Goal: Task Accomplishment & Management: Complete application form

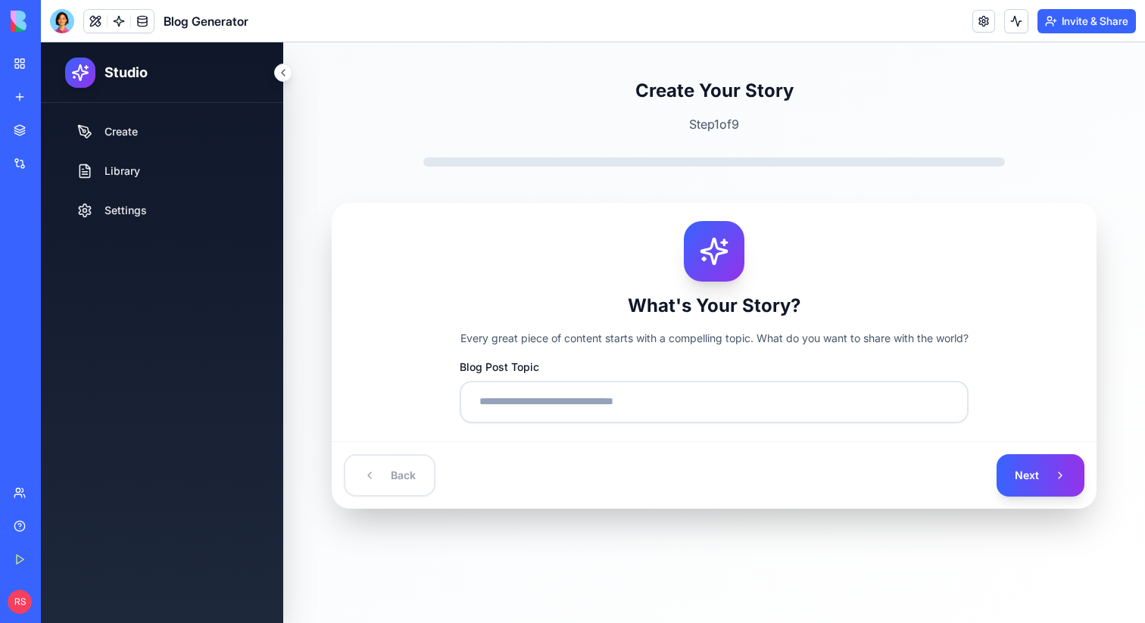
click at [56, 123] on div "Marketplace" at bounding box center [46, 130] width 20 height 15
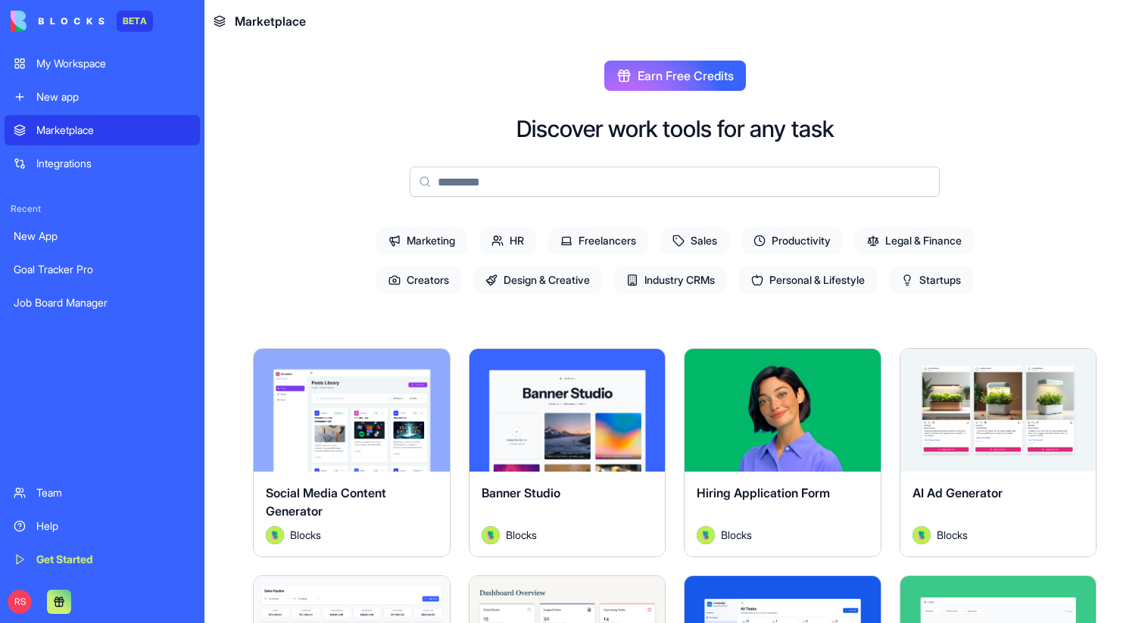
click at [497, 176] on input at bounding box center [675, 182] width 530 height 30
paste input "**********"
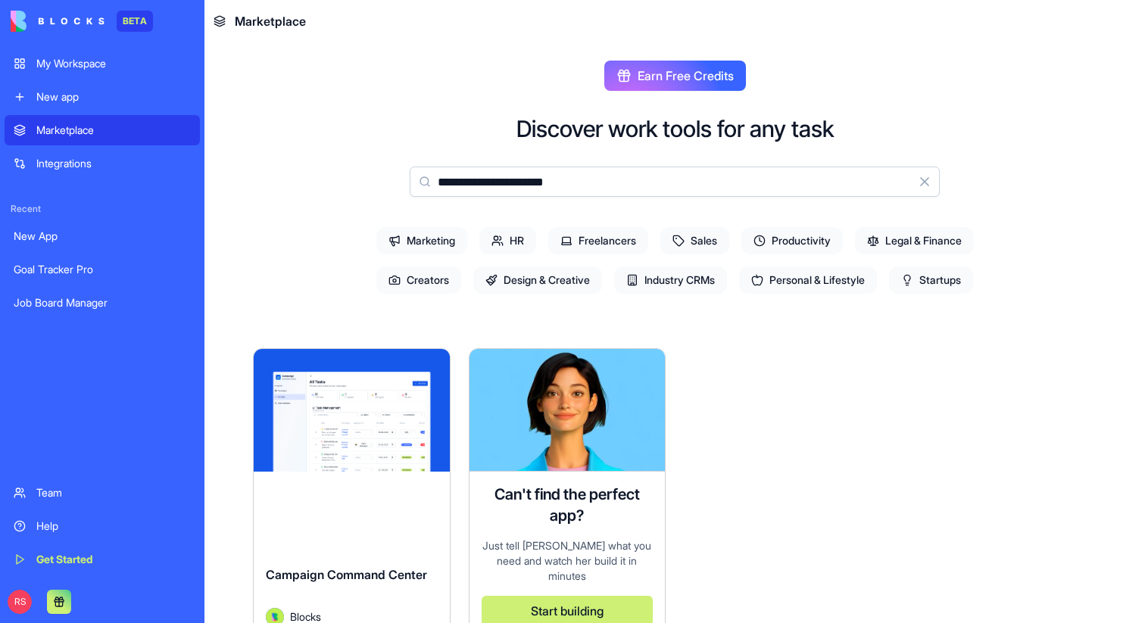
type input "**********"
click at [366, 476] on div "Explore Campaign Command Center Blocks" at bounding box center [352, 493] width 198 height 291
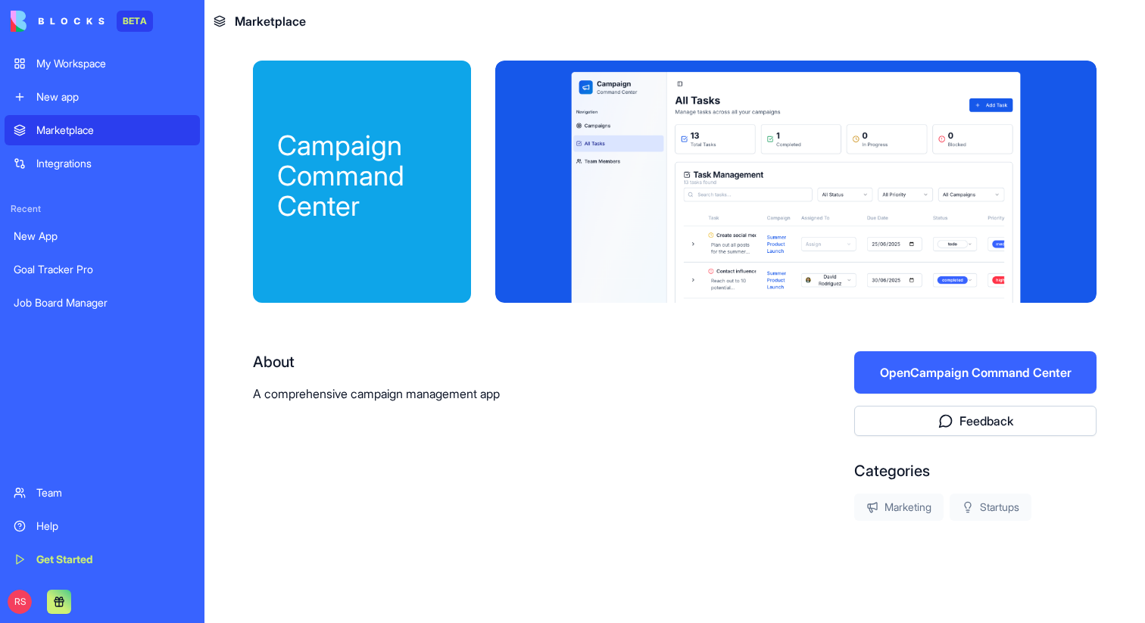
click at [936, 373] on button "Open Campaign Command Center" at bounding box center [975, 372] width 242 height 42
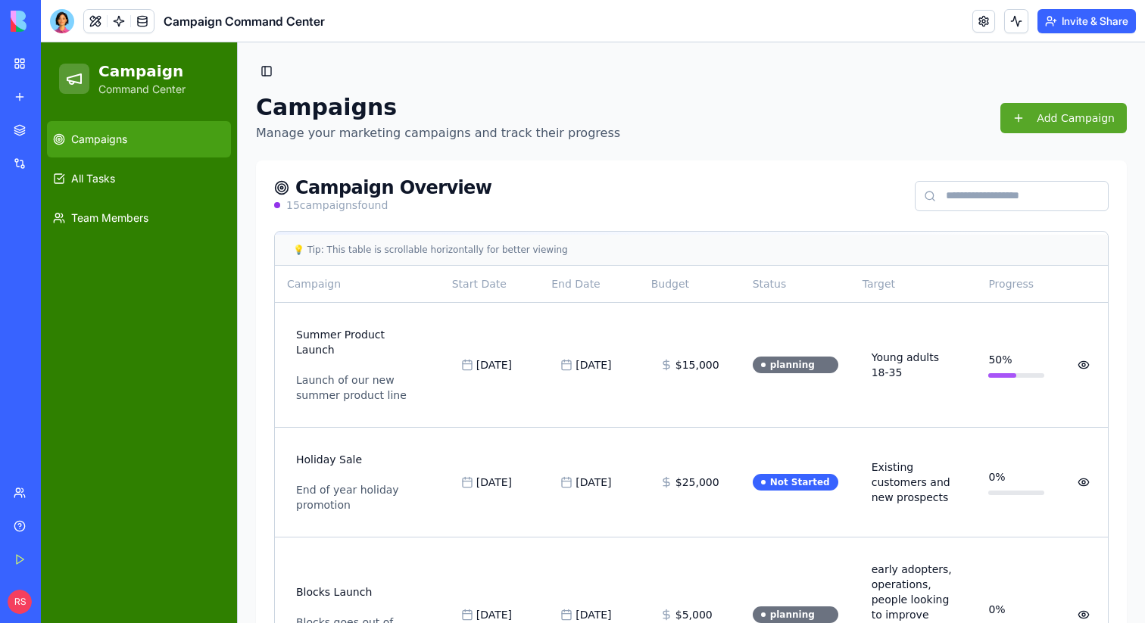
click at [1023, 114] on button "Add Campaign" at bounding box center [1063, 118] width 126 height 30
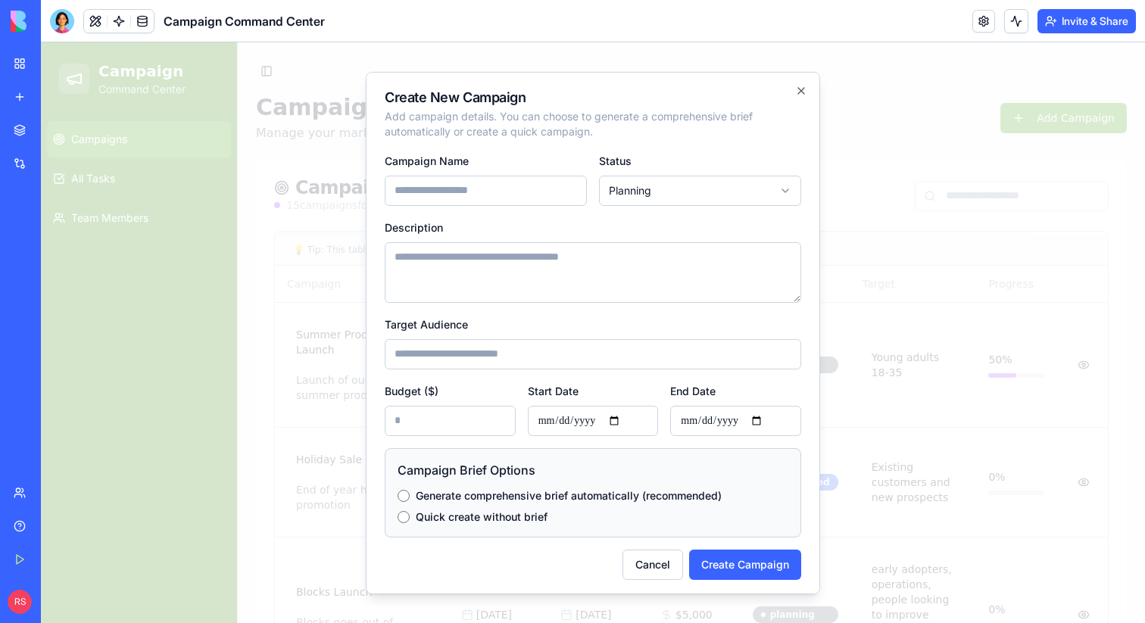
click at [460, 519] on label "Quick create without brief" at bounding box center [482, 516] width 132 height 15
click at [461, 493] on label "Generate comprehensive brief automatically (recommended)" at bounding box center [569, 495] width 306 height 15
click at [647, 569] on button "Cancel" at bounding box center [652, 564] width 61 height 30
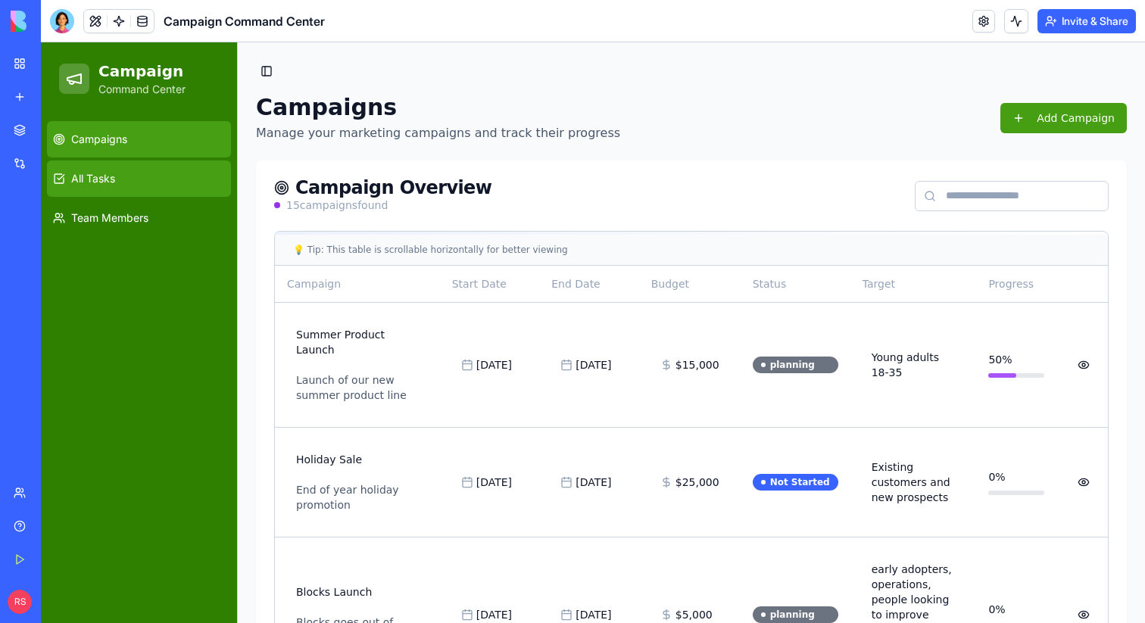
click at [156, 174] on link "All Tasks" at bounding box center [139, 179] width 184 height 36
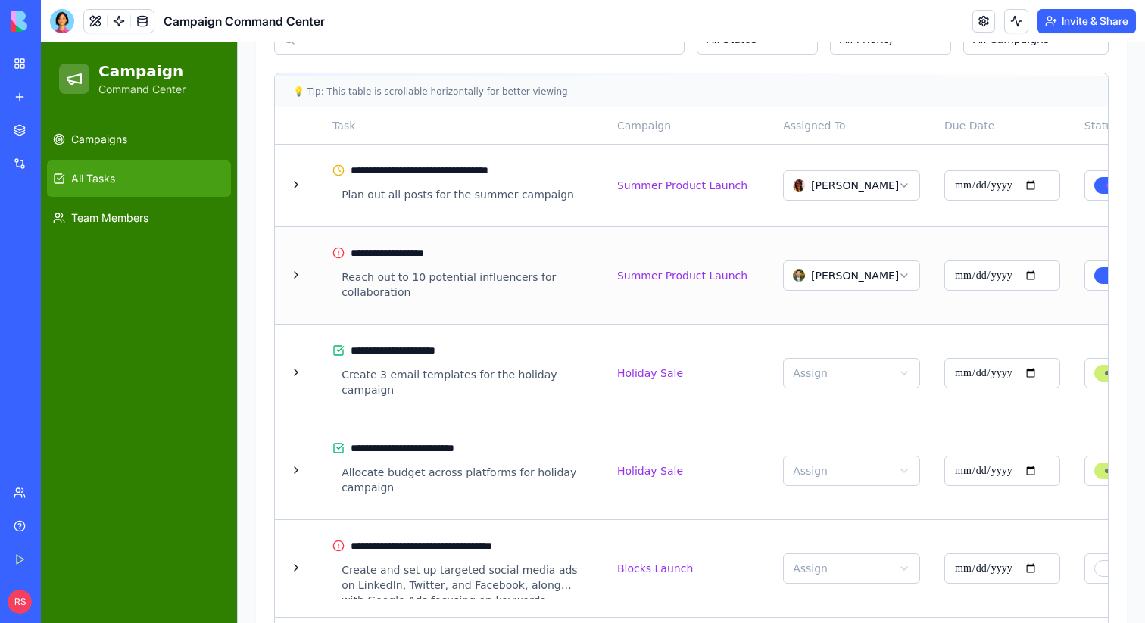
scroll to position [255, 0]
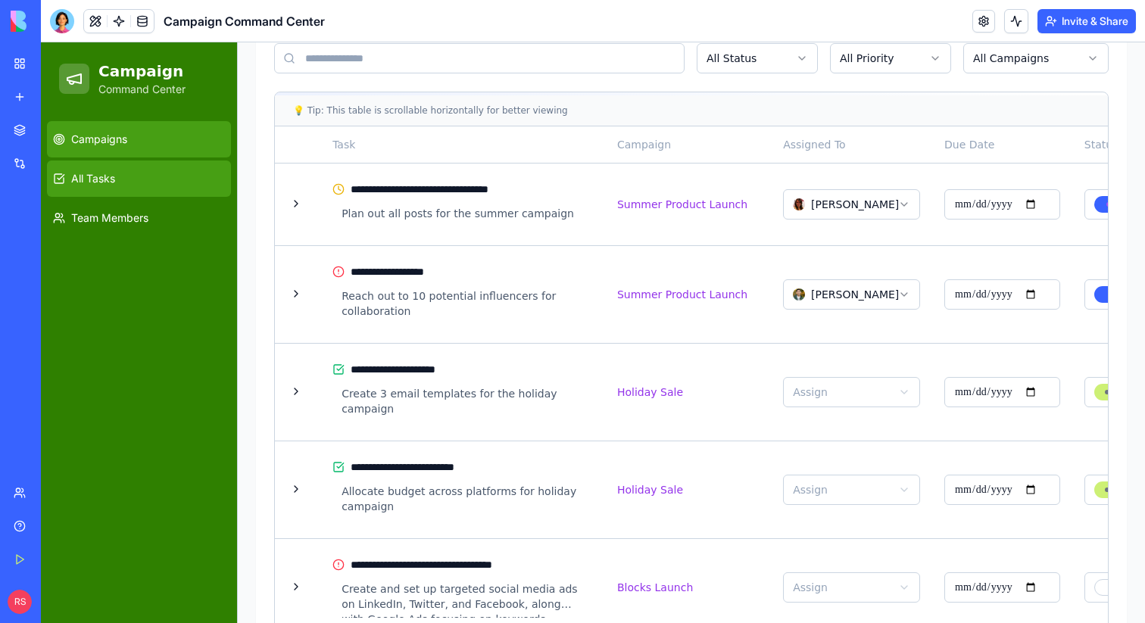
click at [175, 145] on link "Campaigns" at bounding box center [139, 139] width 184 height 36
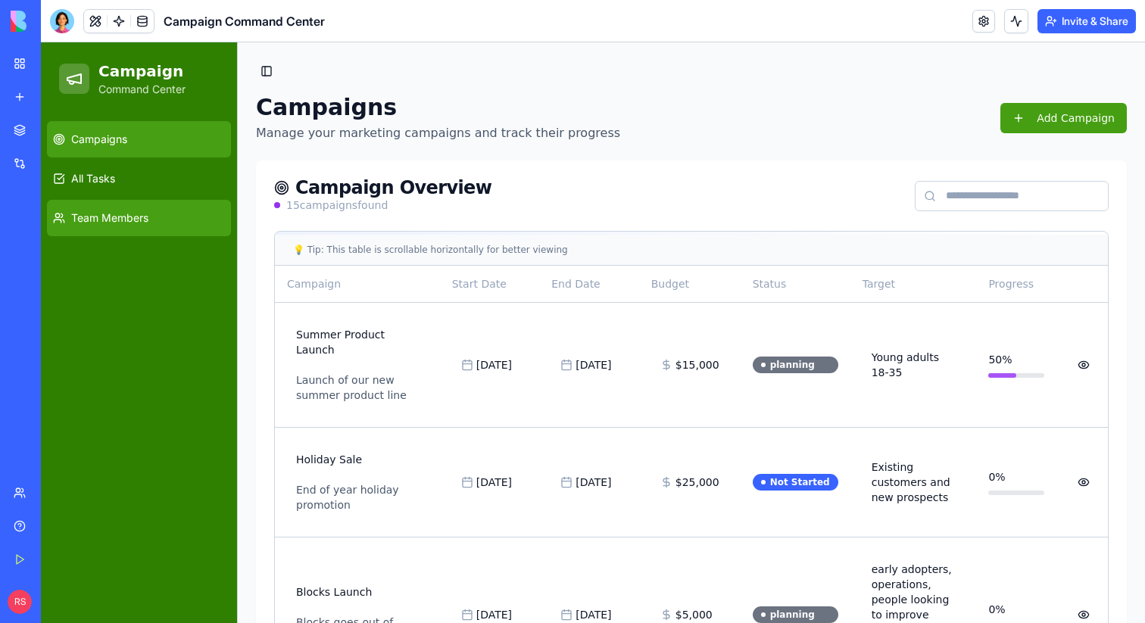
click at [126, 228] on link "Team Members" at bounding box center [139, 218] width 184 height 36
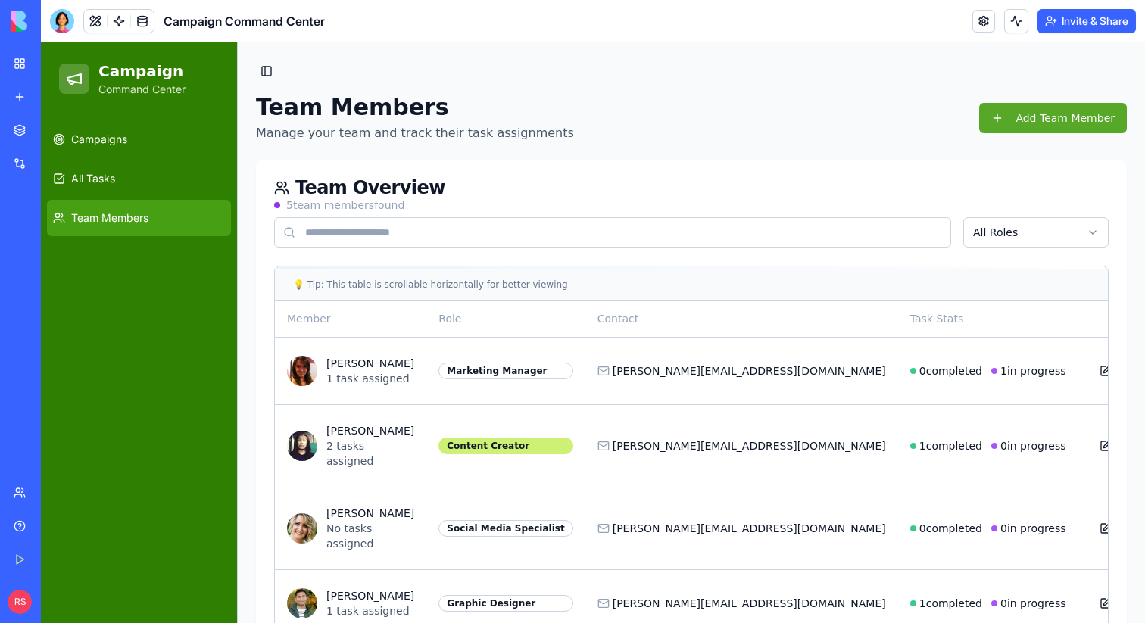
click at [1003, 118] on button "Add Team Member" at bounding box center [1053, 118] width 148 height 30
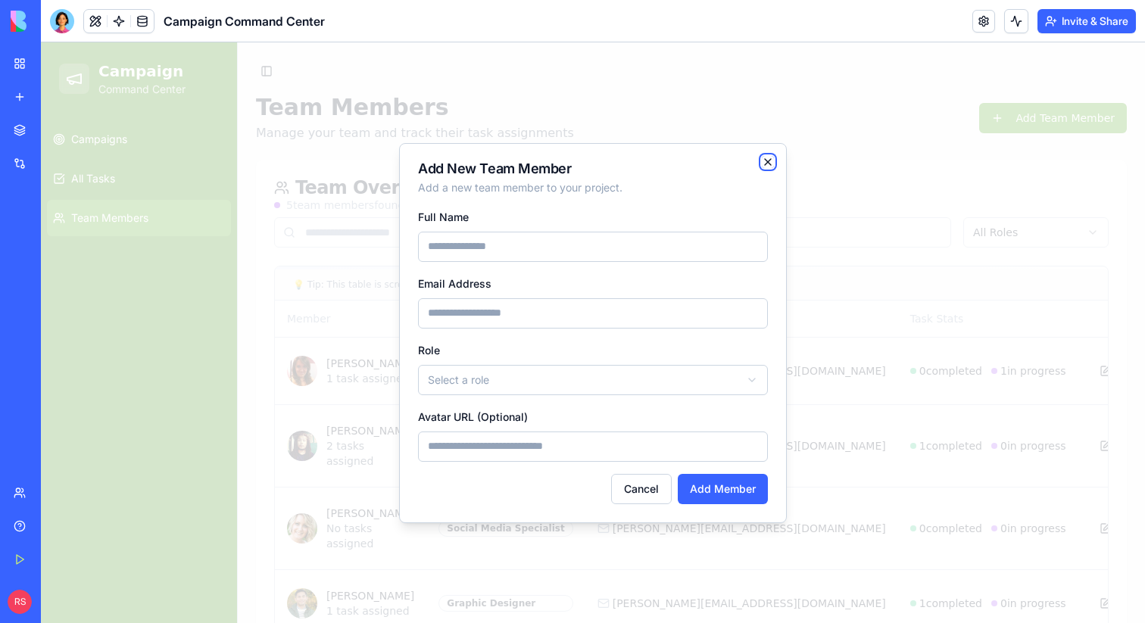
click at [772, 162] on icon "button" at bounding box center [768, 162] width 12 height 12
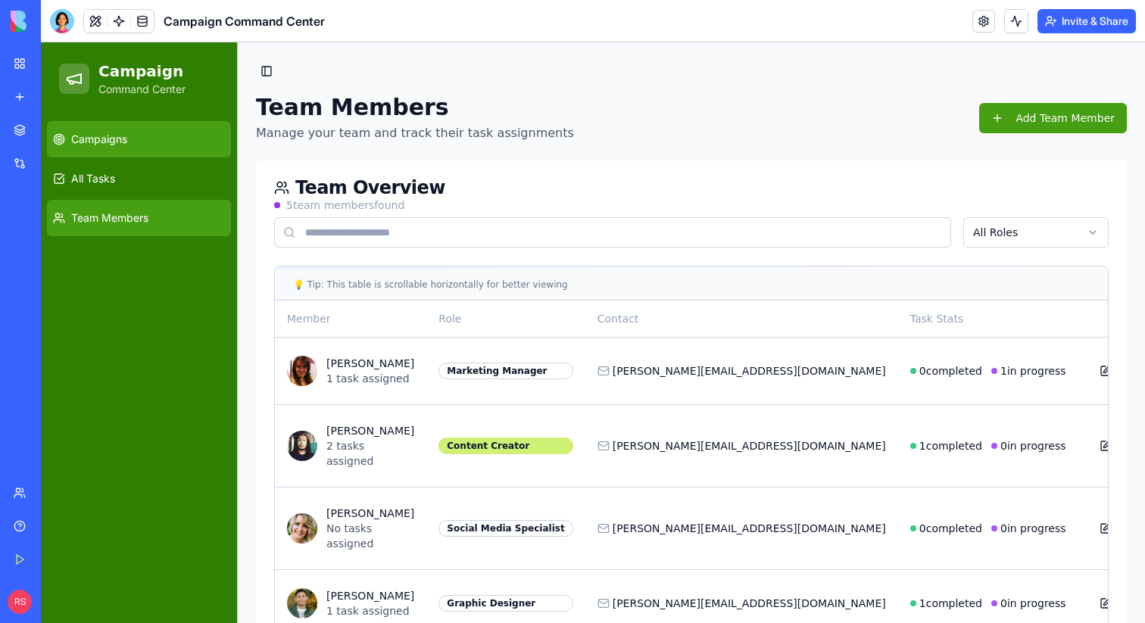
click at [146, 136] on link "Campaigns" at bounding box center [139, 139] width 184 height 36
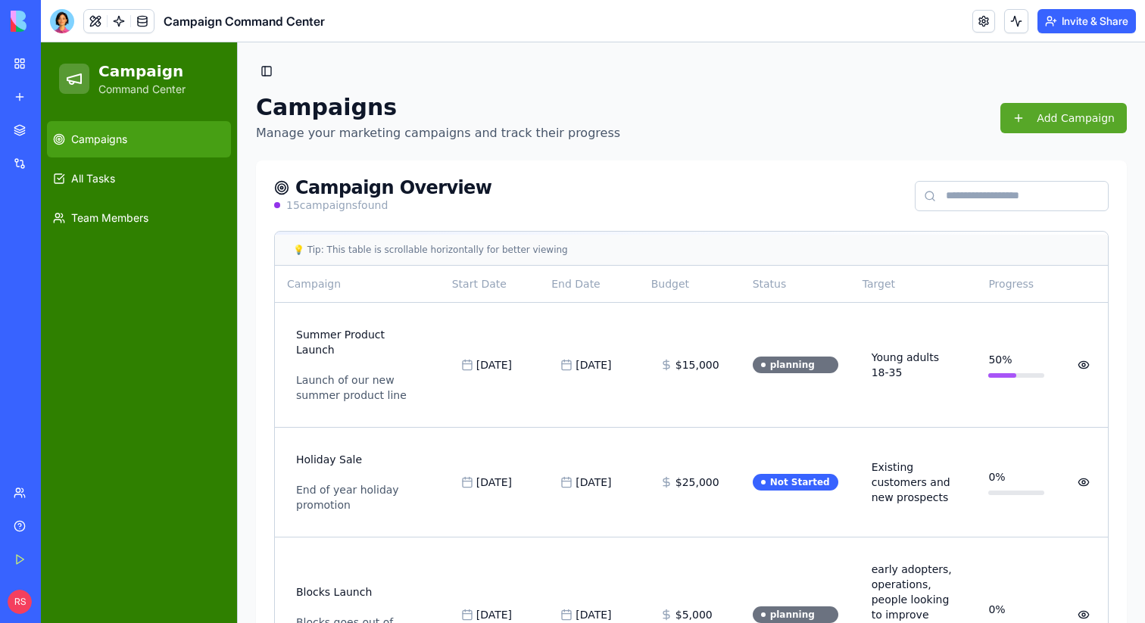
click at [1041, 107] on button "Add Campaign" at bounding box center [1063, 118] width 126 height 30
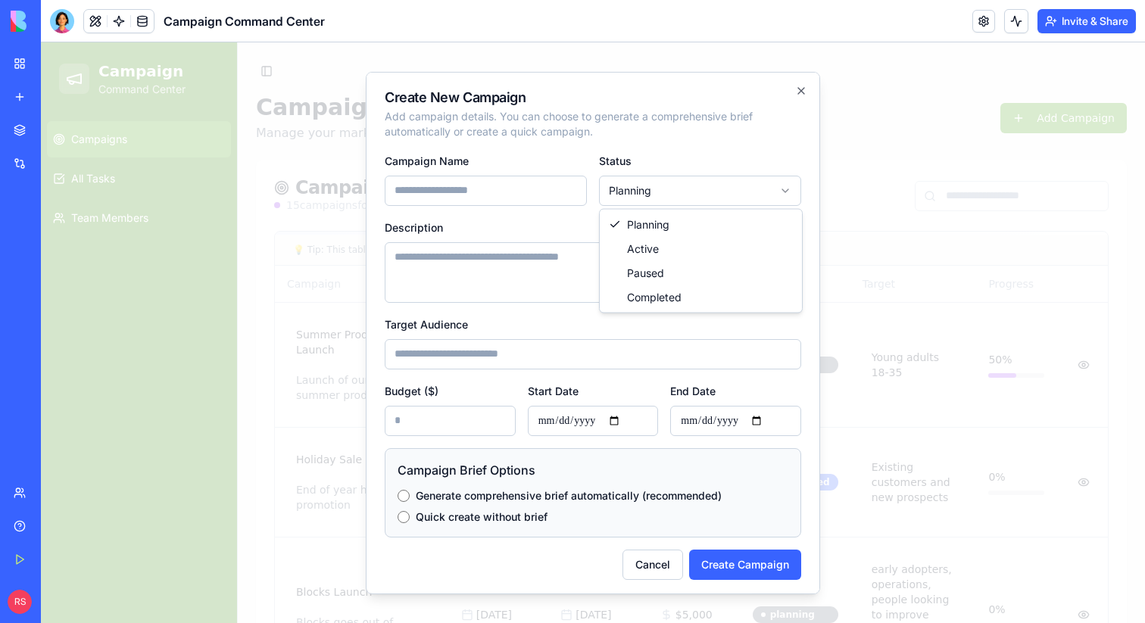
click at [507, 186] on input "Campaign Name" at bounding box center [486, 190] width 202 height 30
click at [651, 355] on input "Target Audience" at bounding box center [593, 353] width 416 height 30
click at [912, 197] on div at bounding box center [593, 332] width 1104 height 581
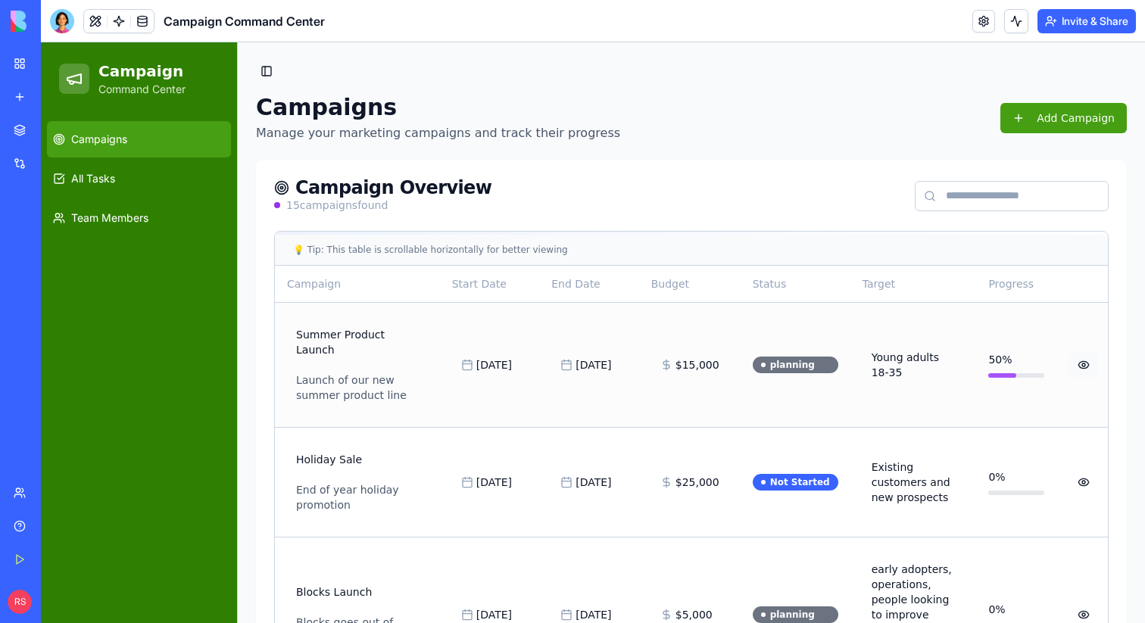
click at [1077, 359] on link at bounding box center [1083, 364] width 30 height 27
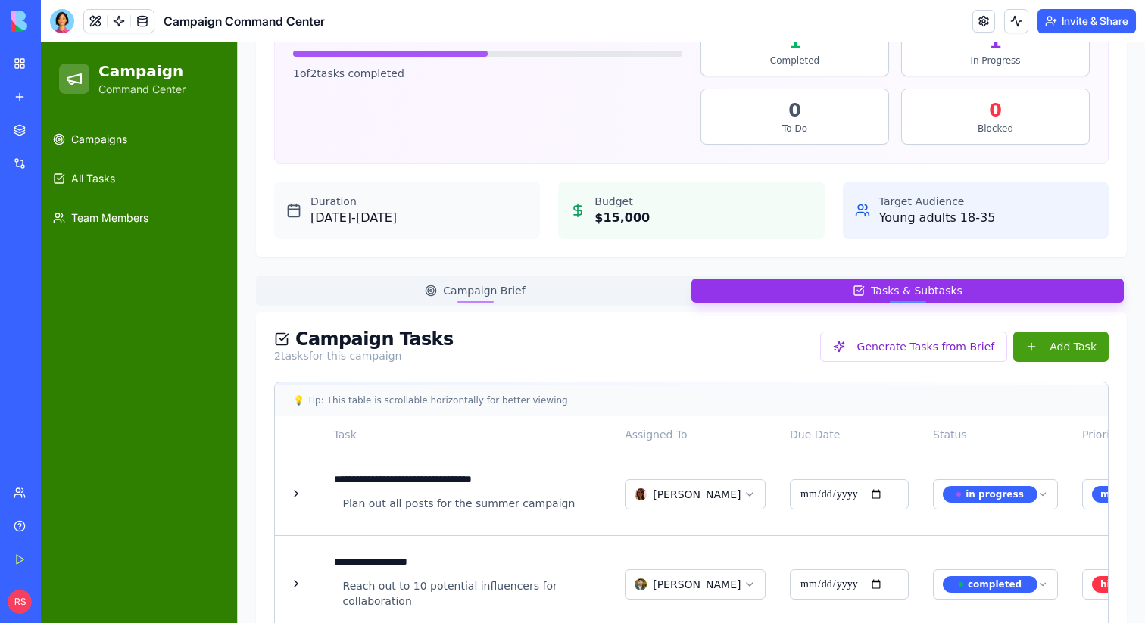
scroll to position [323, 0]
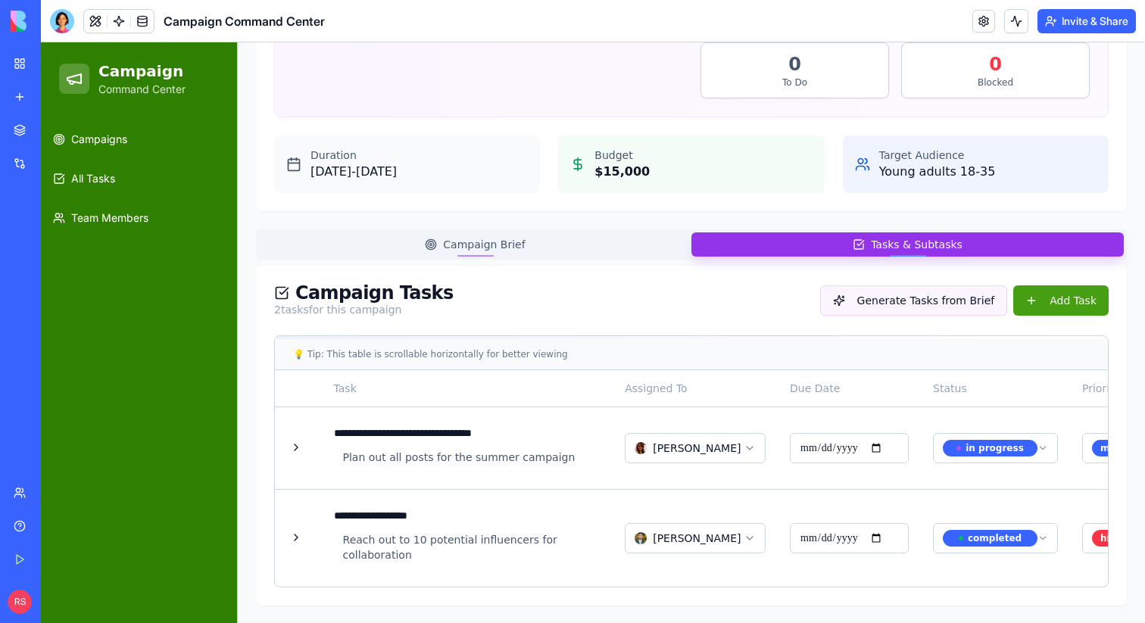
click at [880, 296] on button "Generate Tasks from Brief" at bounding box center [914, 300] width 188 height 30
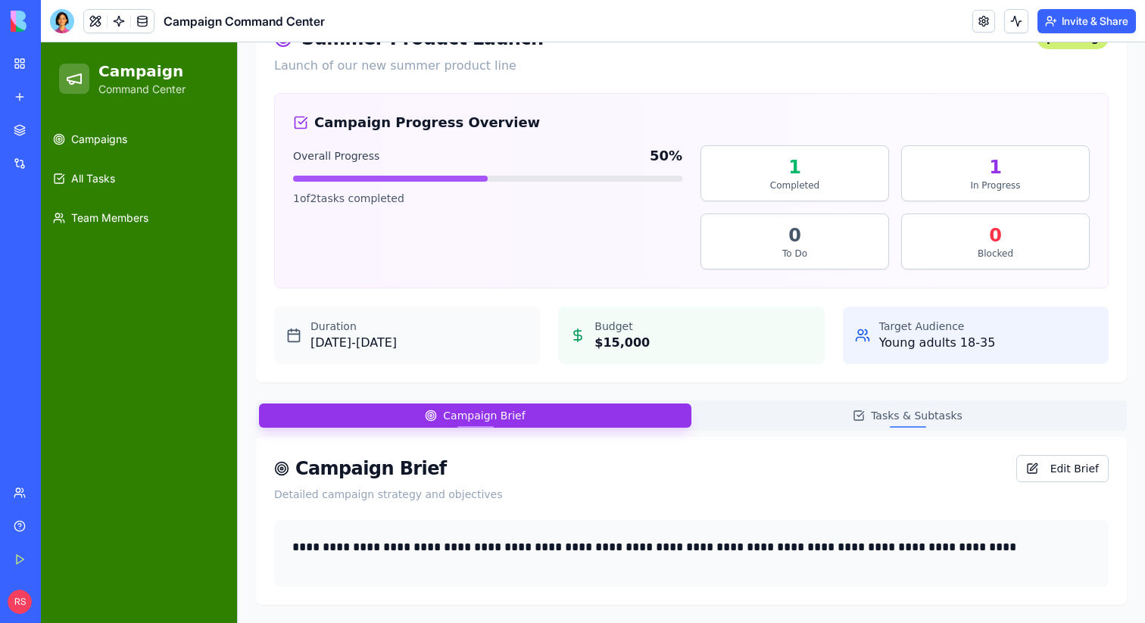
scroll to position [152, 0]
click at [582, 250] on div "**********" at bounding box center [691, 273] width 871 height 663
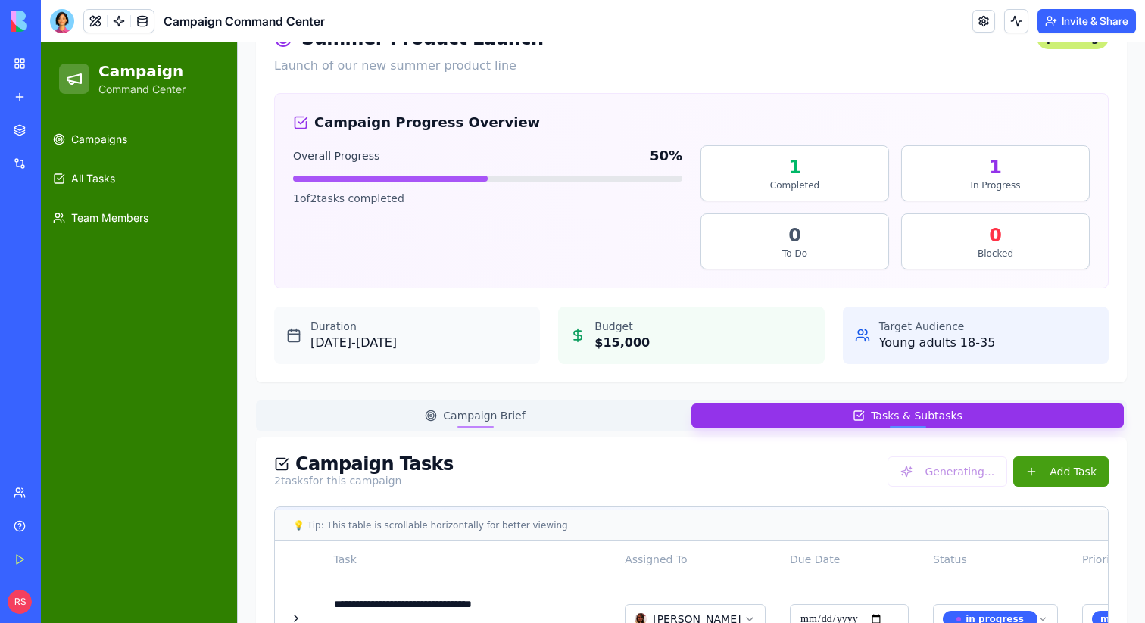
click at [807, 418] on button "Tasks & Subtasks" at bounding box center [907, 416] width 432 height 24
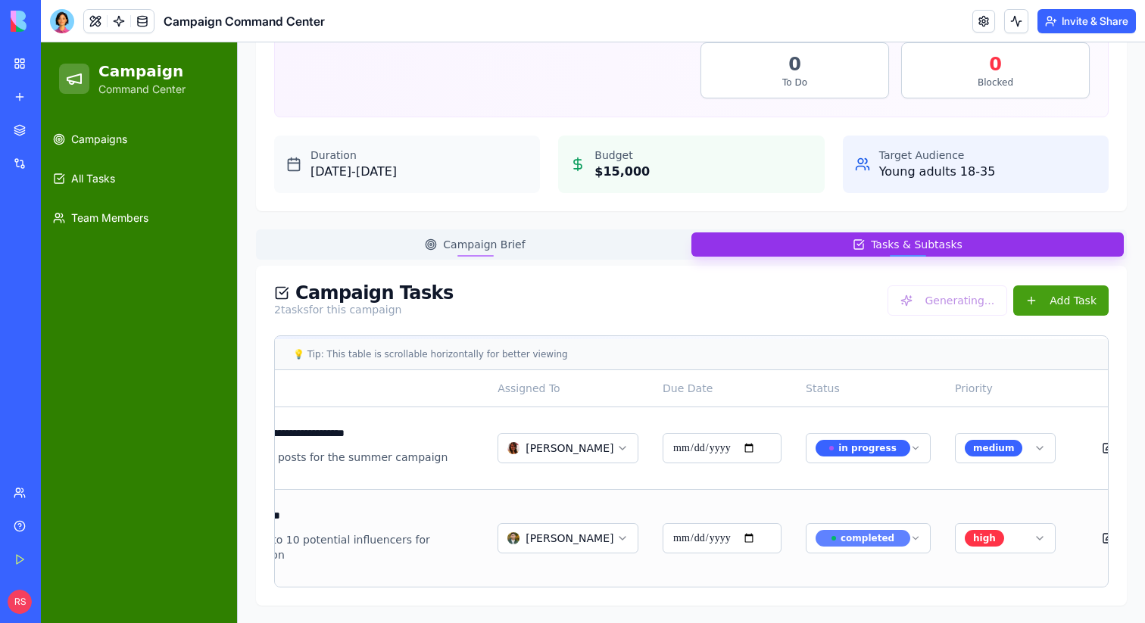
scroll to position [0, 227]
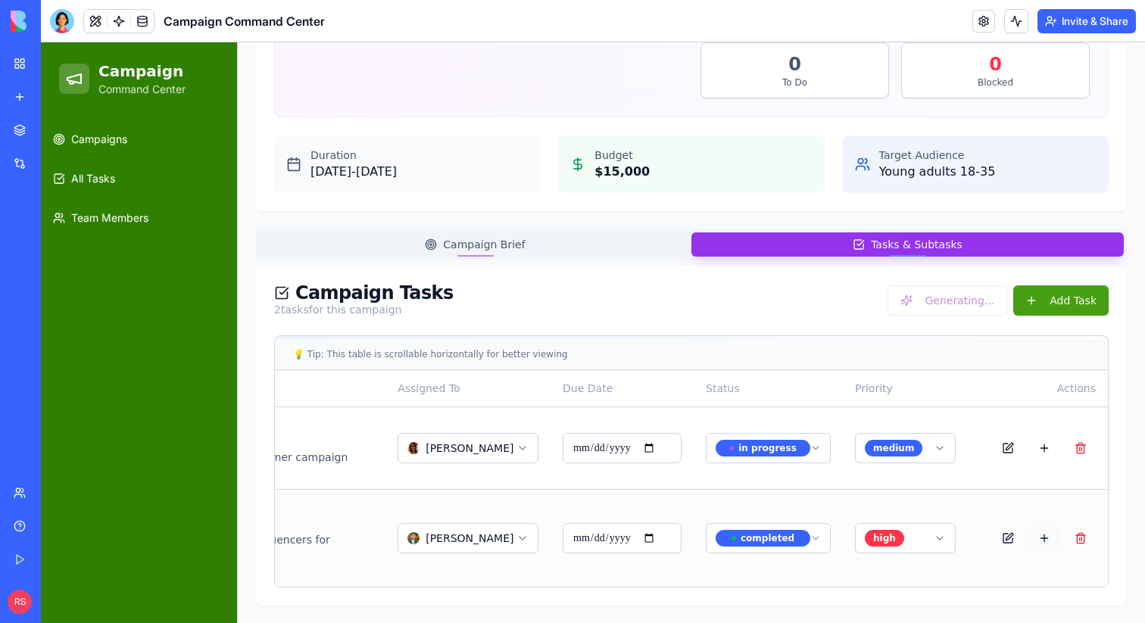
click at [1047, 542] on button at bounding box center [1044, 538] width 30 height 27
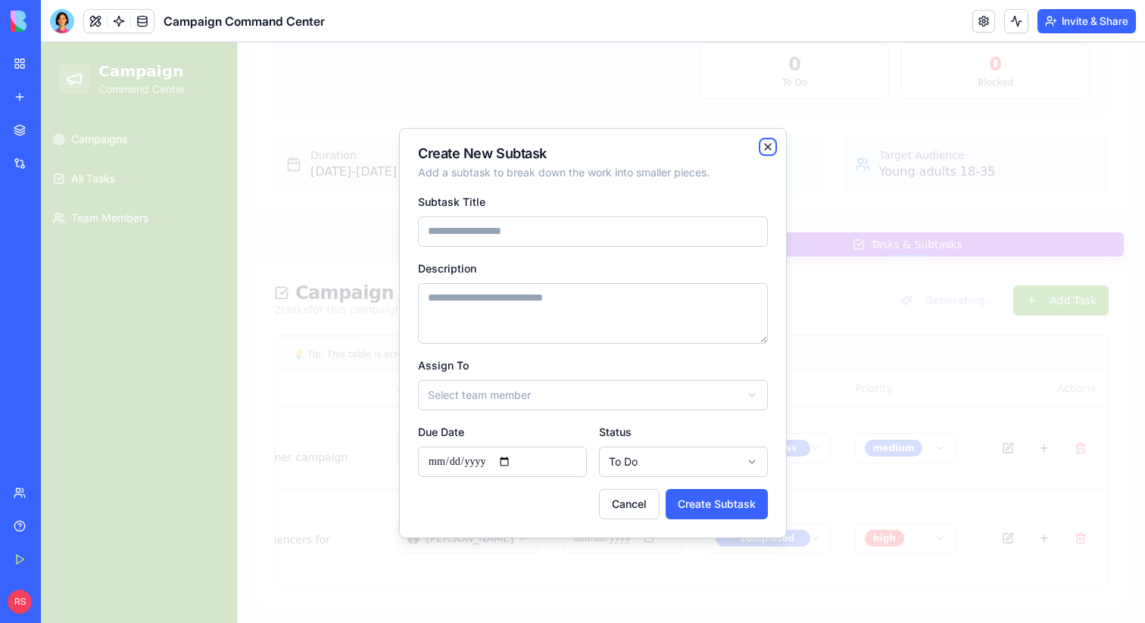
click at [771, 149] on icon "button" at bounding box center [768, 147] width 6 height 6
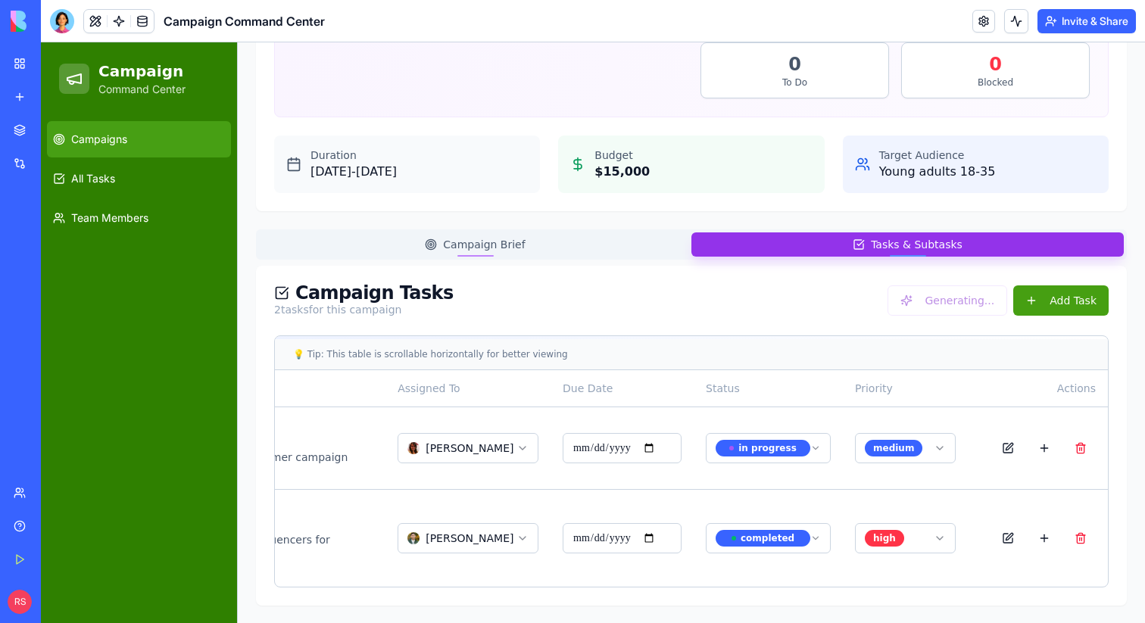
click at [170, 140] on link "Campaigns" at bounding box center [139, 139] width 184 height 36
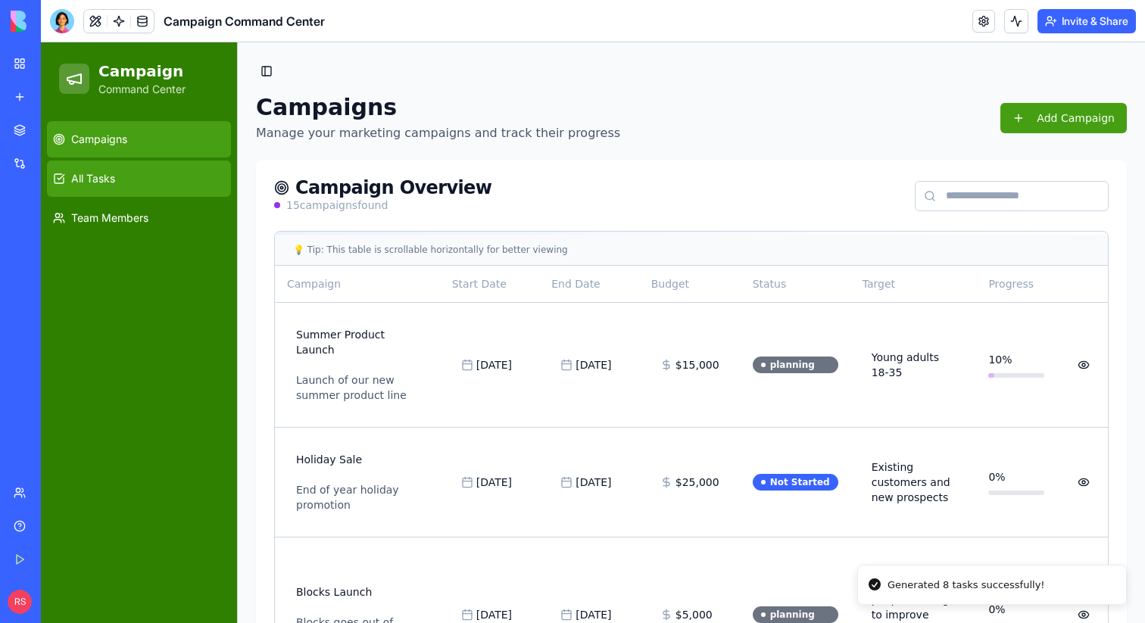
click at [179, 179] on link "All Tasks" at bounding box center [139, 179] width 184 height 36
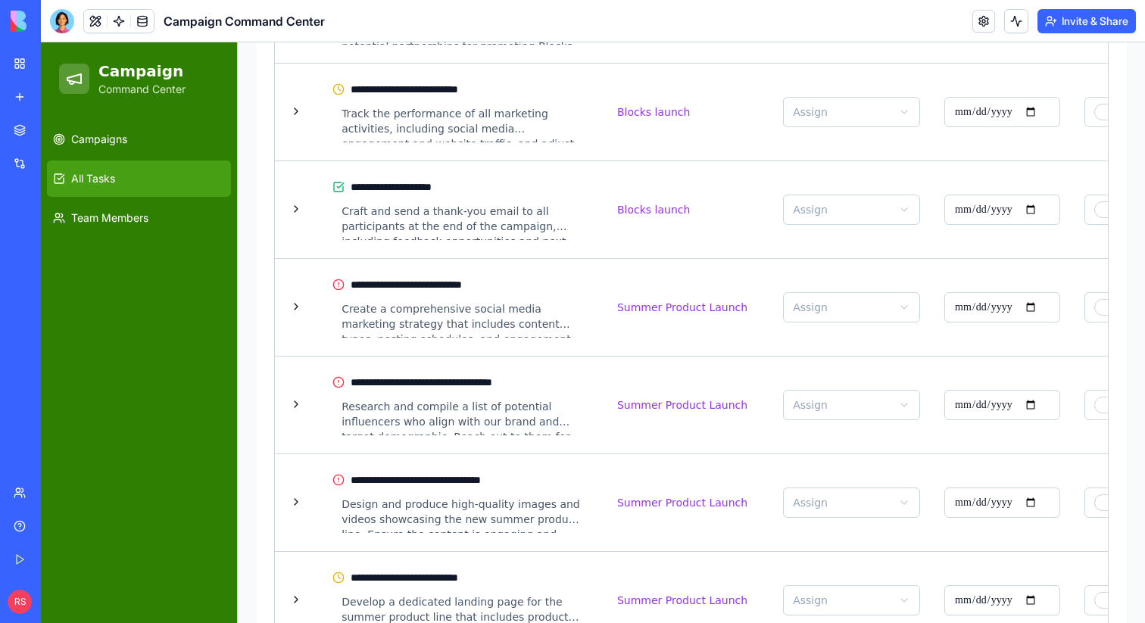
scroll to position [2229, 0]
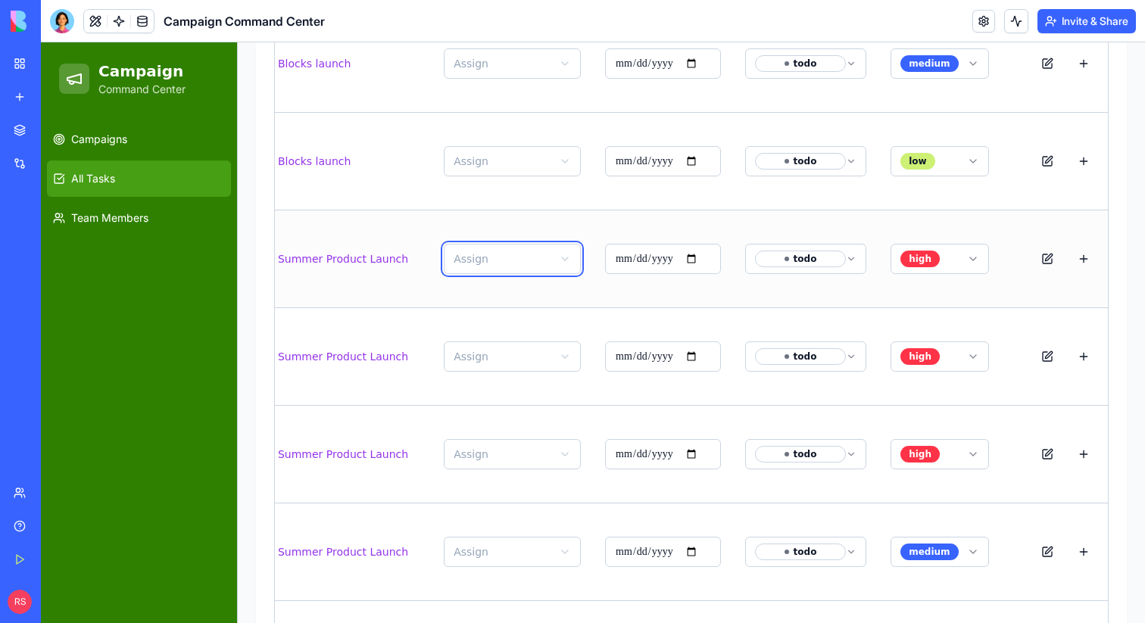
scroll to position [0, 379]
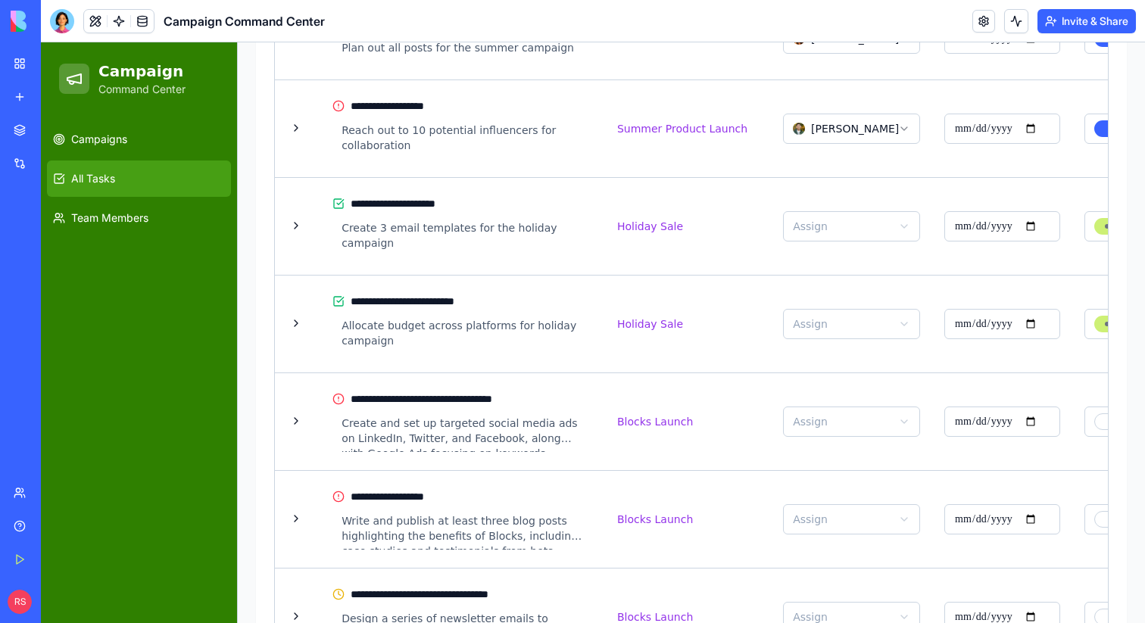
scroll to position [130, 0]
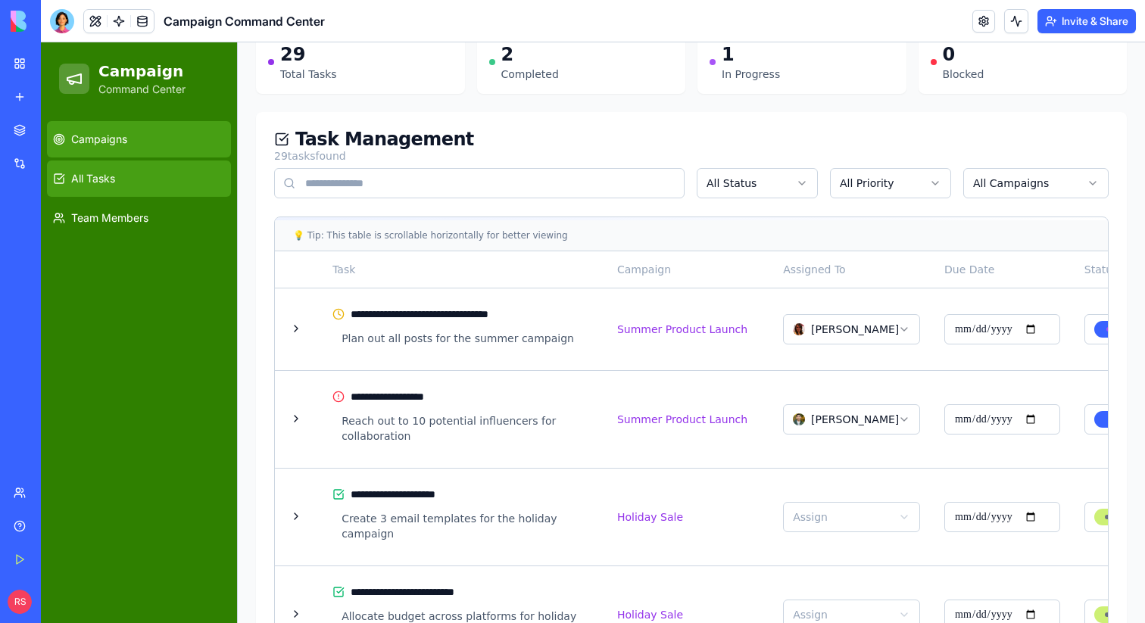
click at [143, 142] on link "Campaigns" at bounding box center [139, 139] width 184 height 36
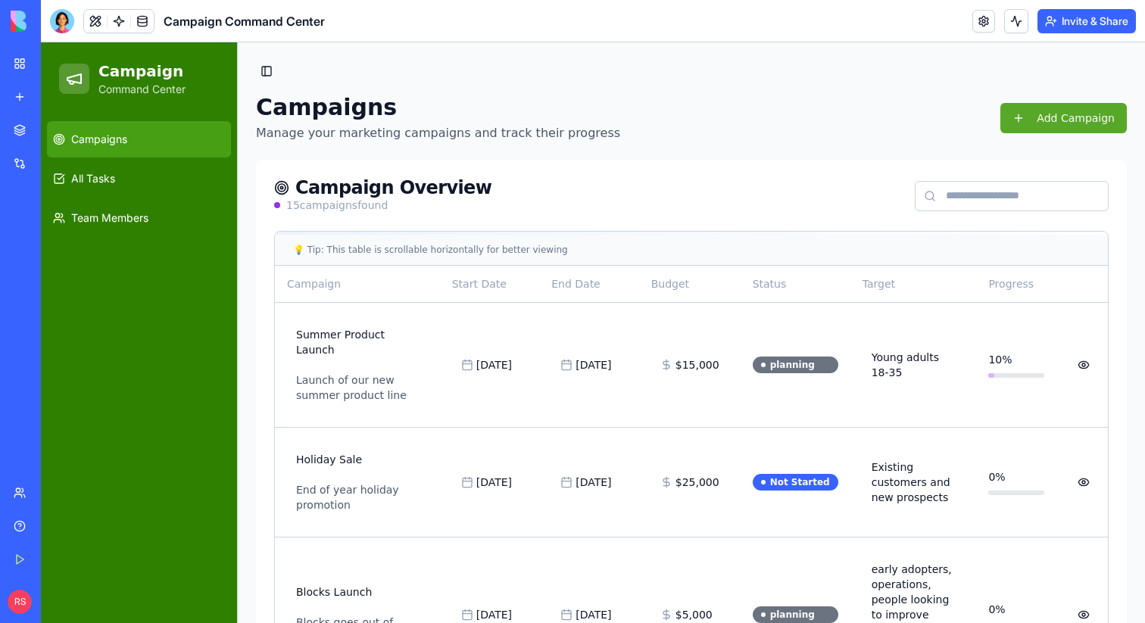
click at [1033, 114] on button "Add Campaign" at bounding box center [1063, 118] width 126 height 30
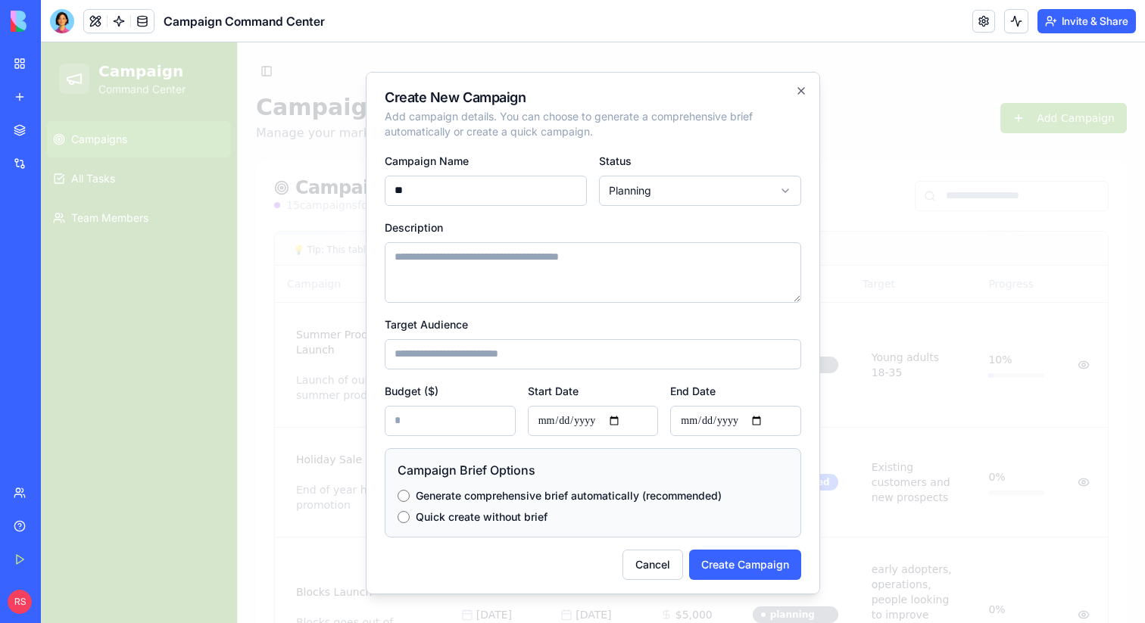
type input "*"
click at [883, 147] on div at bounding box center [593, 332] width 1104 height 581
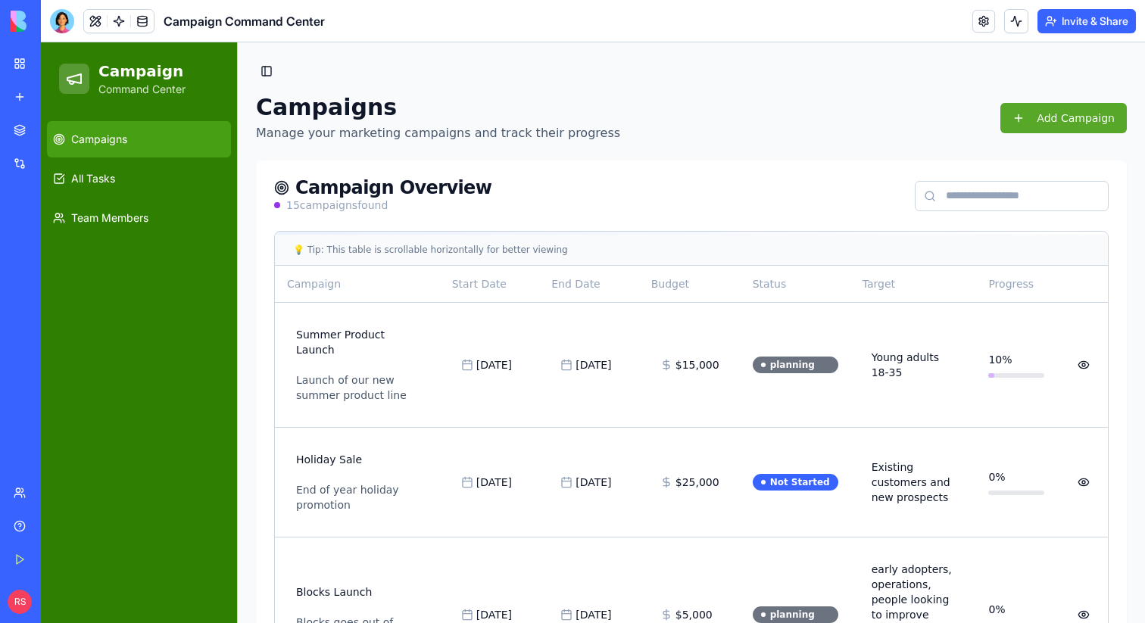
click at [1027, 124] on button "Add Campaign" at bounding box center [1063, 118] width 126 height 30
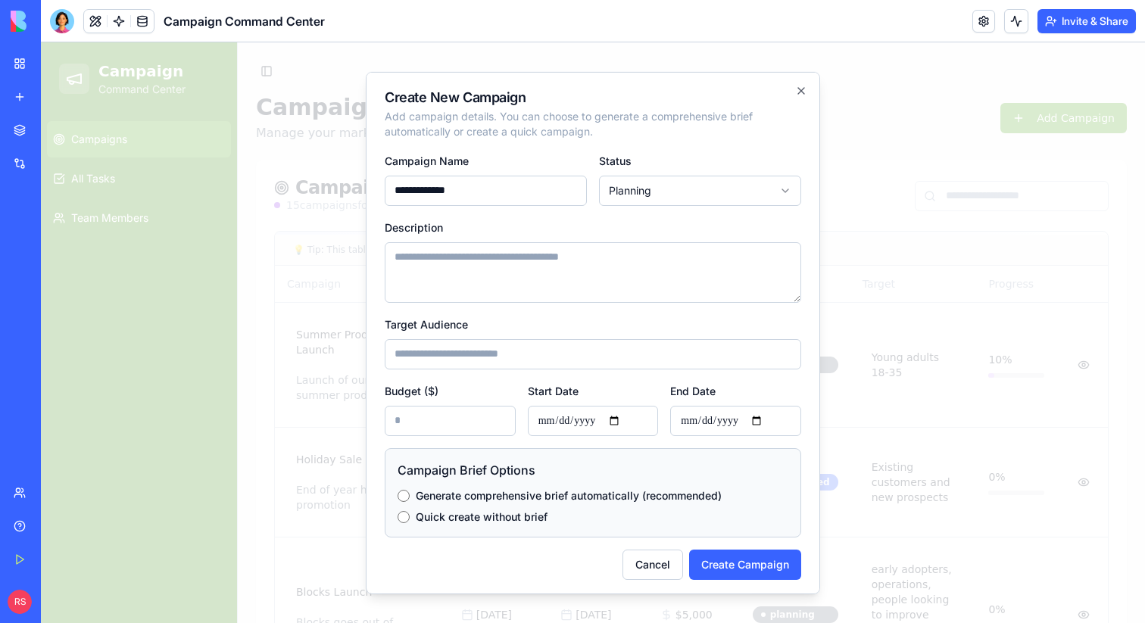
type input "**********"
click at [524, 260] on textarea "Description" at bounding box center [593, 272] width 416 height 61
type textarea "**********"
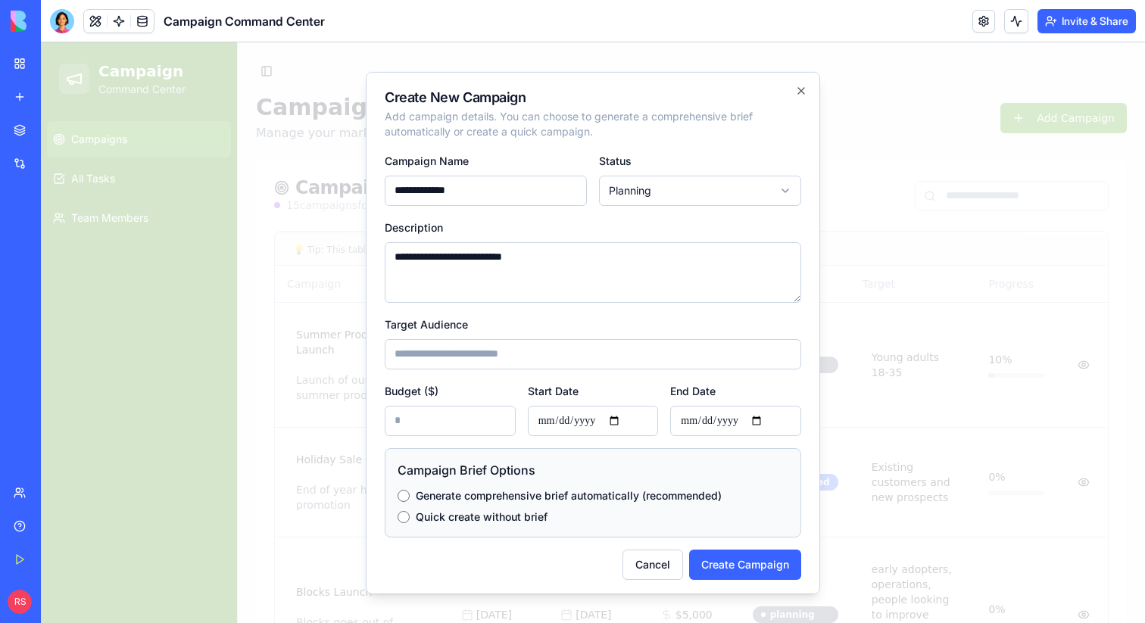
click at [484, 192] on input "**********" at bounding box center [486, 190] width 202 height 30
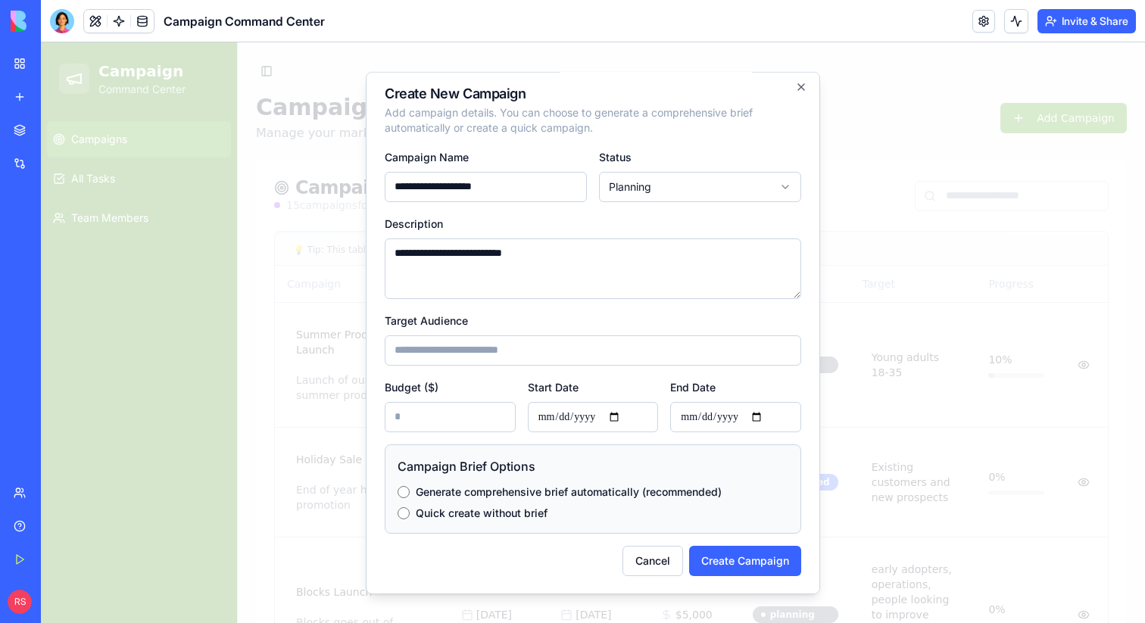
scroll to position [2, 0]
type input "**********"
click at [489, 346] on input "Target Audience" at bounding box center [593, 351] width 416 height 30
type input "**********"
click at [468, 413] on input "Budget ($)" at bounding box center [450, 418] width 131 height 30
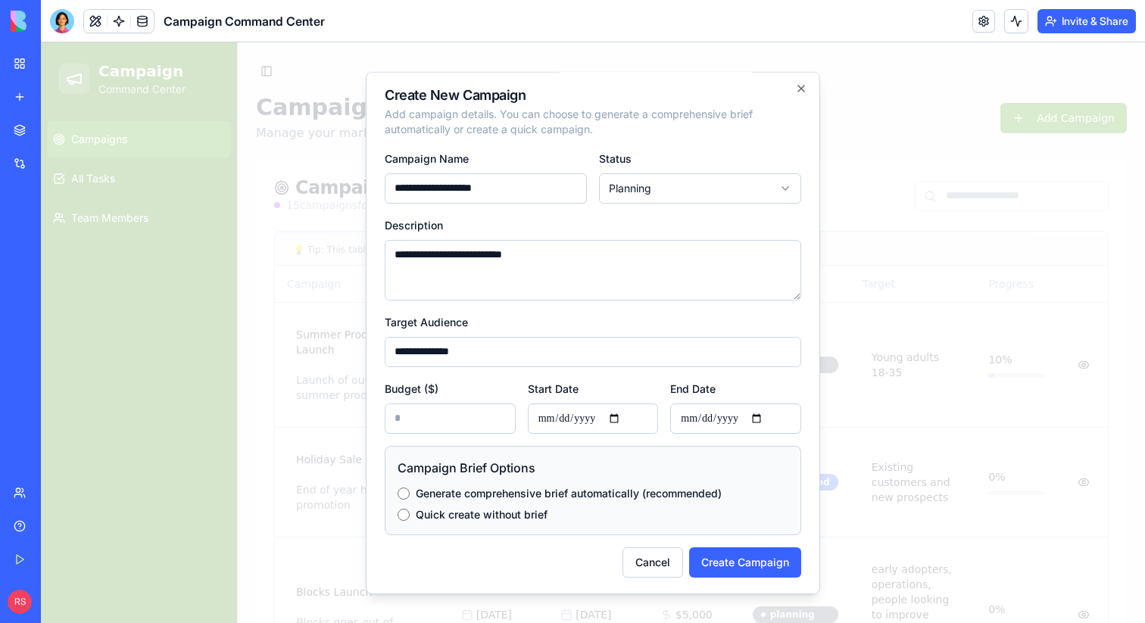
type input "****"
click at [562, 413] on input "Start Date" at bounding box center [593, 418] width 131 height 30
click at [543, 418] on input "Start Date" at bounding box center [593, 418] width 131 height 30
type input "**********"
click at [681, 419] on input "End Date" at bounding box center [735, 418] width 131 height 30
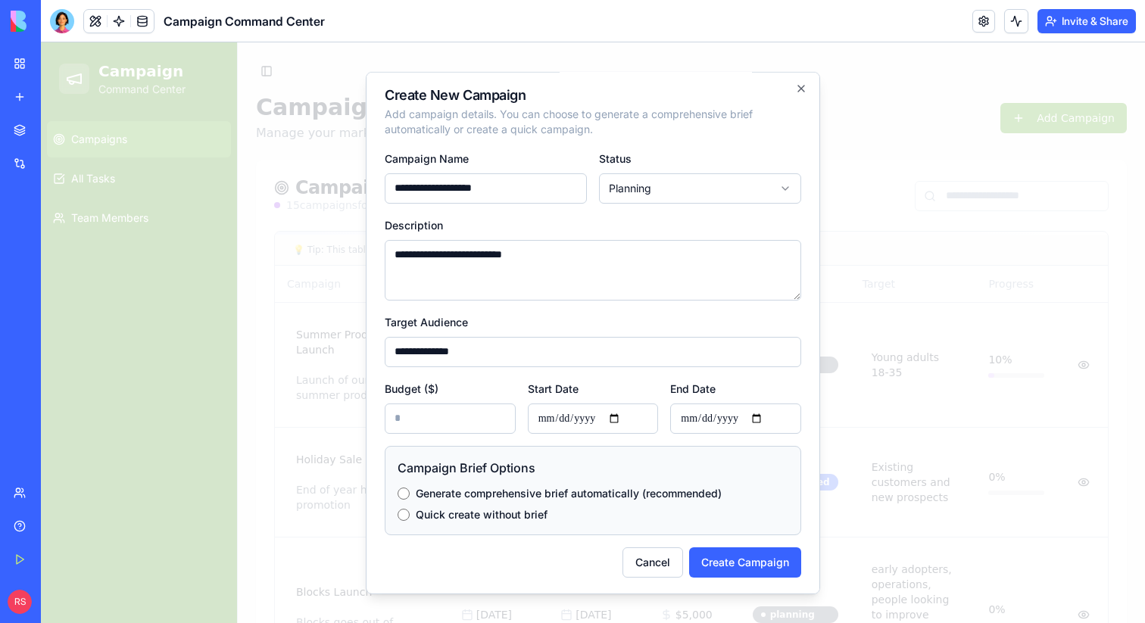
type input "**********"
click at [730, 553] on button "Create Campaign" at bounding box center [745, 560] width 112 height 30
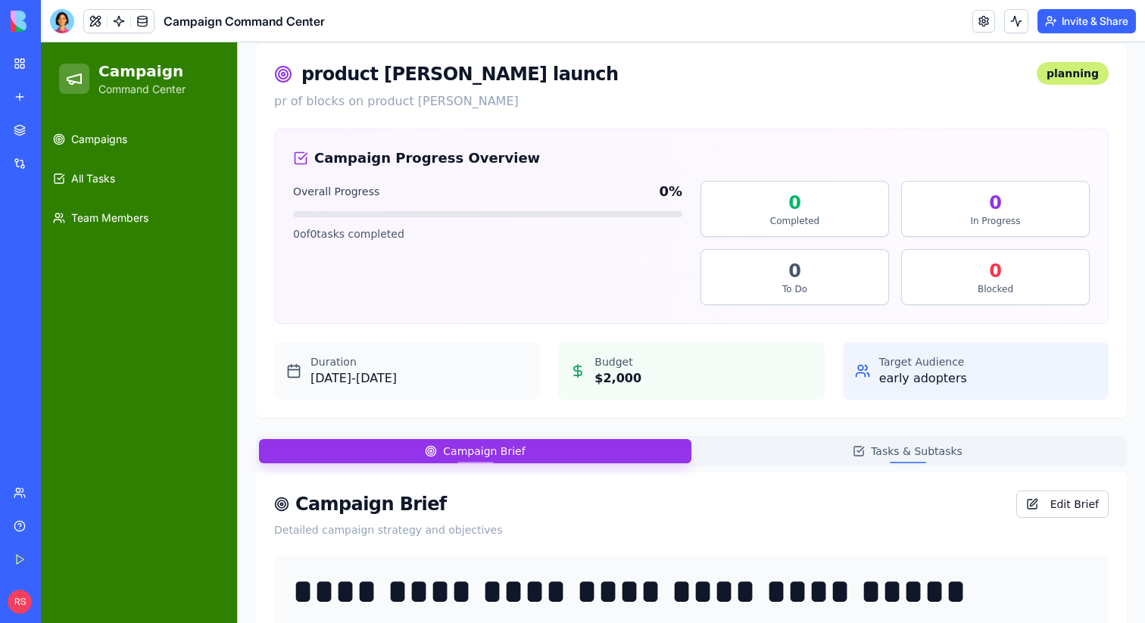
scroll to position [51, 0]
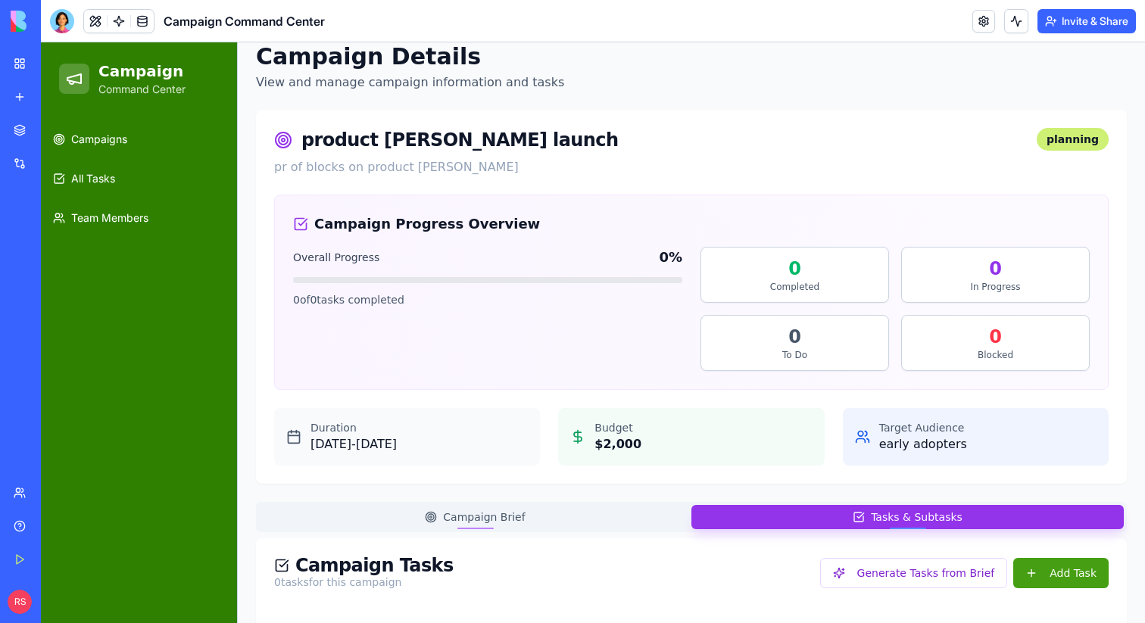
click at [828, 514] on button "Tasks & Subtasks" at bounding box center [907, 517] width 432 height 24
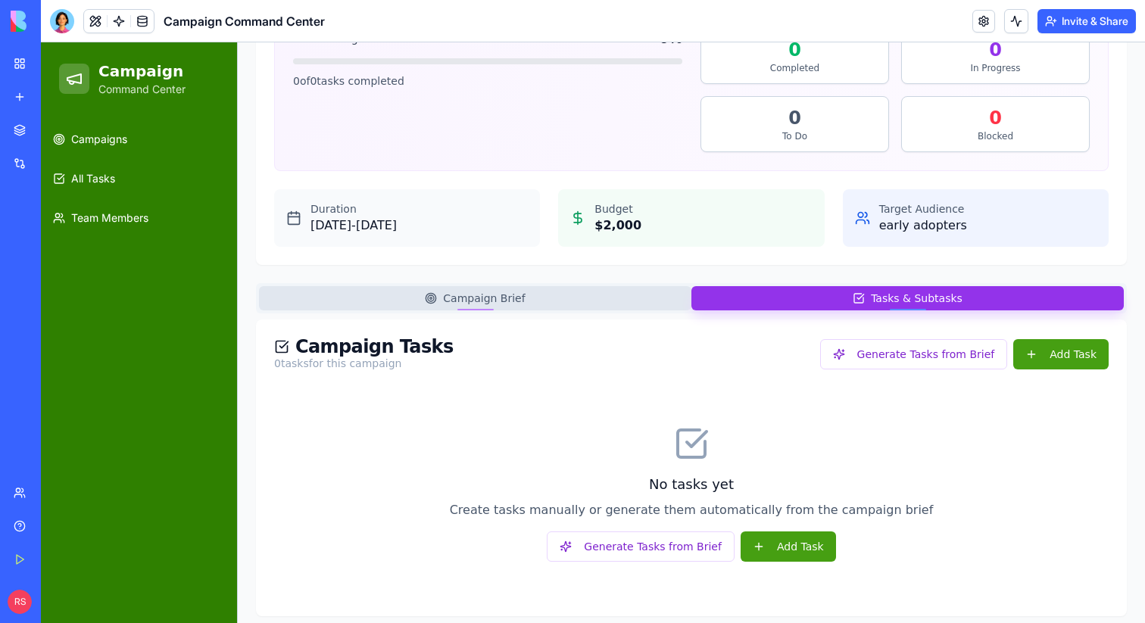
scroll to position [270, 0]
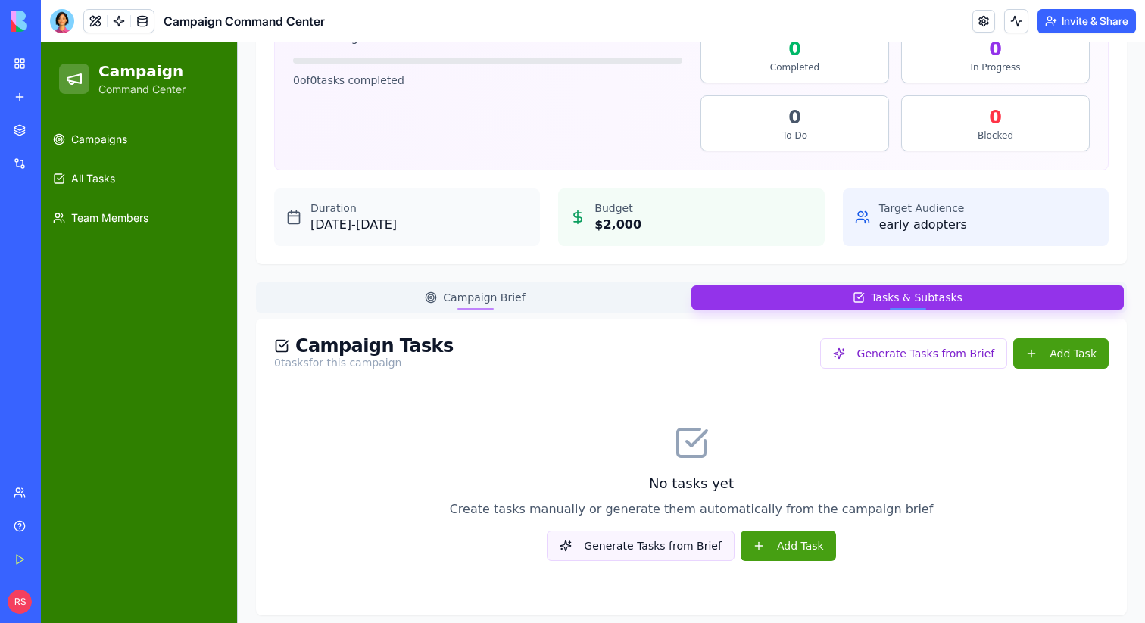
click at [615, 553] on button "Generate Tasks from Brief" at bounding box center [641, 546] width 188 height 30
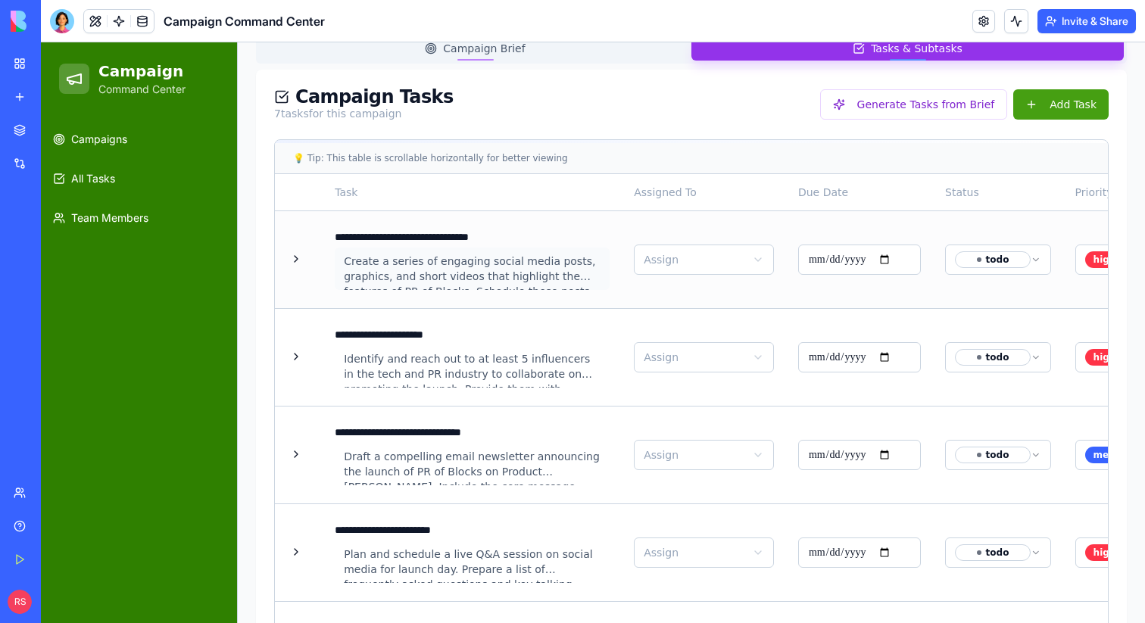
scroll to position [535, 0]
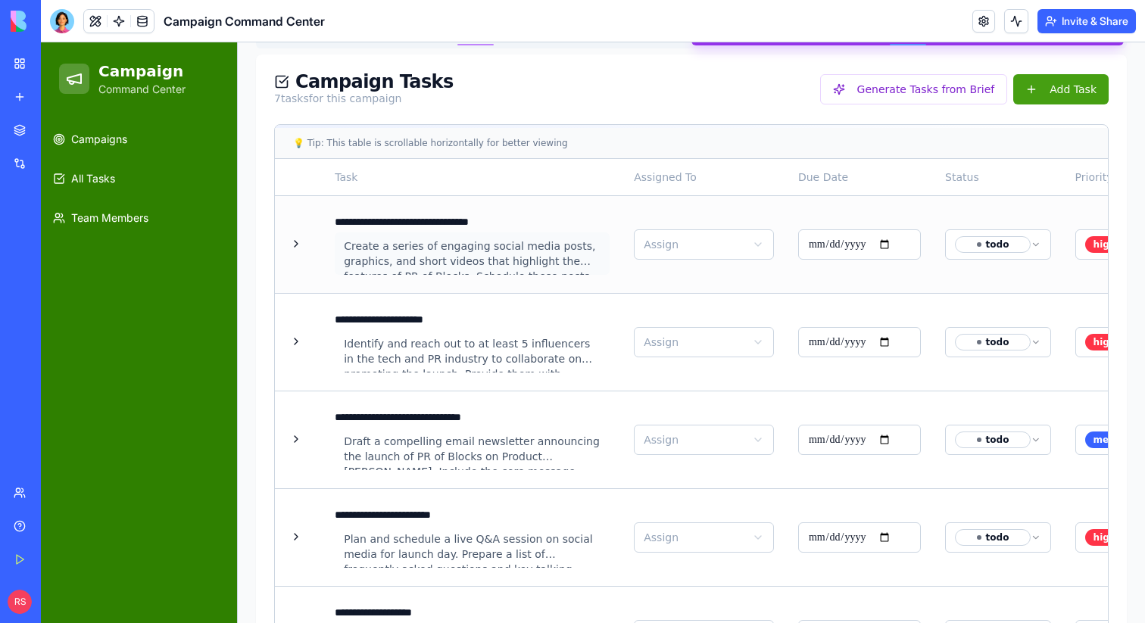
click at [498, 260] on div "Create a series of engaging social media posts, graphics, and short videos that…" at bounding box center [472, 253] width 275 height 42
click at [299, 243] on button at bounding box center [296, 244] width 18 height 18
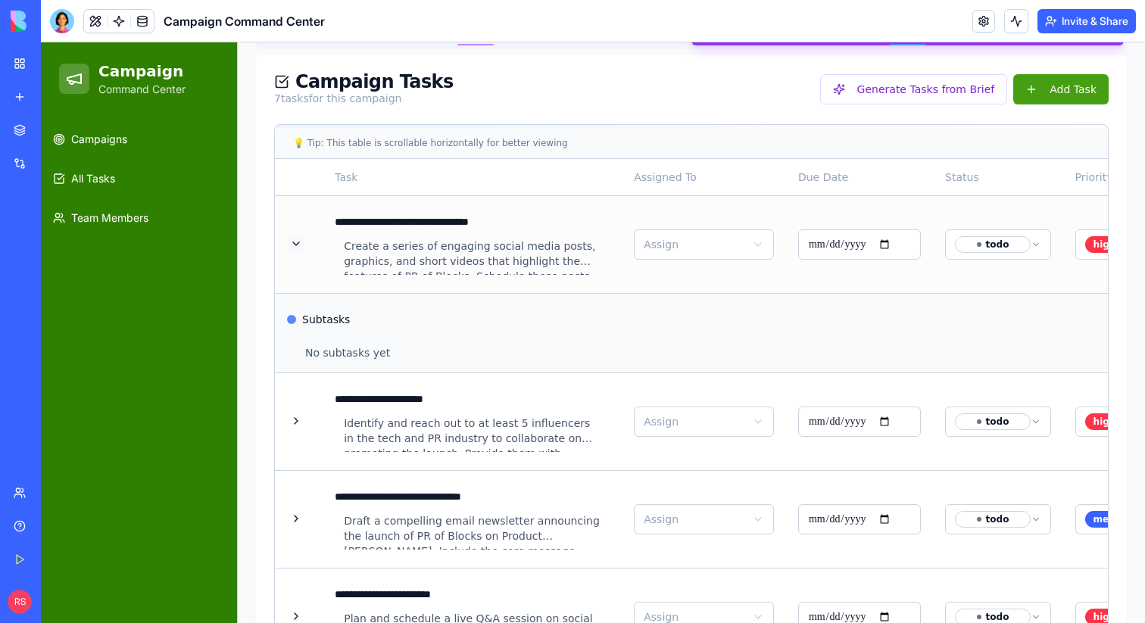
click at [299, 243] on button at bounding box center [296, 244] width 18 height 18
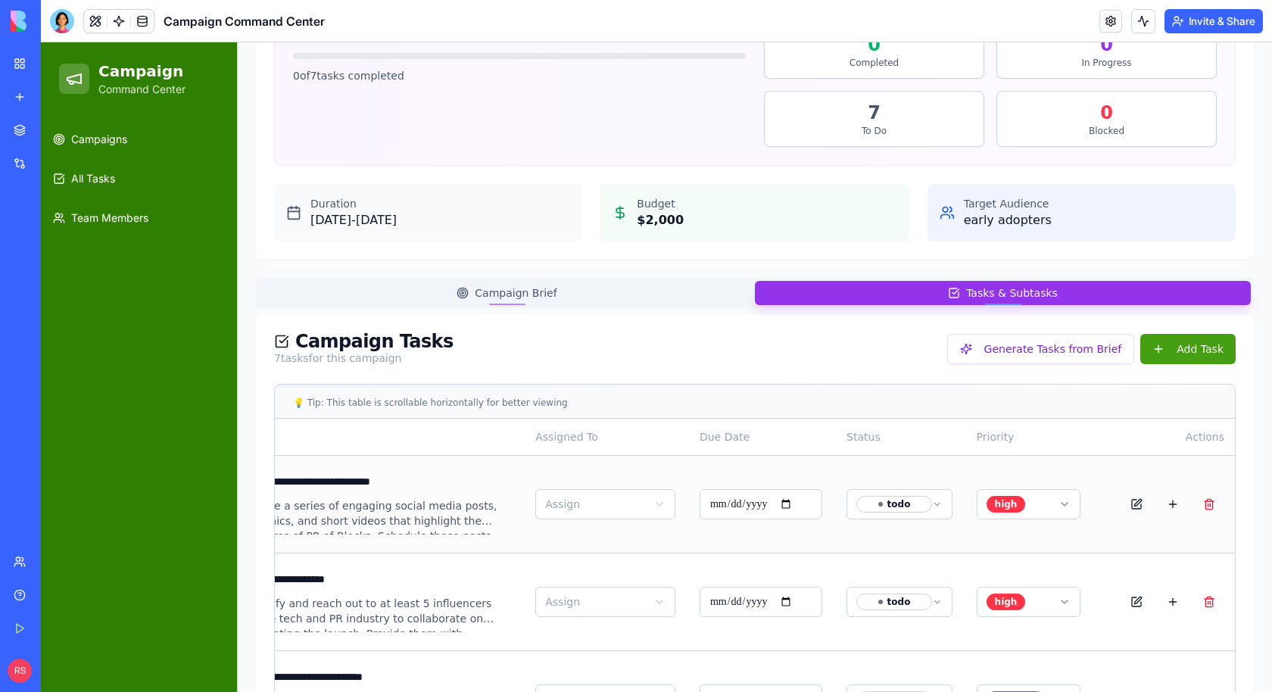
scroll to position [0, 0]
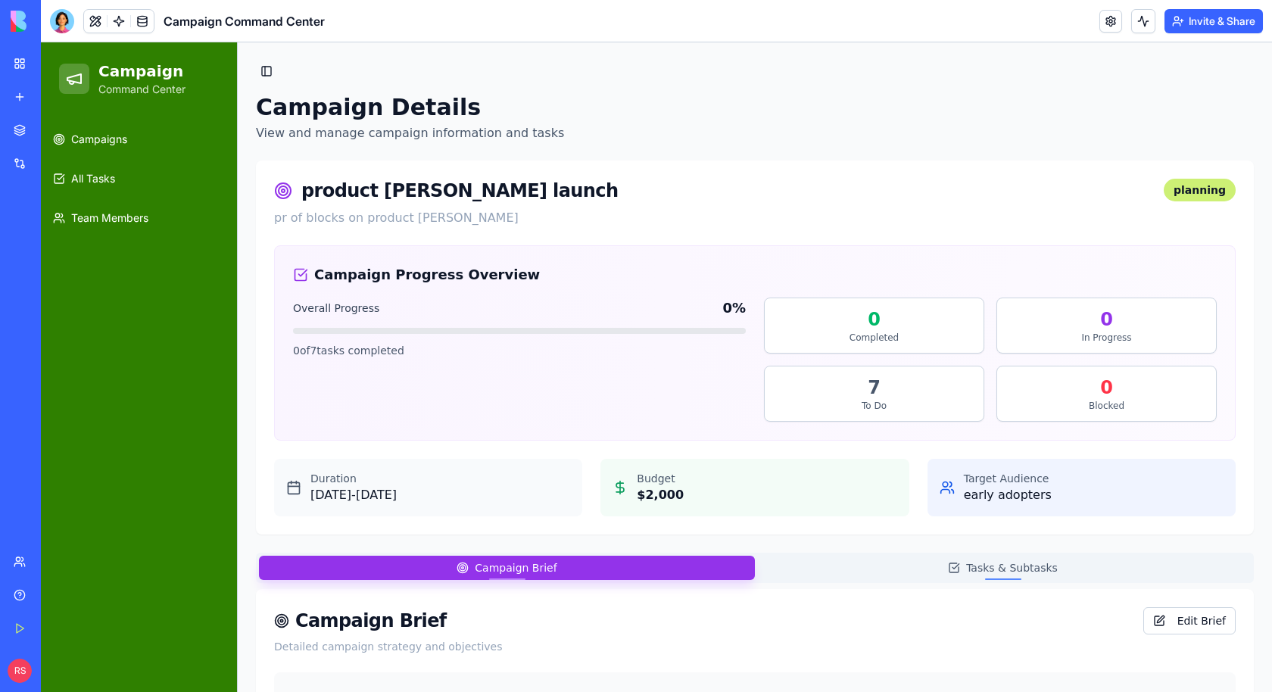
click at [629, 561] on button "Campaign Brief" at bounding box center [507, 568] width 496 height 24
click at [864, 561] on button "Tasks & Subtasks" at bounding box center [1003, 568] width 496 height 24
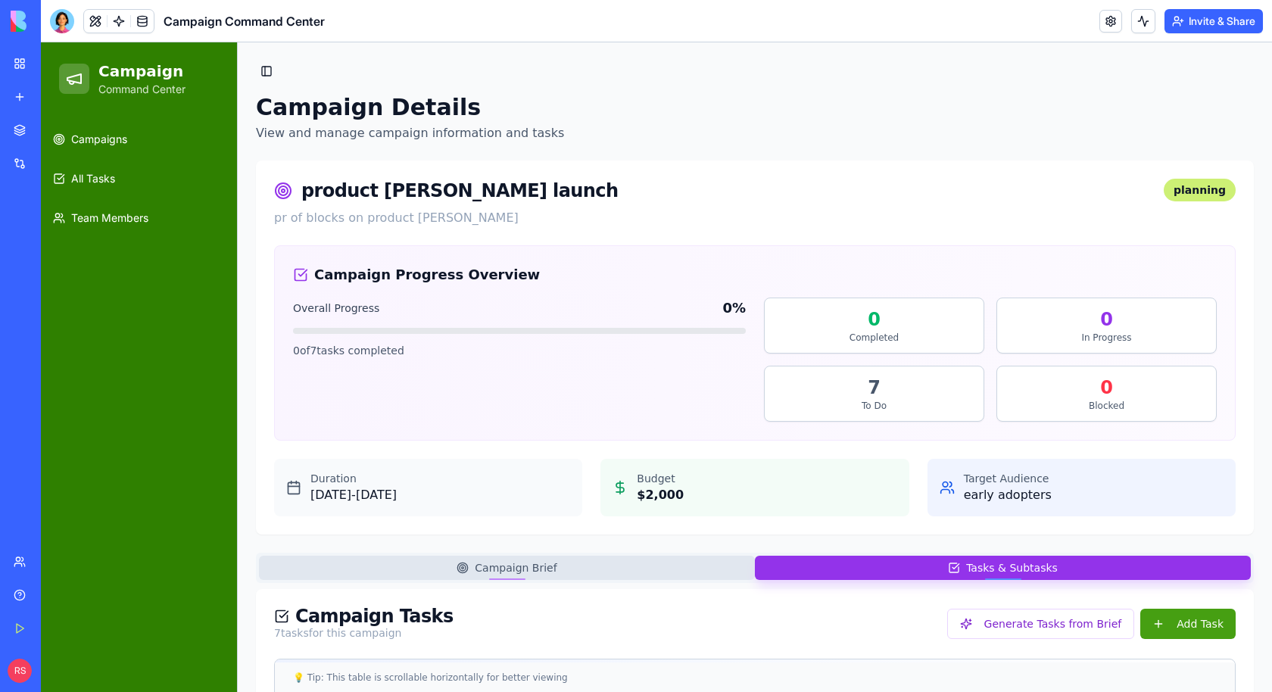
click at [695, 567] on button "Campaign Brief" at bounding box center [507, 568] width 496 height 24
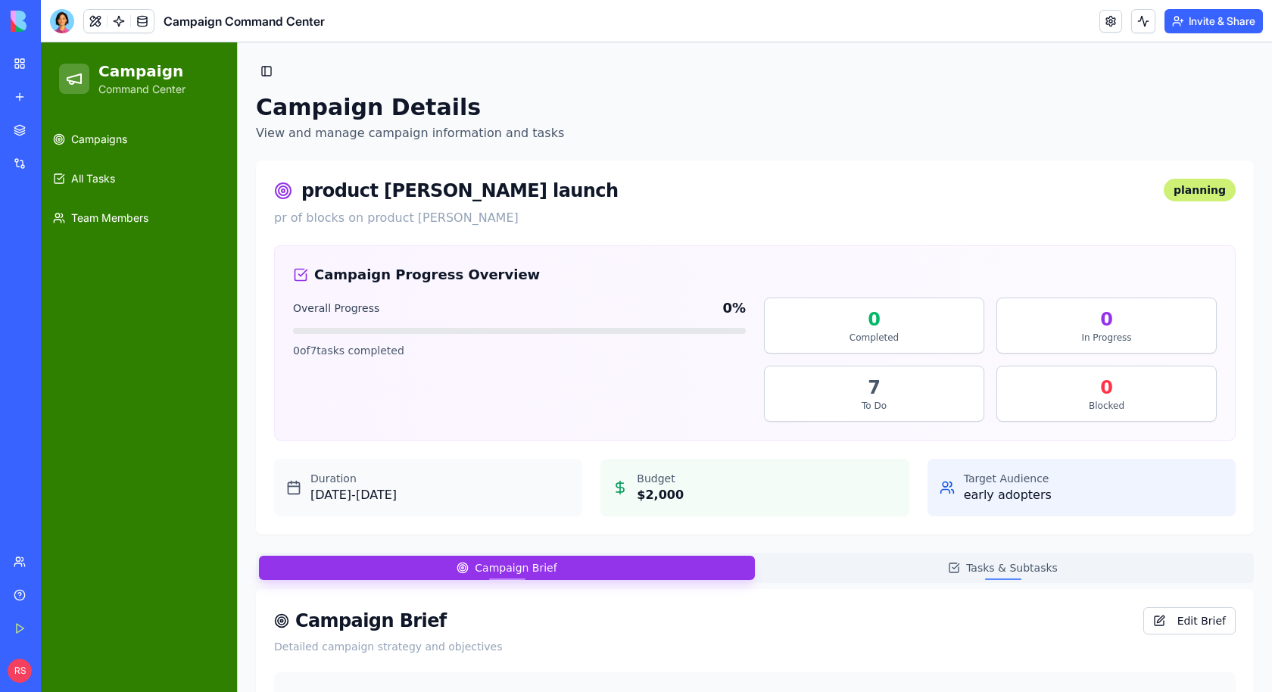
click at [432, 330] on div at bounding box center [519, 331] width 453 height 6
click at [132, 182] on link "All Tasks" at bounding box center [139, 179] width 184 height 36
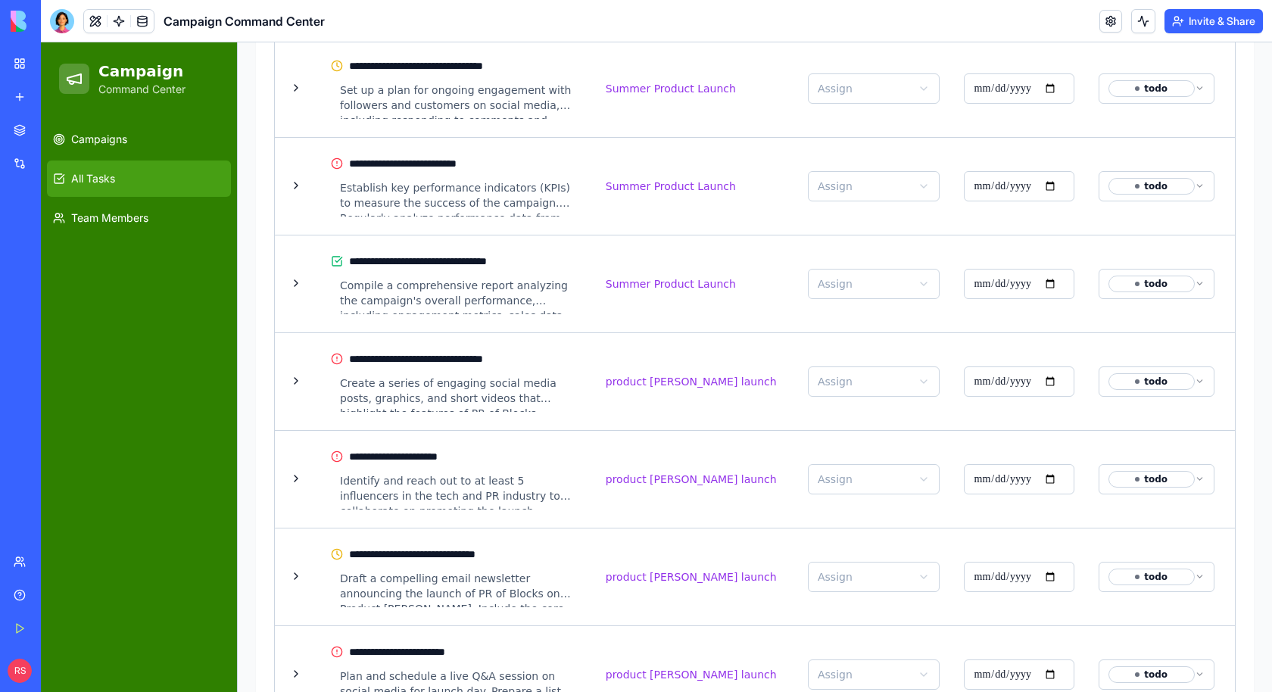
scroll to position [2924, 0]
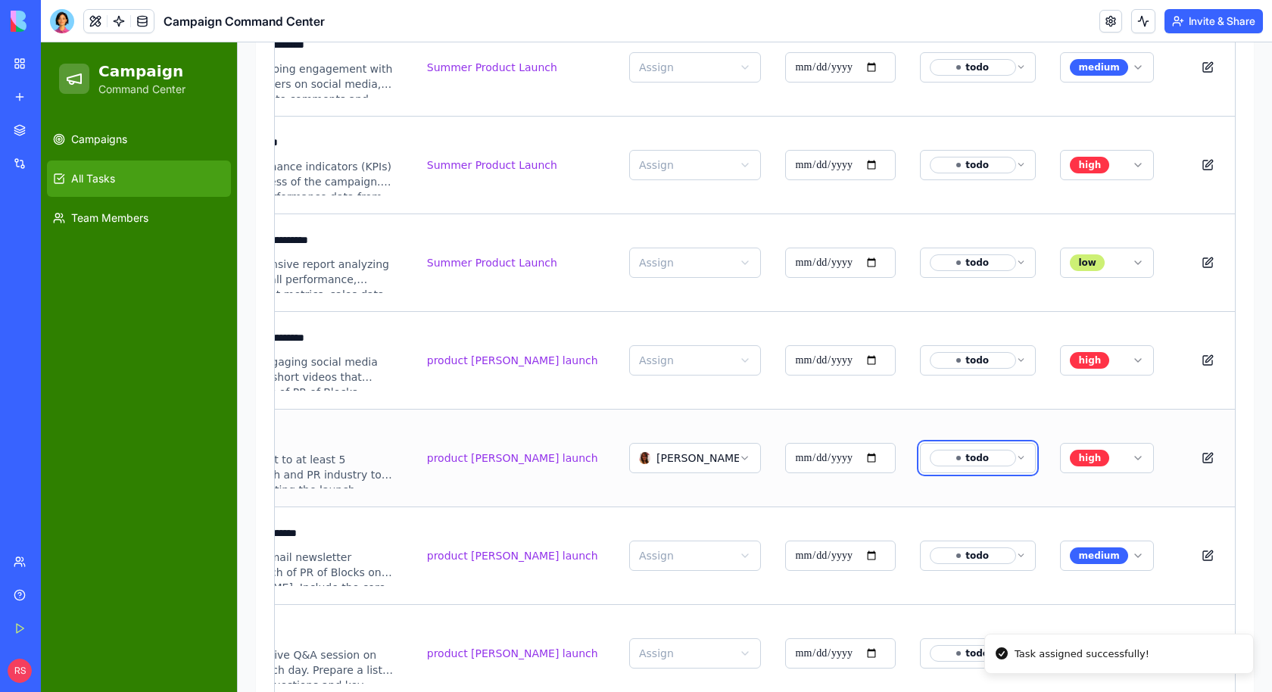
scroll to position [0, 250]
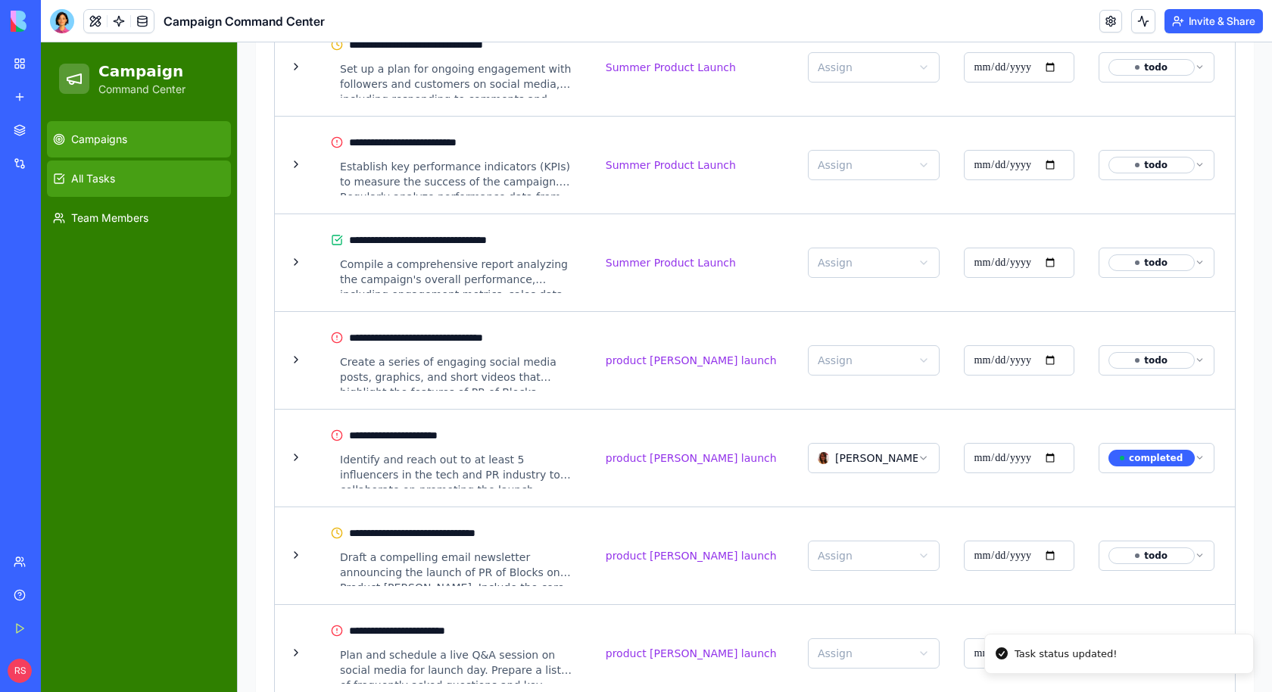
click at [133, 141] on link "Campaigns" at bounding box center [139, 139] width 184 height 36
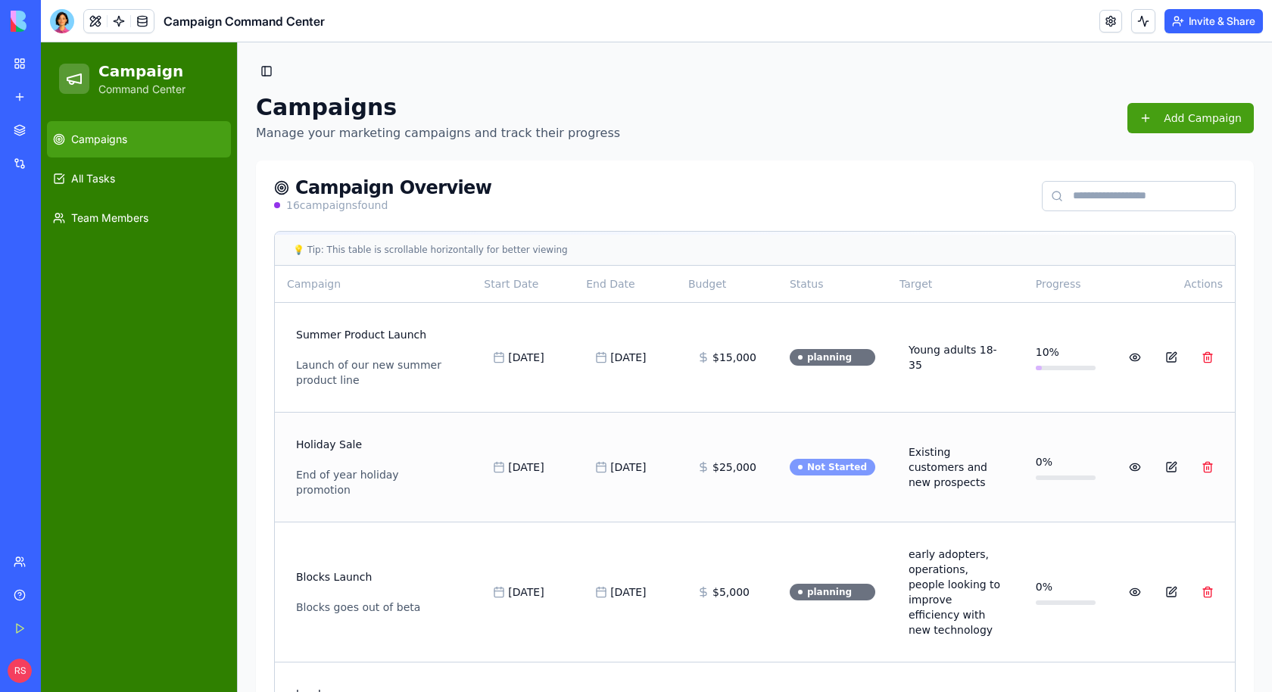
click at [833, 461] on div "Not Started" at bounding box center [833, 467] width 86 height 17
click at [1144, 127] on button "Add Campaign" at bounding box center [1190, 118] width 126 height 30
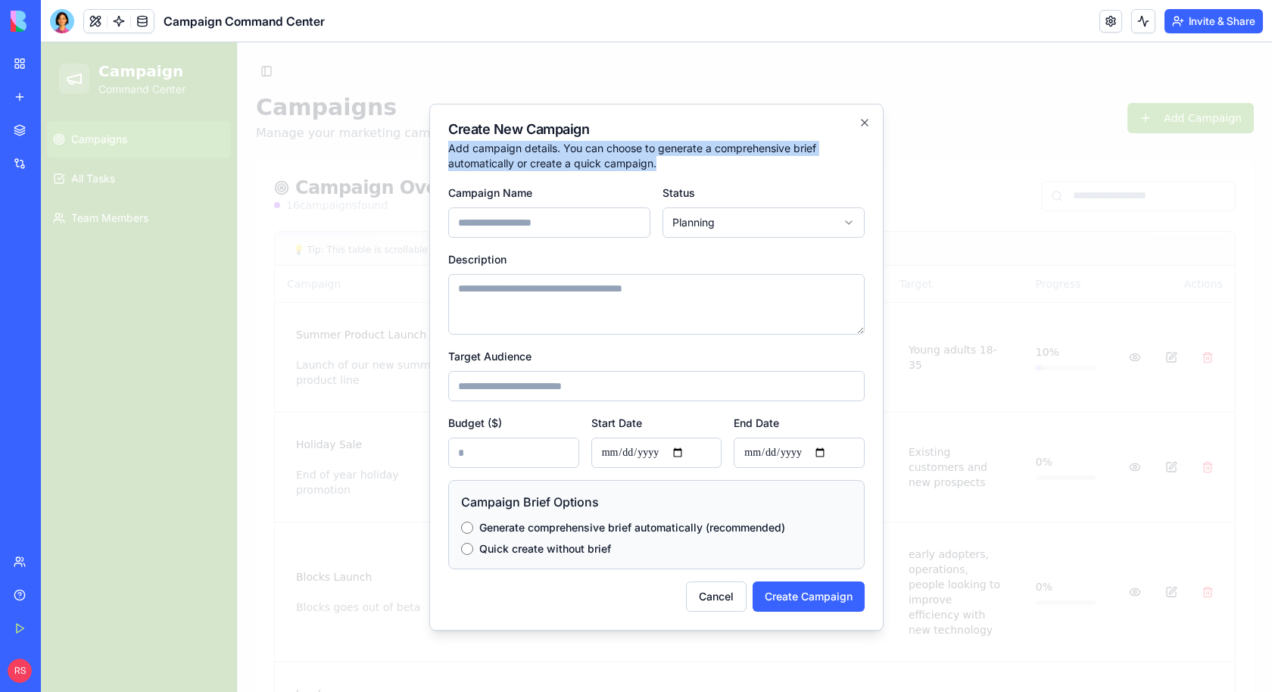
drag, startPoint x: 445, startPoint y: 149, endPoint x: 705, endPoint y: 168, distance: 260.4
click at [705, 168] on div "Create New Campaign Add campaign details. You can choose to generate a comprehe…" at bounding box center [656, 367] width 454 height 527
copy p "Add campaign details. You can choose to generate a comprehensive brief automati…"
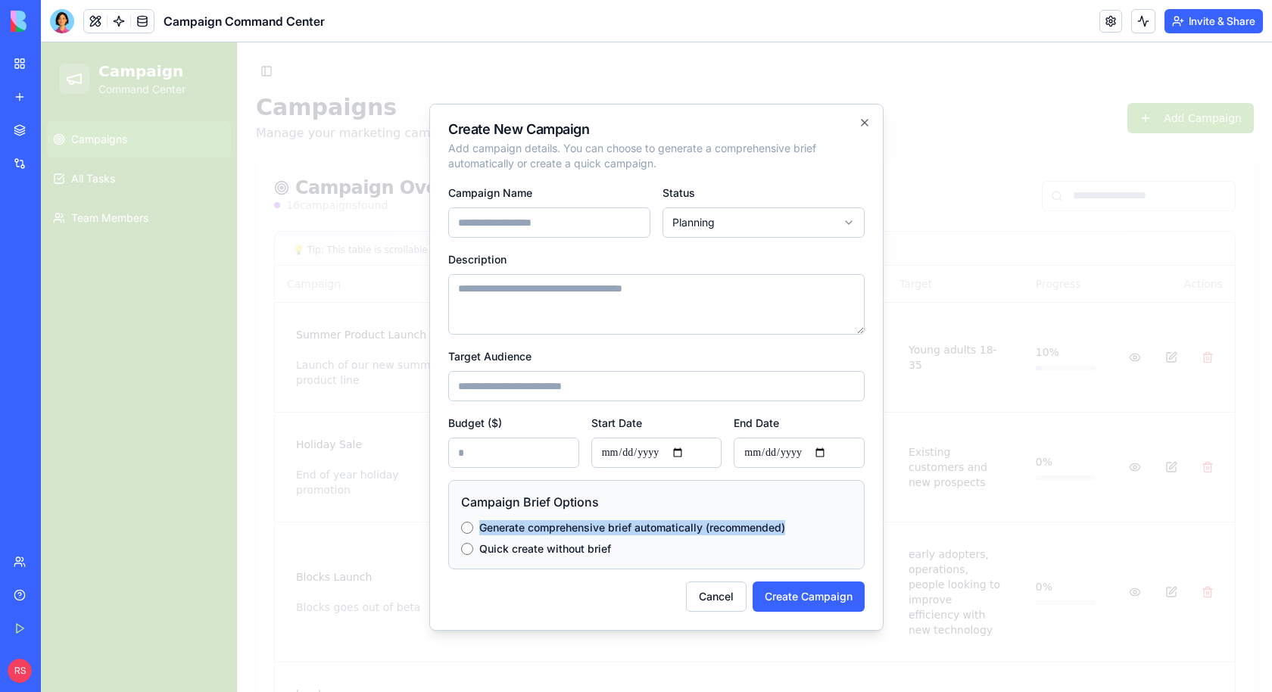
drag, startPoint x: 479, startPoint y: 525, endPoint x: 801, endPoint y: 526, distance: 321.8
click at [801, 526] on div "Generate comprehensive brief automatically (recommended)" at bounding box center [656, 527] width 391 height 15
copy label "Generate comprehensive brief automatically (recommended)"
click at [513, 547] on label "Quick create without brief" at bounding box center [545, 548] width 132 height 15
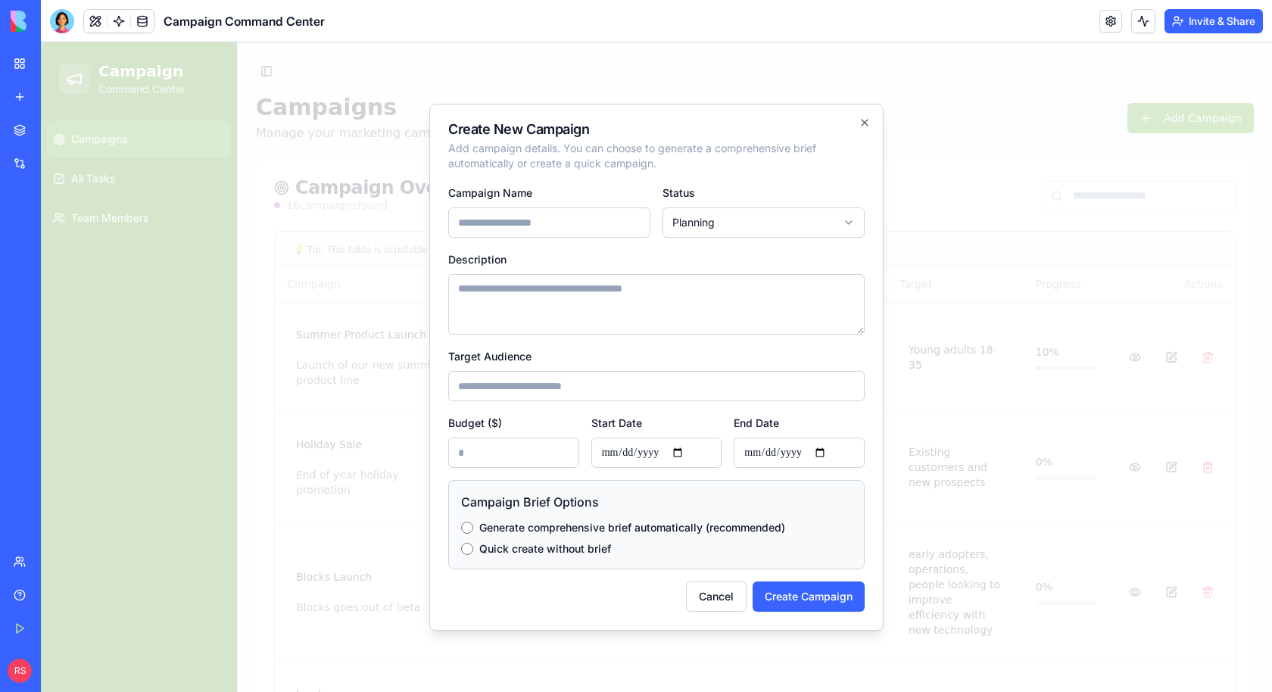
click at [513, 547] on label "Quick create without brief" at bounding box center [545, 548] width 132 height 15
drag, startPoint x: 480, startPoint y: 548, endPoint x: 647, endPoint y: 549, distance: 166.6
click at [647, 549] on div "Quick create without brief" at bounding box center [656, 548] width 391 height 15
copy label "Quick create without brief"
click at [730, 597] on button "Cancel" at bounding box center [716, 596] width 61 height 30
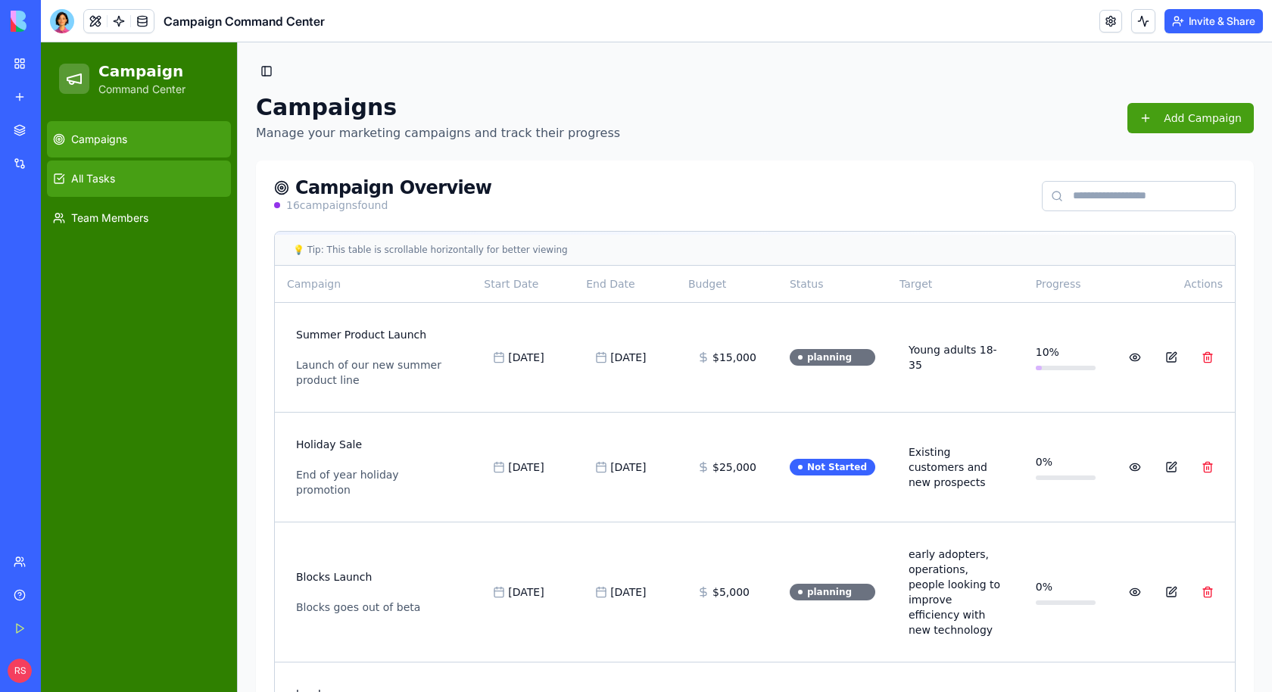
click at [154, 177] on link "All Tasks" at bounding box center [139, 179] width 184 height 36
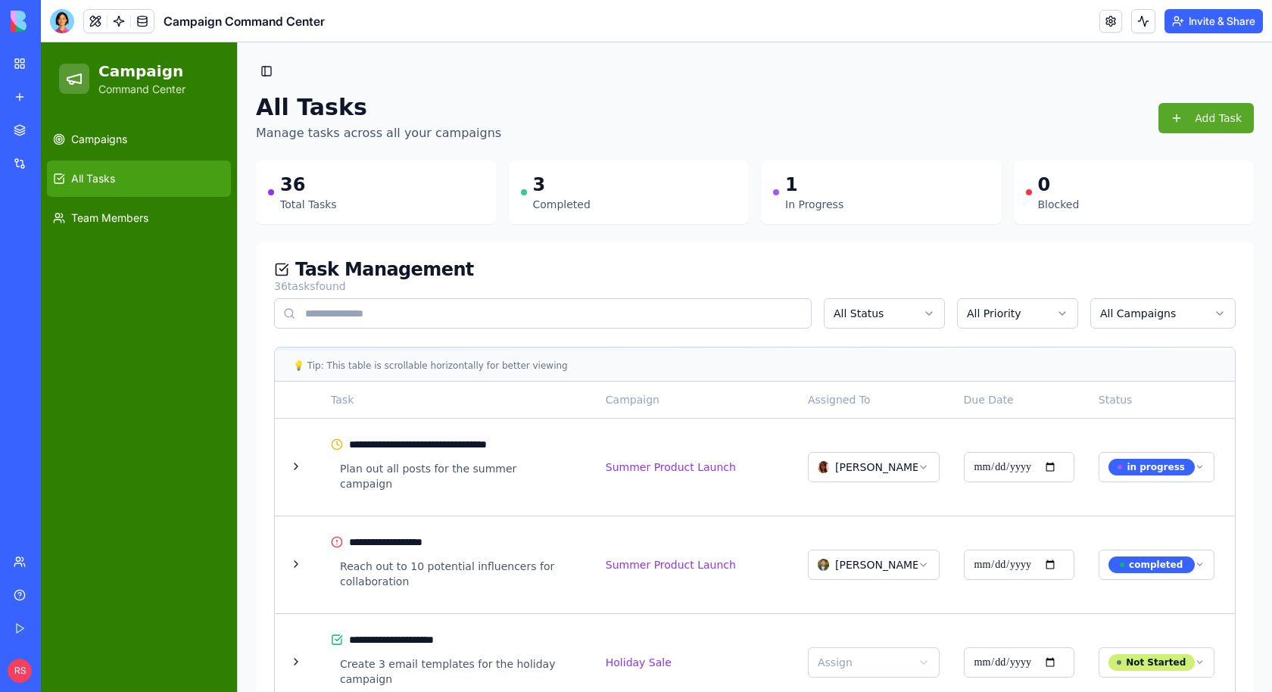
click at [1144, 117] on button "Add Task" at bounding box center [1205, 118] width 95 height 30
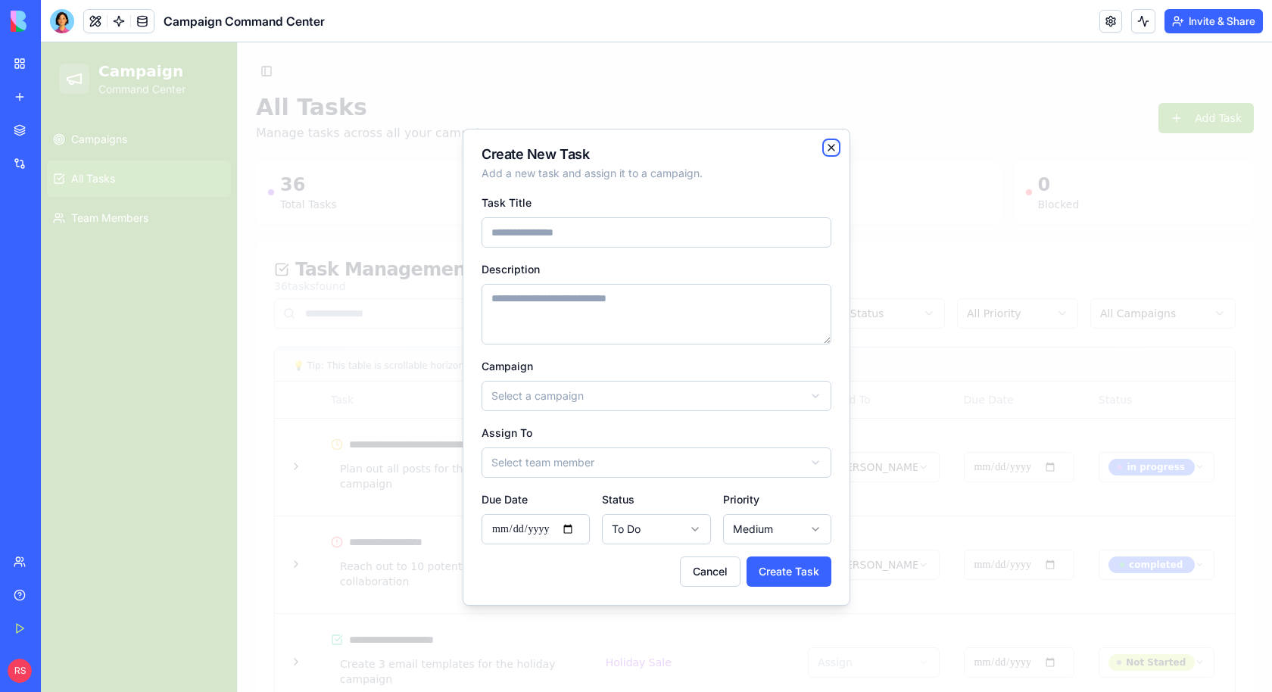
click at [829, 145] on icon "button" at bounding box center [831, 148] width 6 height 6
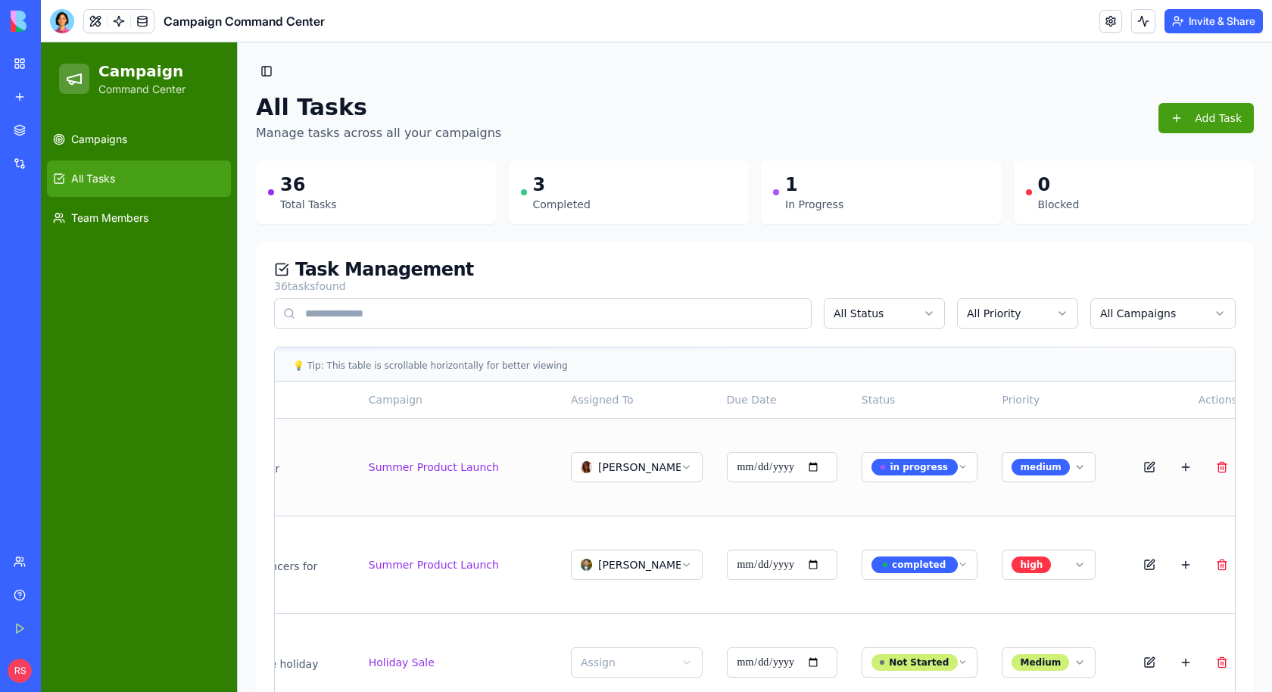
scroll to position [0, 250]
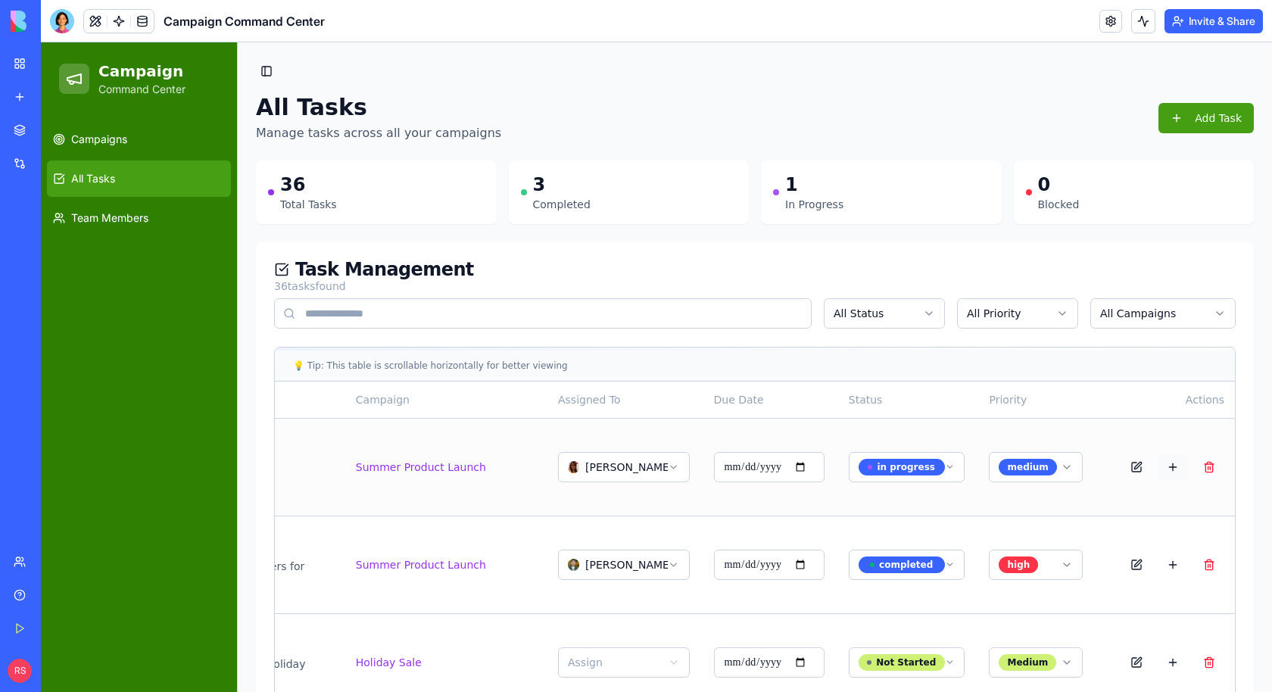
click at [1144, 459] on button at bounding box center [1173, 467] width 30 height 27
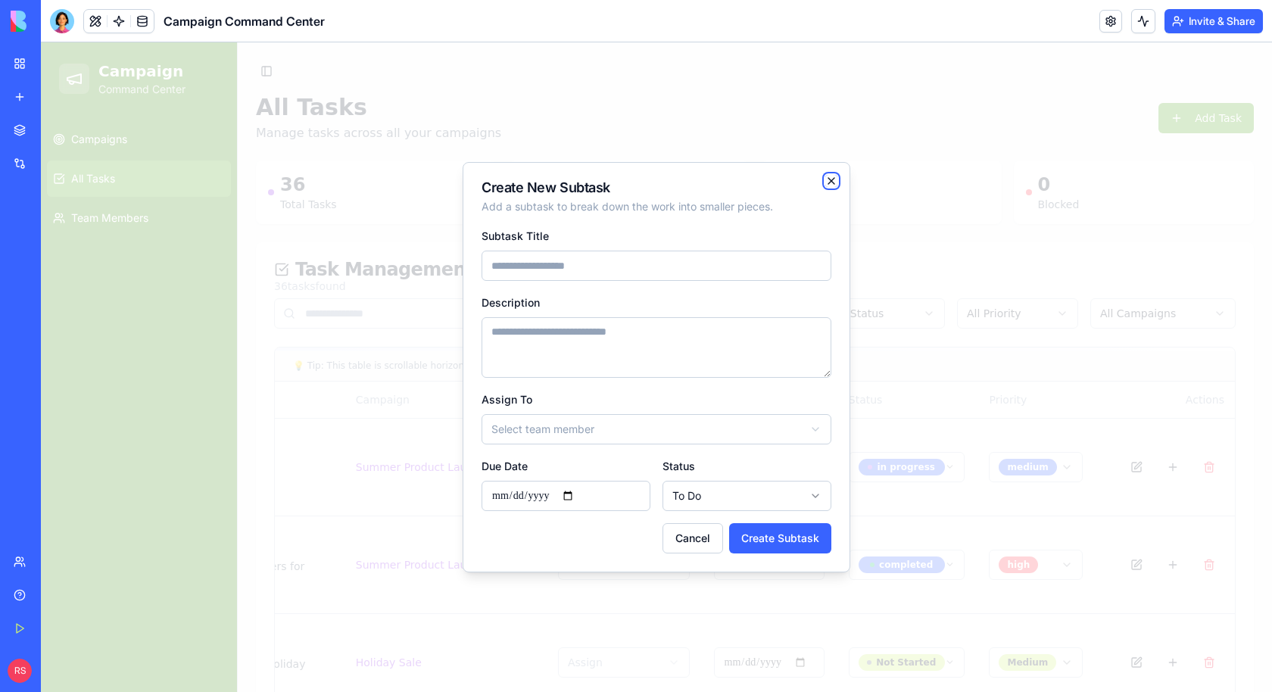
click at [831, 182] on icon "button" at bounding box center [831, 181] width 6 height 6
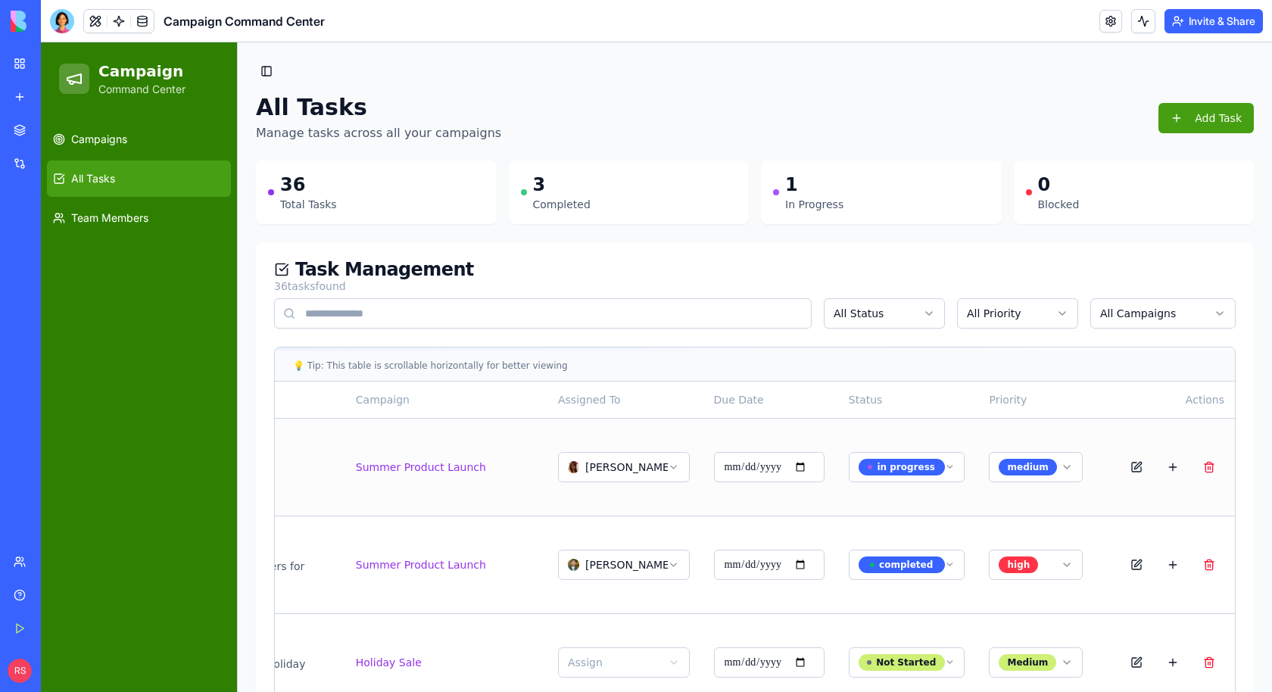
scroll to position [0, 0]
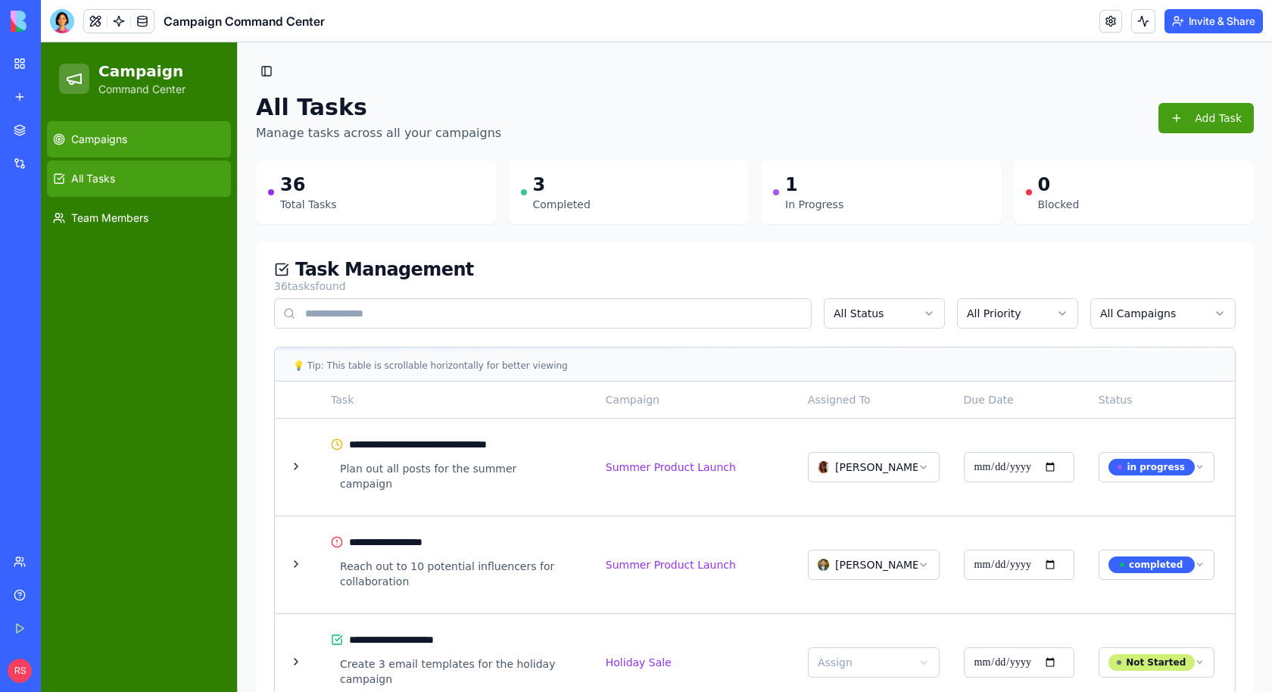
click at [134, 142] on link "Campaigns" at bounding box center [139, 139] width 184 height 36
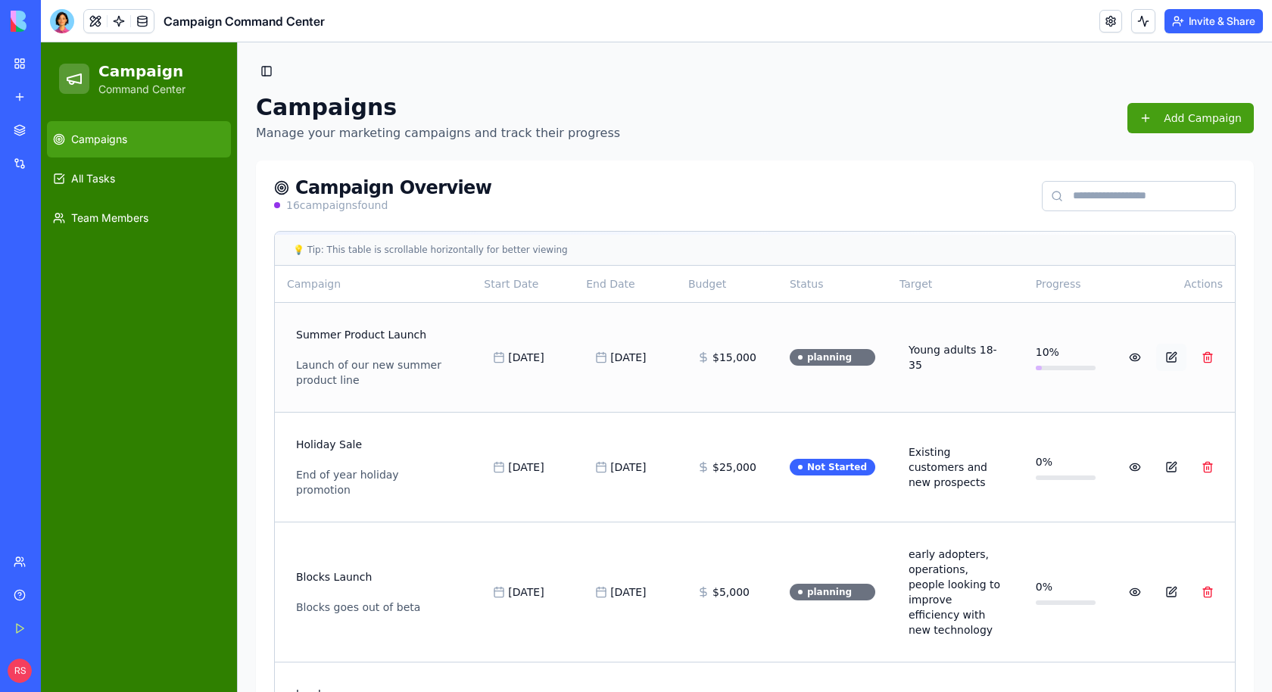
click at [1144, 354] on button at bounding box center [1171, 357] width 30 height 27
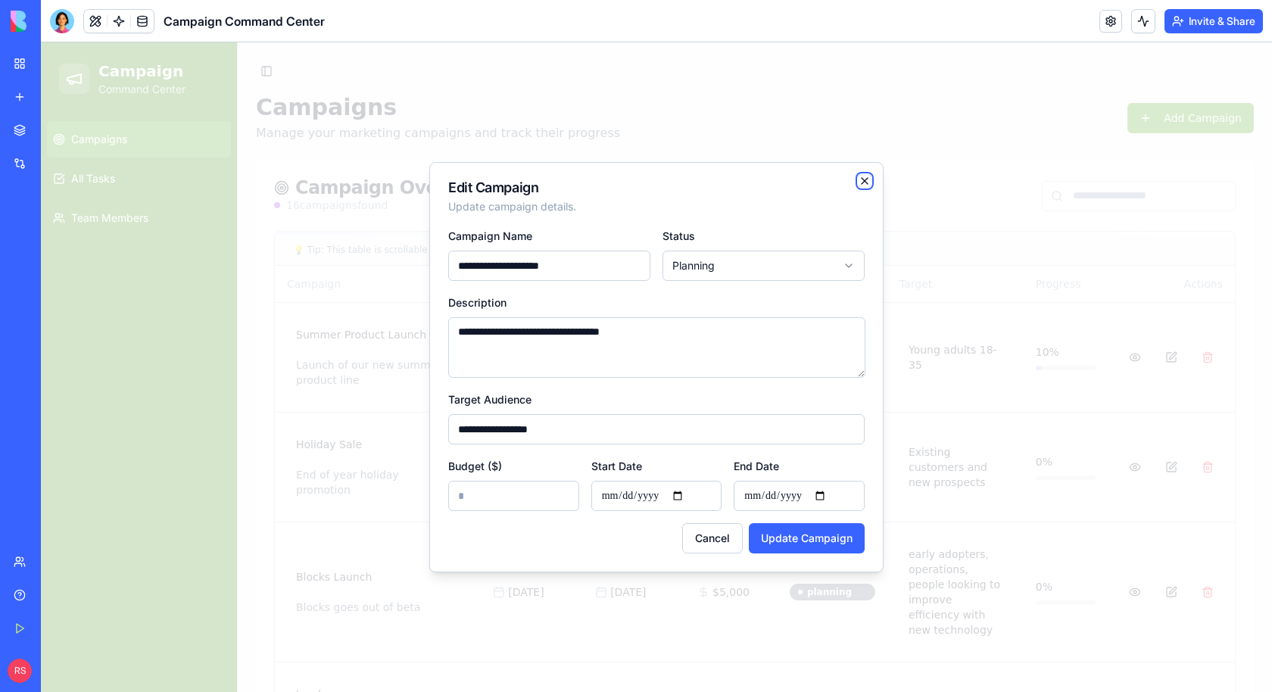
click at [869, 180] on icon "button" at bounding box center [865, 181] width 12 height 12
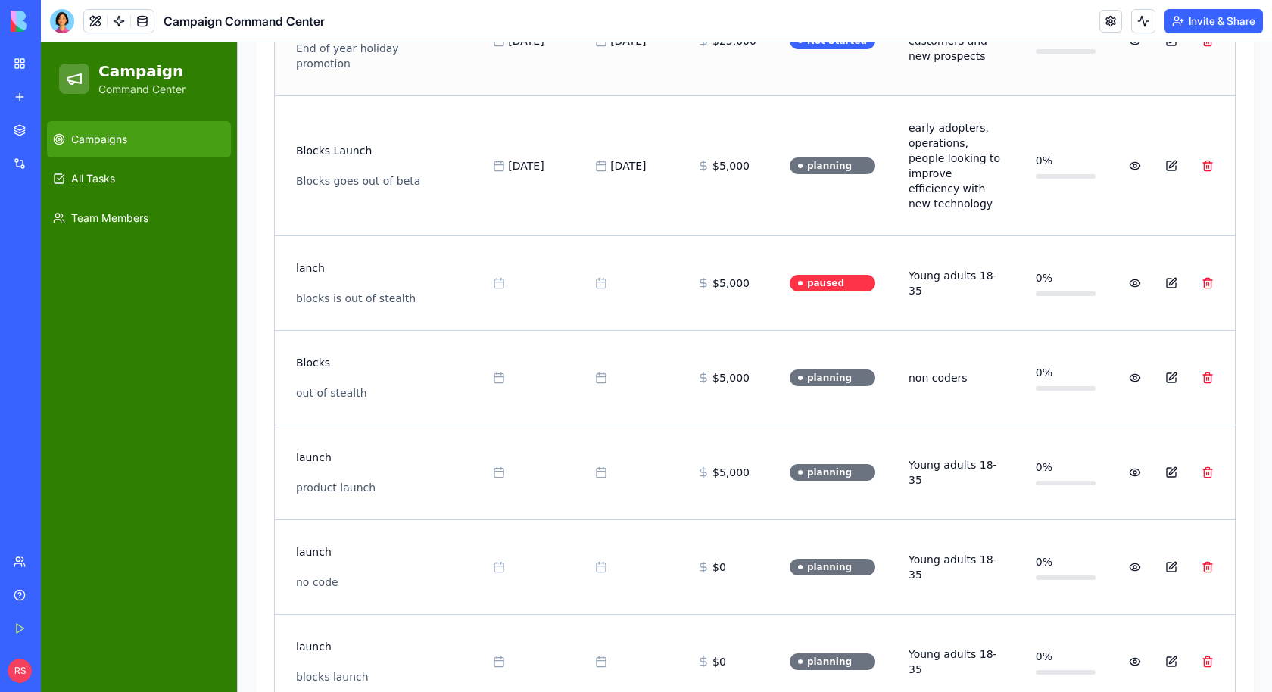
scroll to position [146, 0]
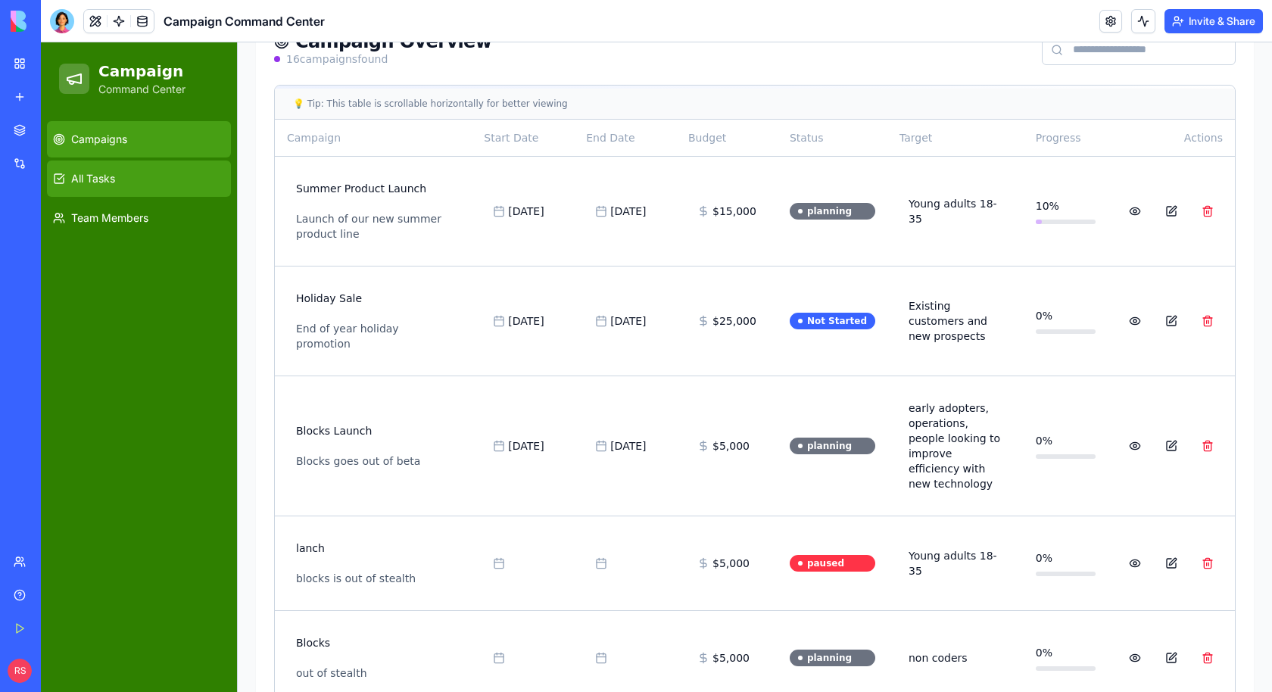
click at [195, 178] on link "All Tasks" at bounding box center [139, 179] width 184 height 36
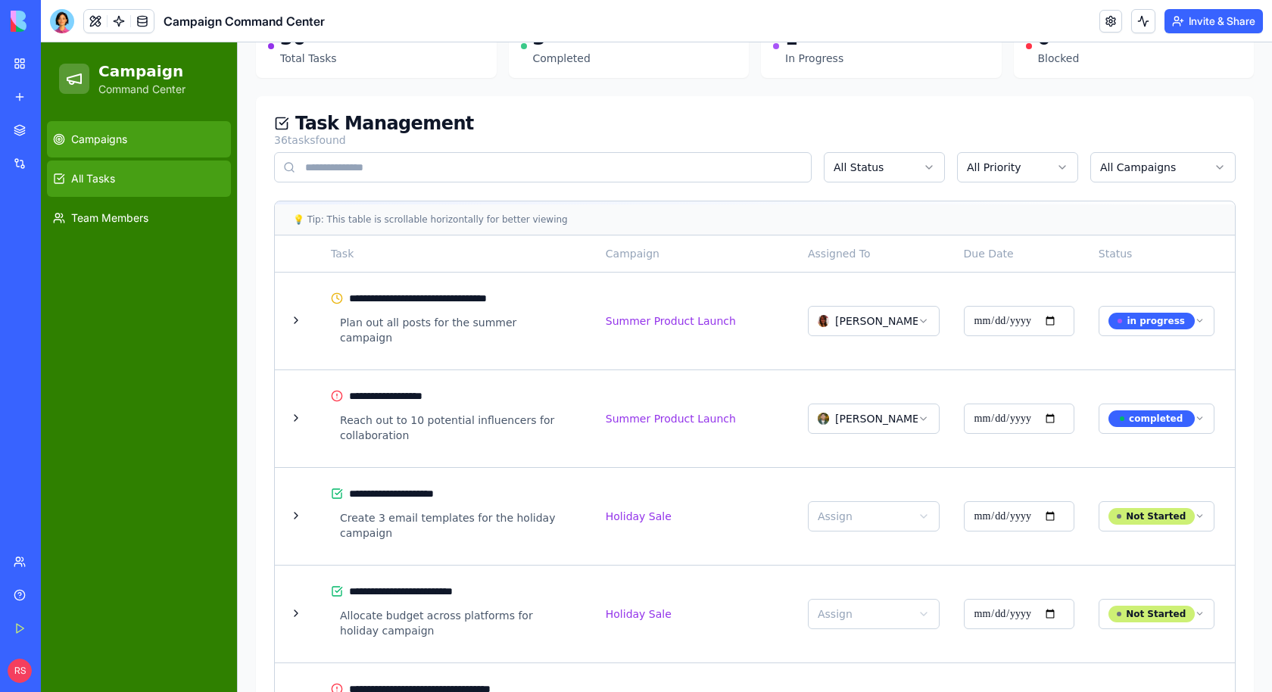
click at [151, 138] on link "Campaigns" at bounding box center [139, 139] width 184 height 36
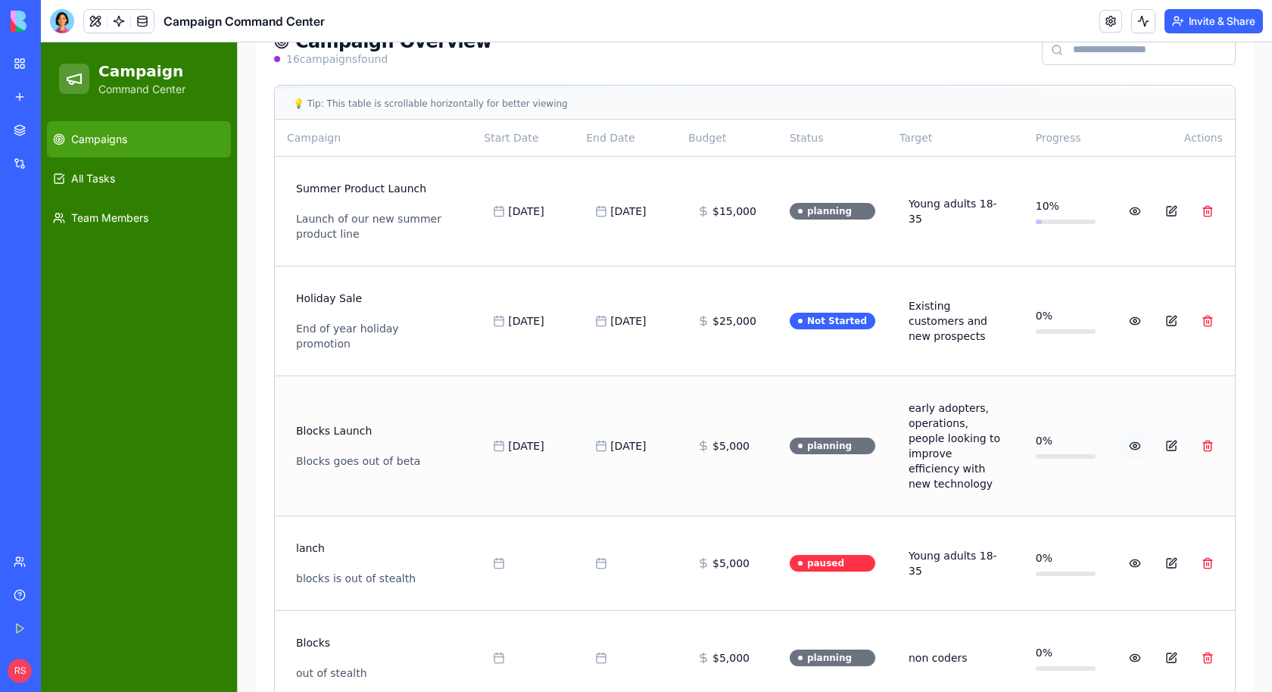
click at [1132, 442] on link at bounding box center [1135, 445] width 30 height 27
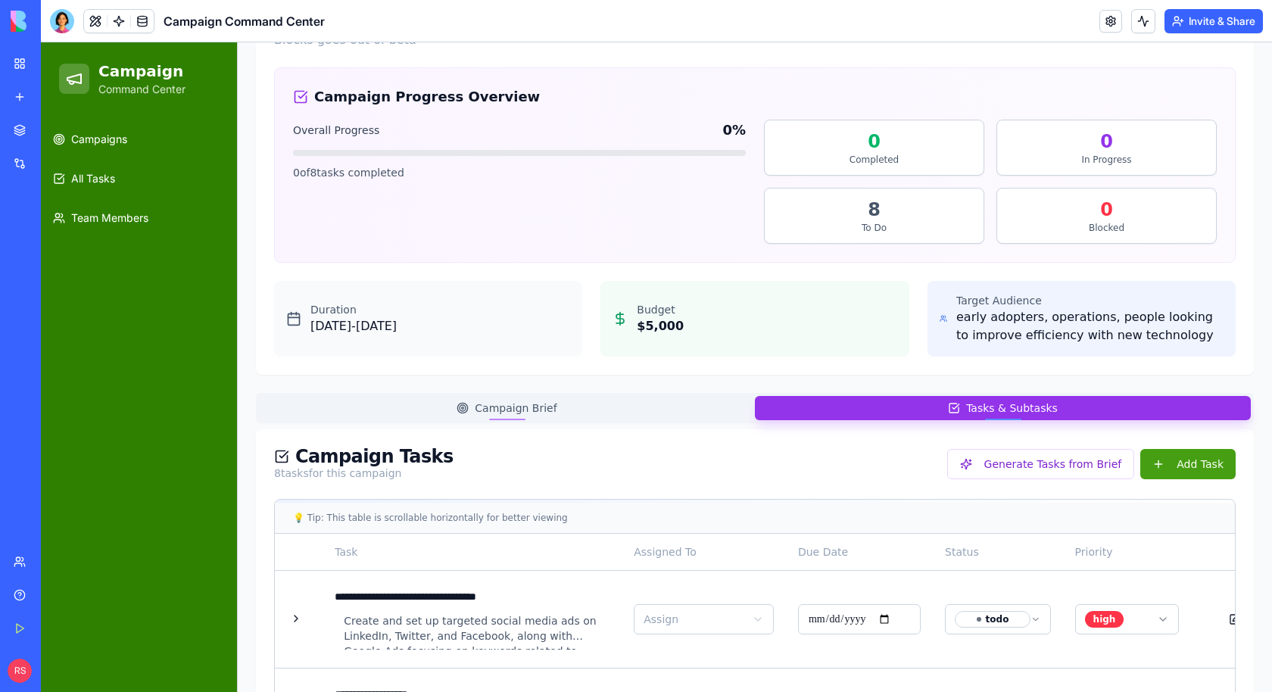
scroll to position [204, 0]
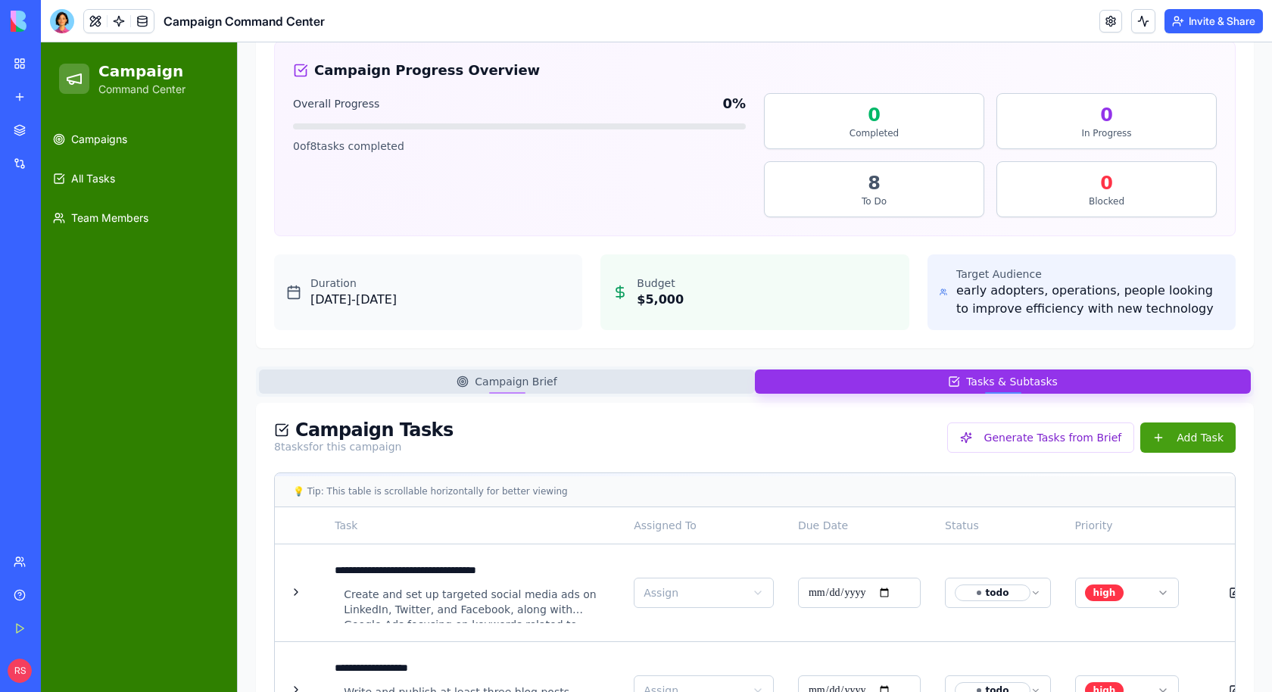
click at [672, 385] on button "Campaign Brief" at bounding box center [507, 381] width 496 height 24
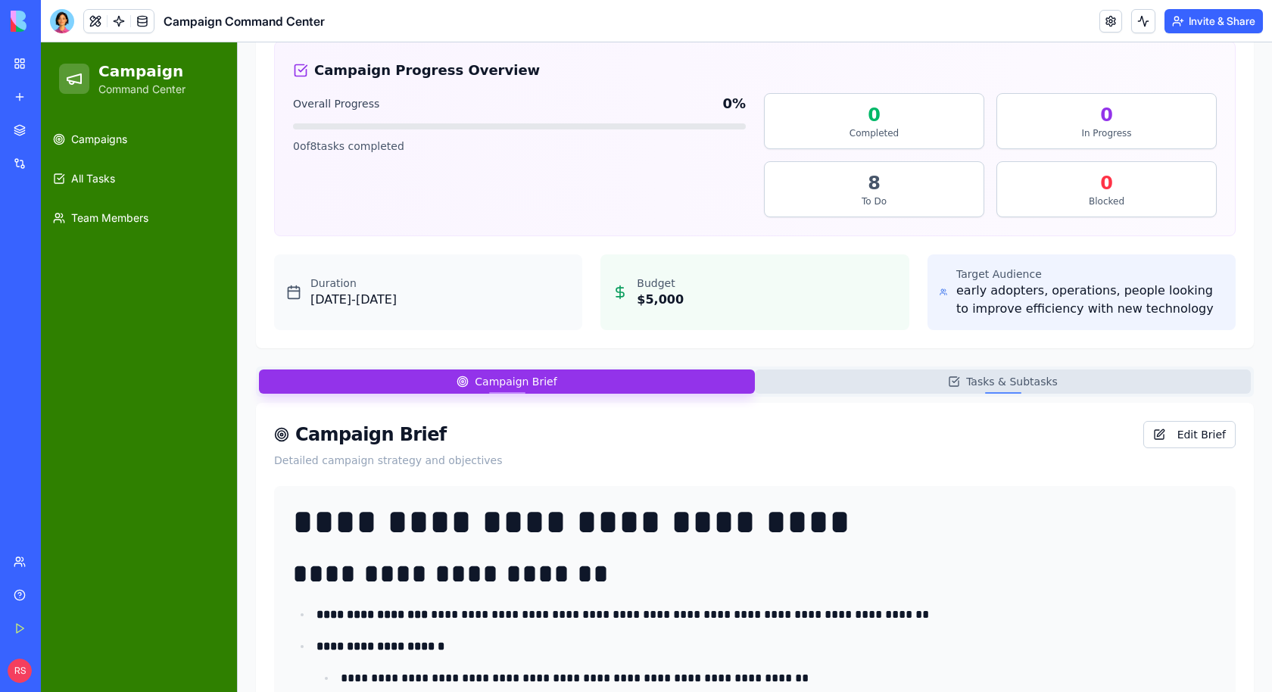
click at [850, 376] on button "Tasks & Subtasks" at bounding box center [1003, 381] width 496 height 24
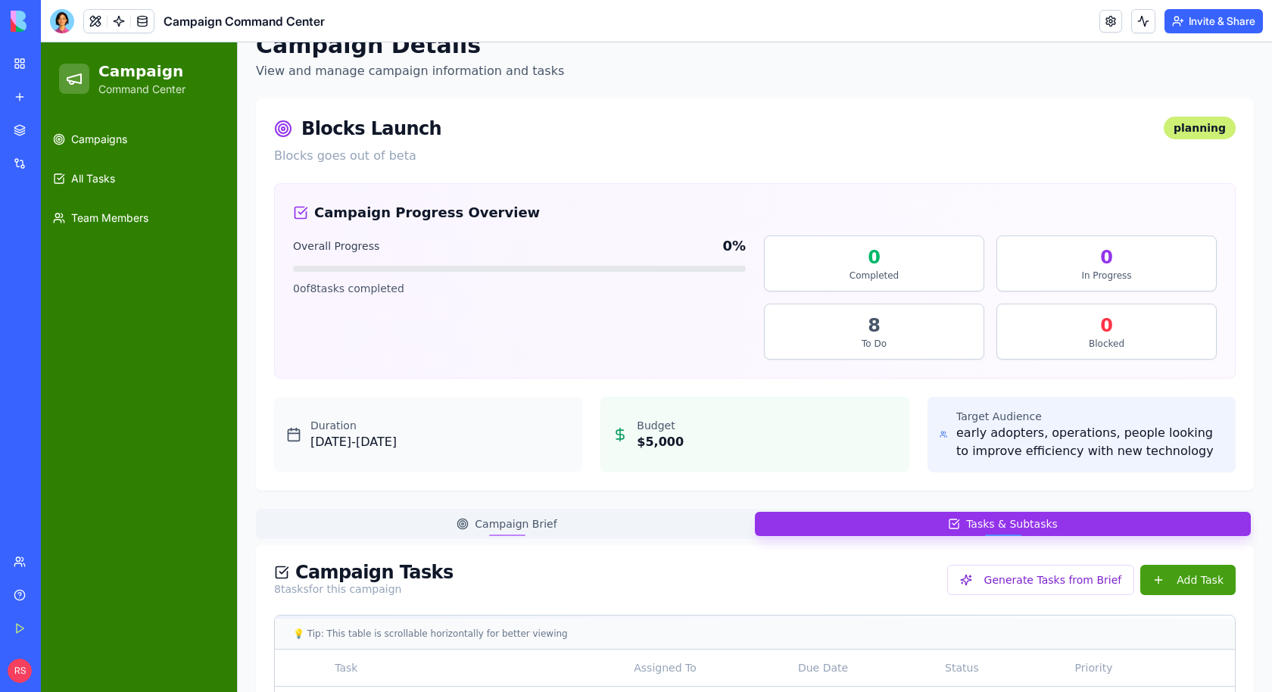
scroll to position [0, 0]
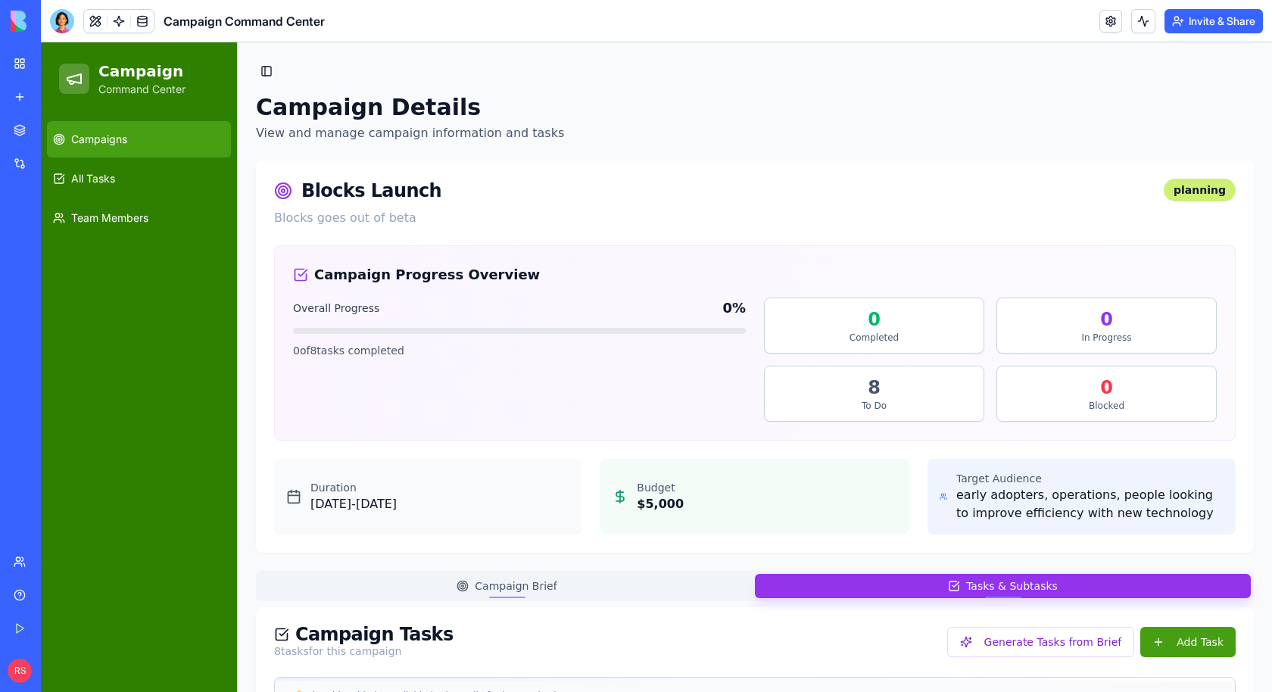
click at [154, 139] on link "Campaigns" at bounding box center [139, 139] width 184 height 36
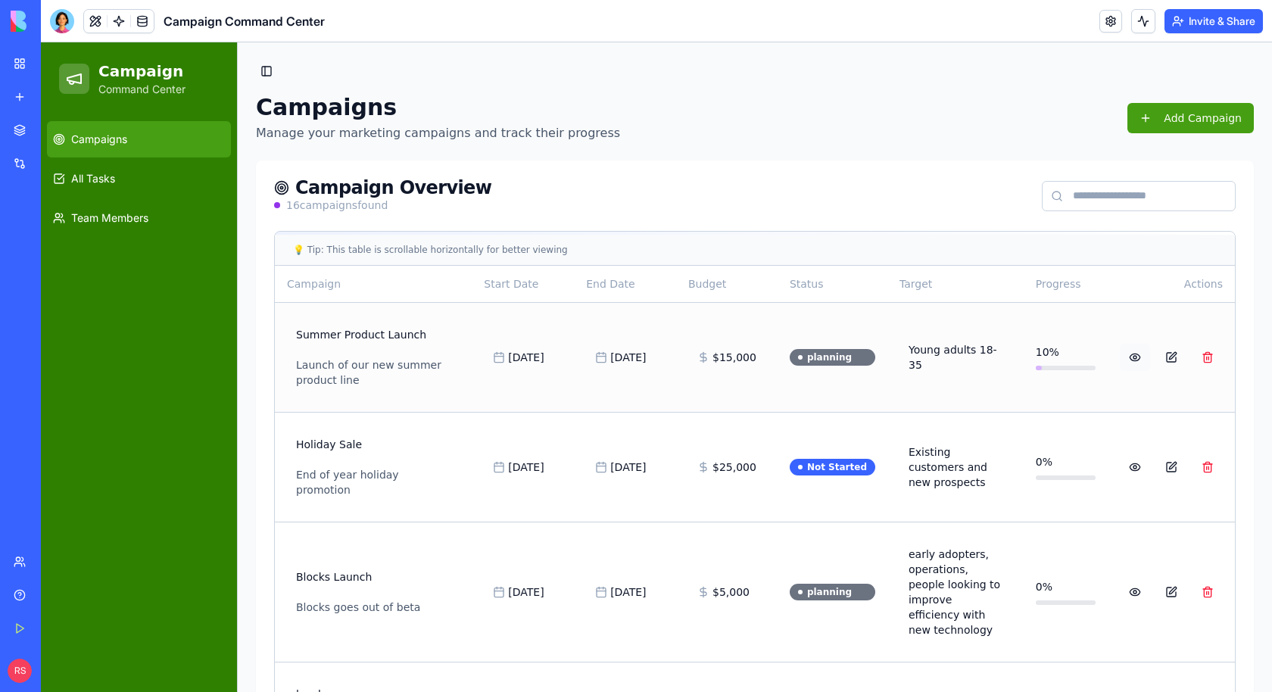
click at [1138, 359] on link at bounding box center [1135, 357] width 30 height 27
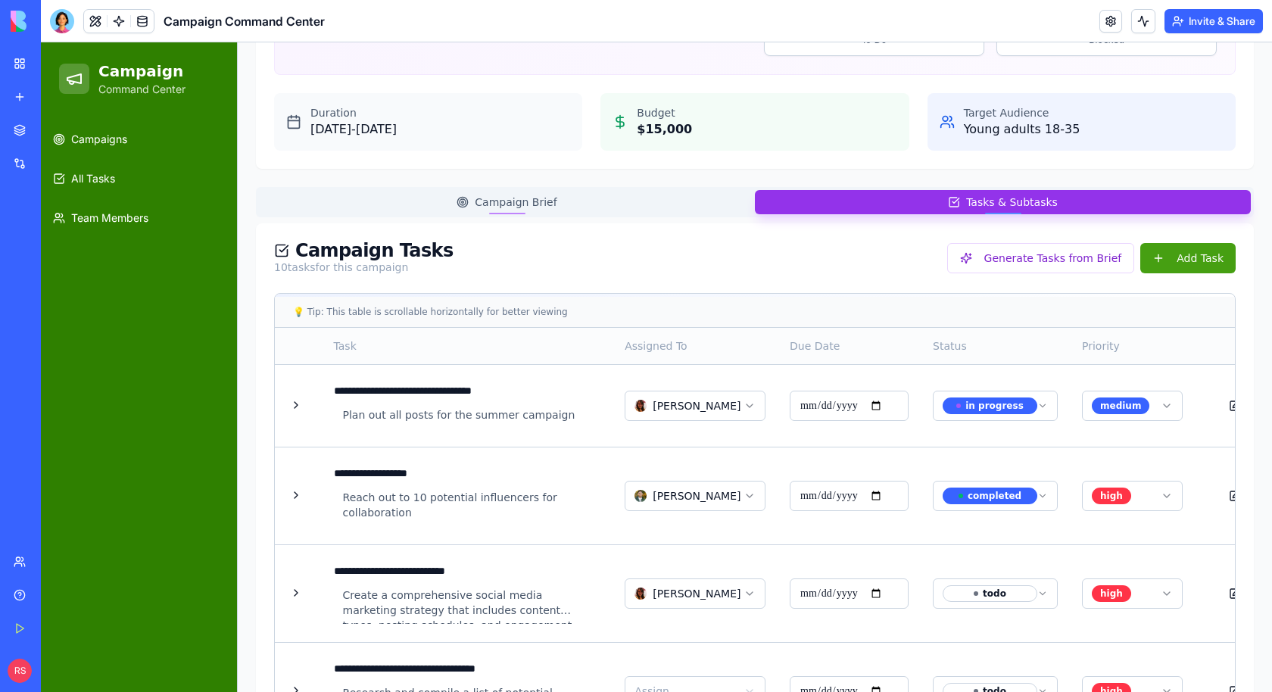
scroll to position [379, 0]
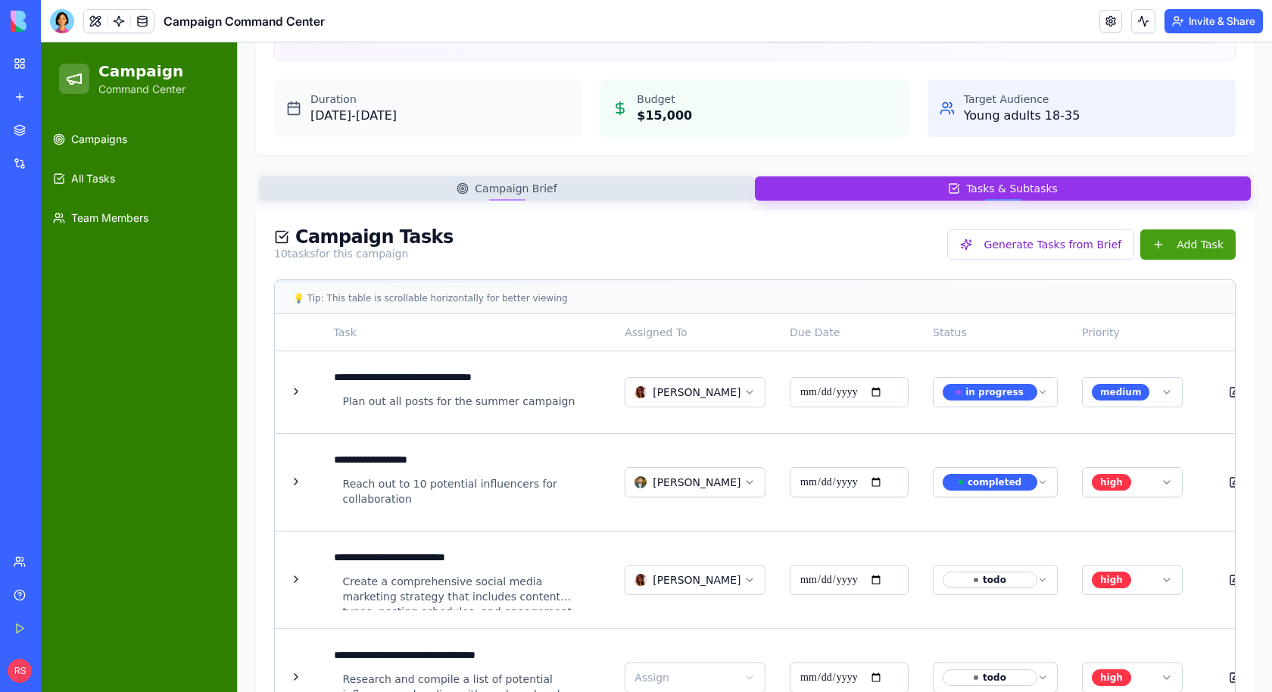
click at [616, 177] on div "**********" at bounding box center [755, 523] width 998 height 1617
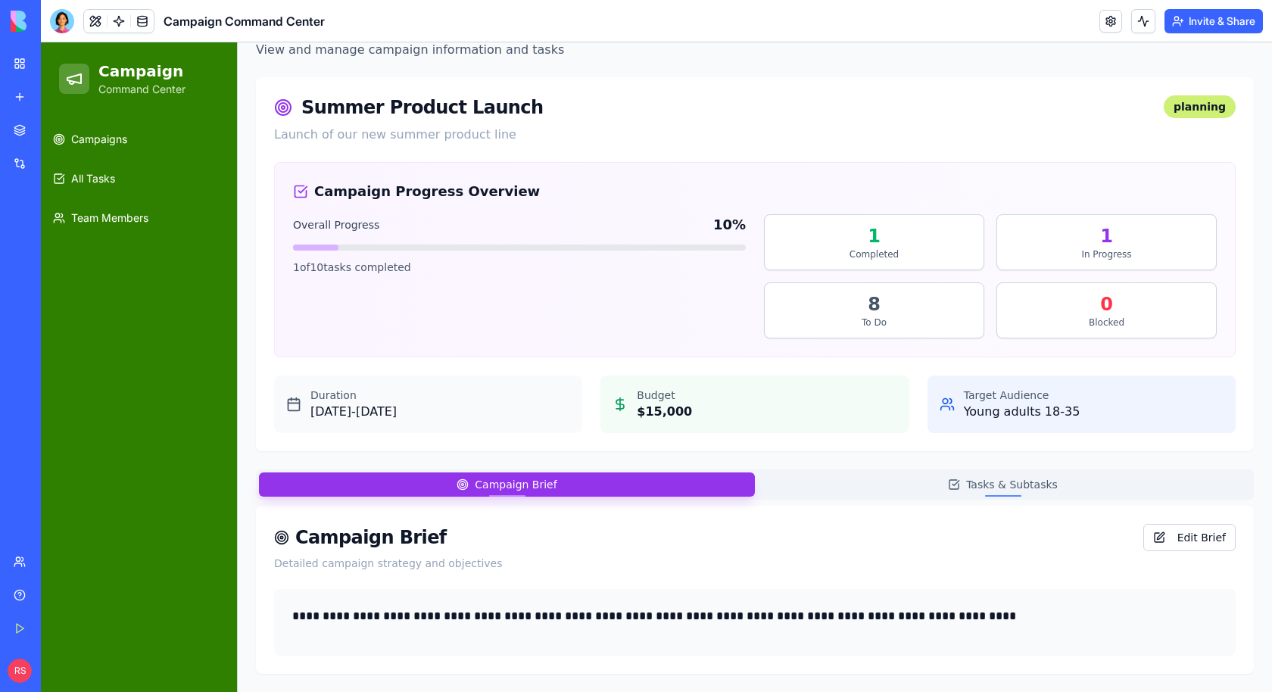
scroll to position [80, 0]
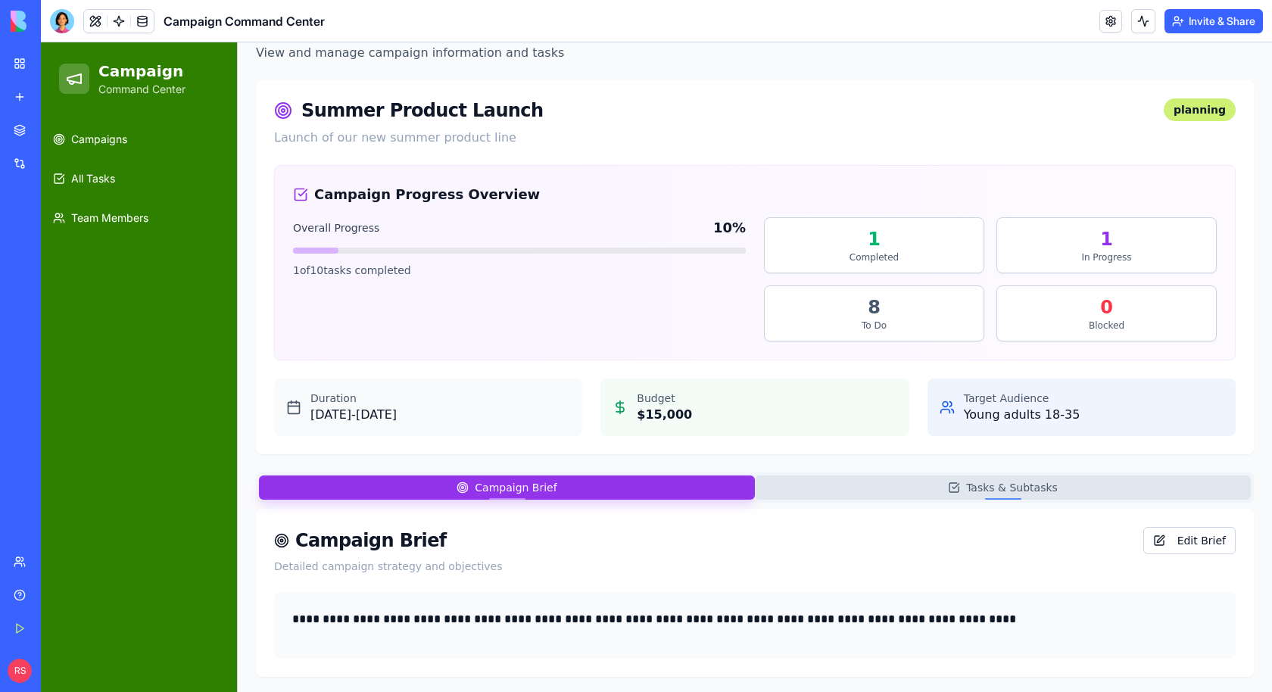
click at [997, 484] on span "Tasks & Subtasks" at bounding box center [1012, 487] width 92 height 15
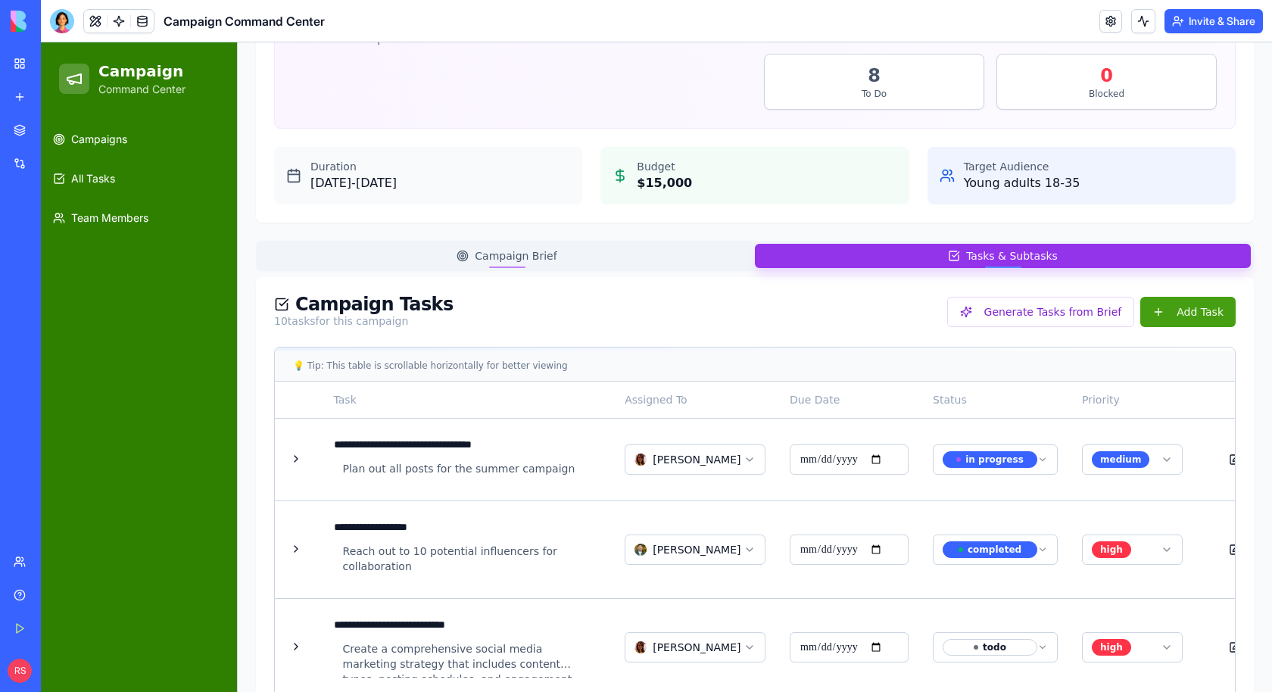
scroll to position [323, 0]
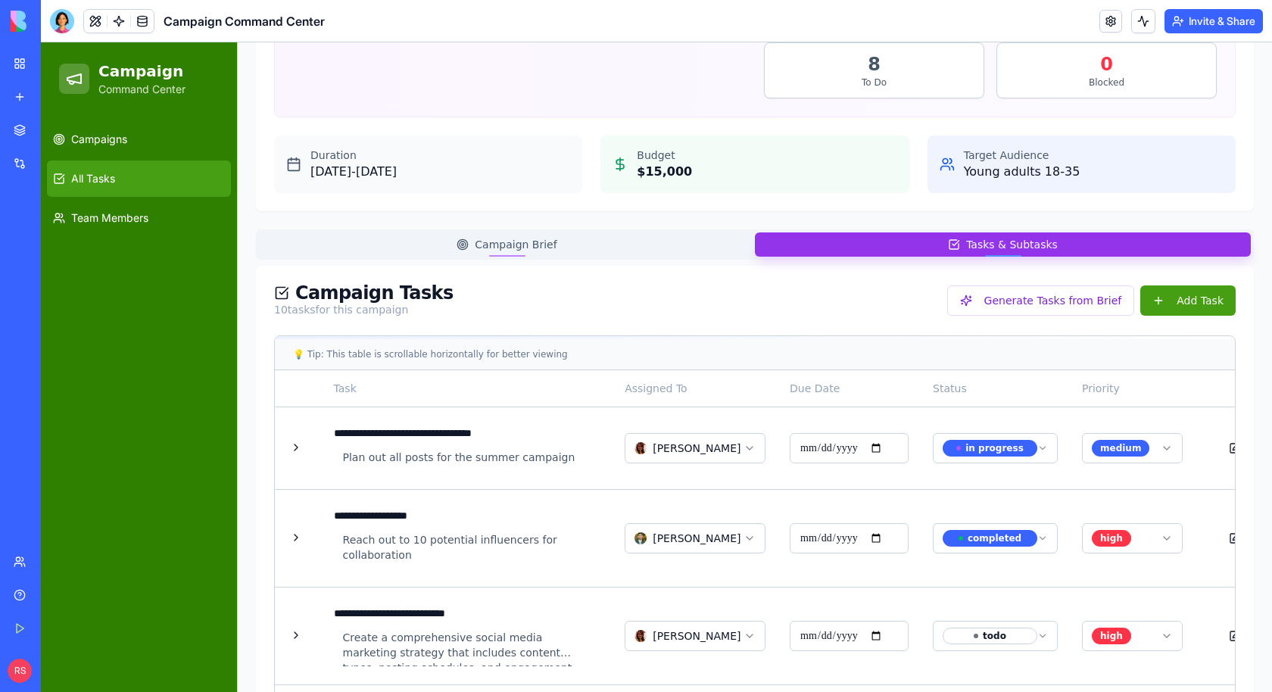
click at [145, 170] on link "All Tasks" at bounding box center [139, 179] width 184 height 36
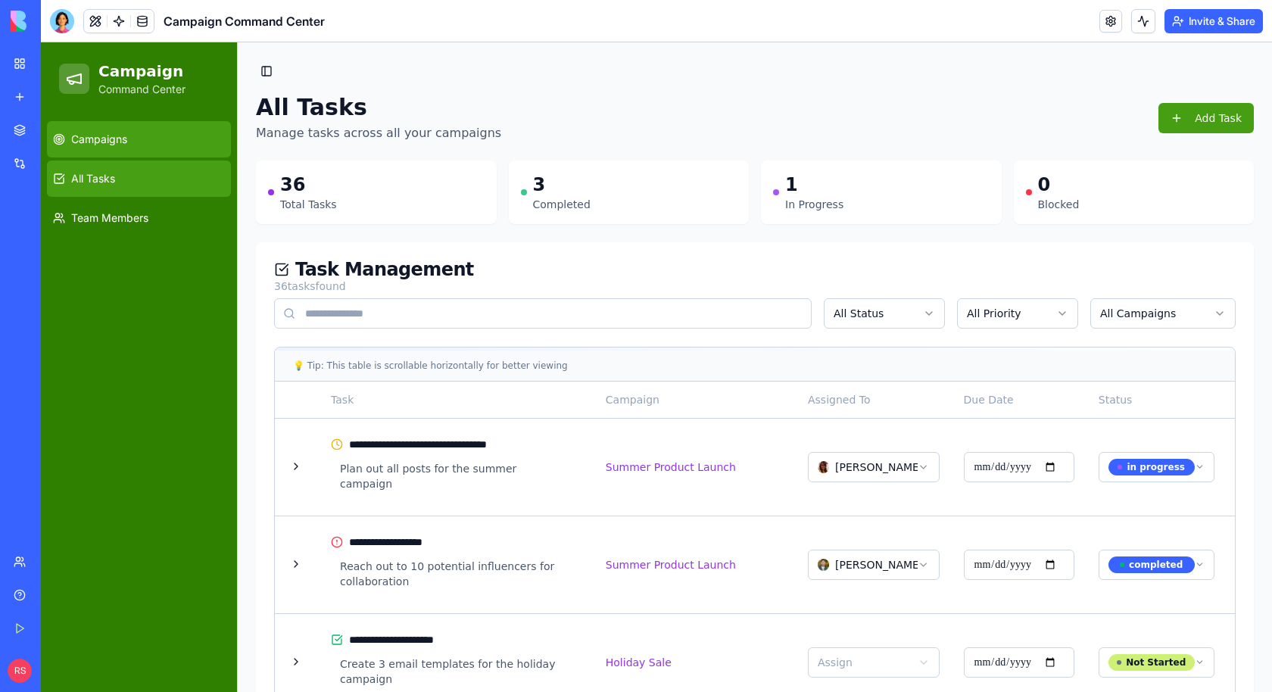
click at [185, 142] on link "Campaigns" at bounding box center [139, 139] width 184 height 36
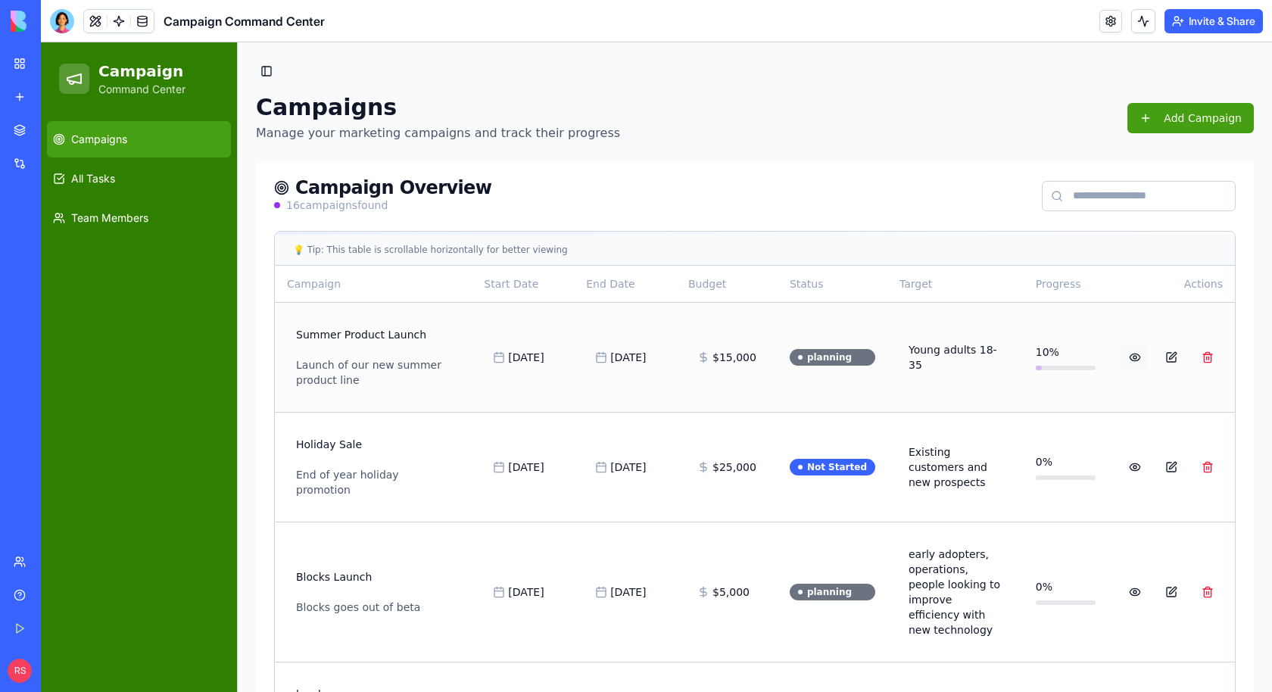
click at [1144, 355] on link at bounding box center [1135, 357] width 30 height 27
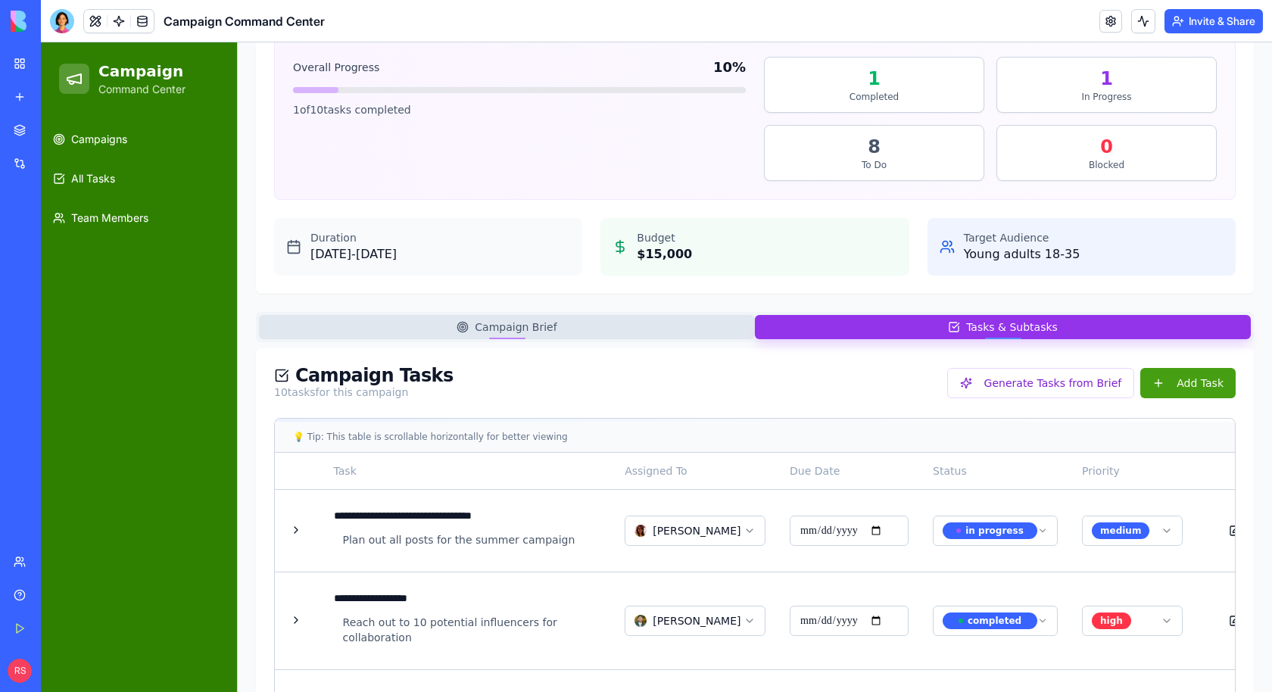
click at [581, 332] on div "**********" at bounding box center [755, 661] width 998 height 1617
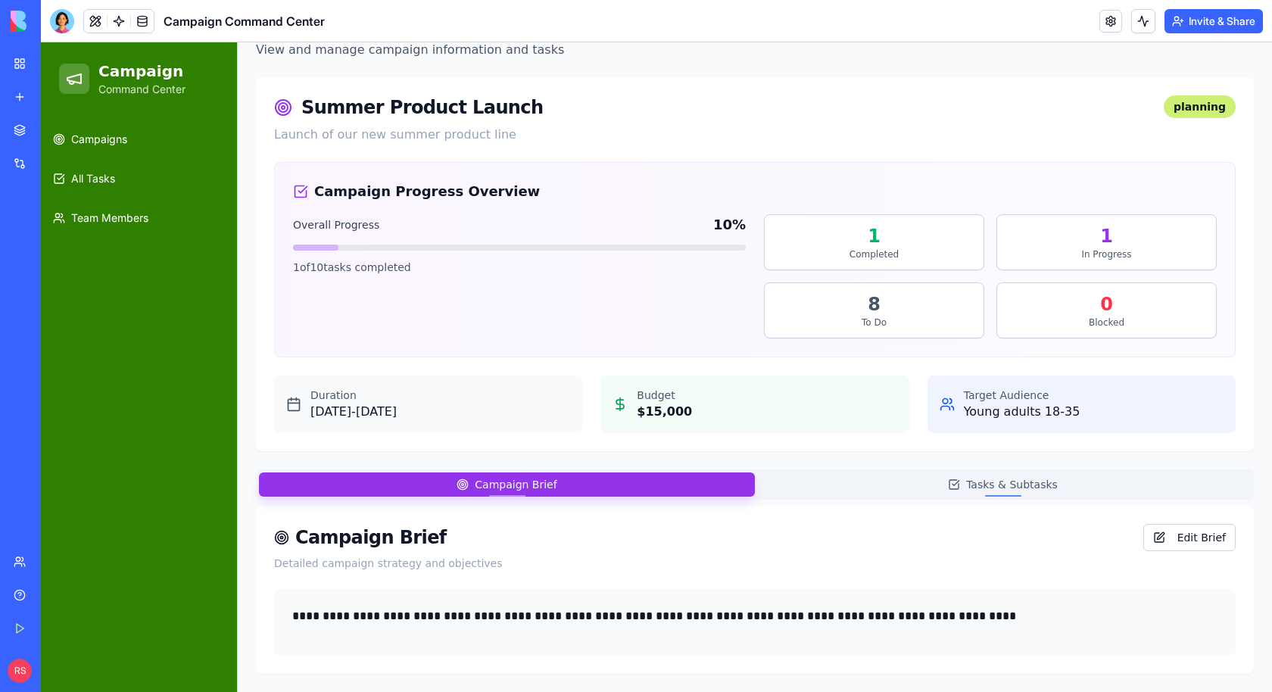
scroll to position [80, 0]
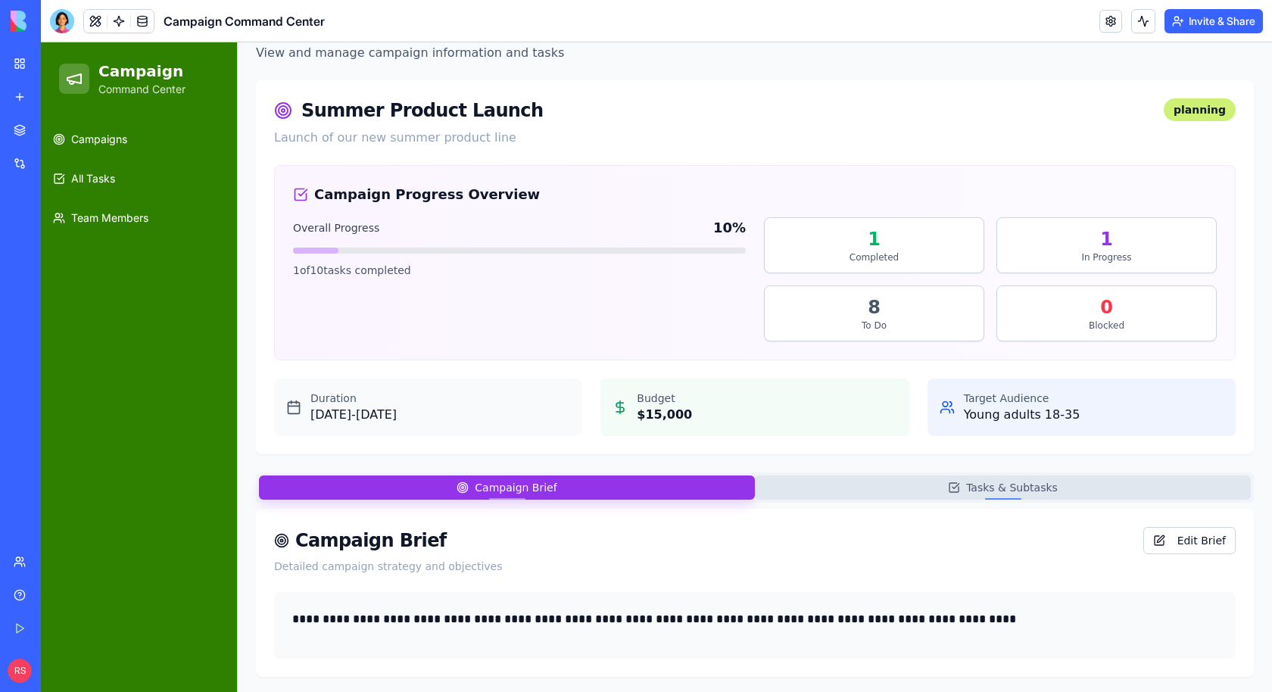
click at [845, 485] on button "Tasks & Subtasks" at bounding box center [1003, 487] width 496 height 24
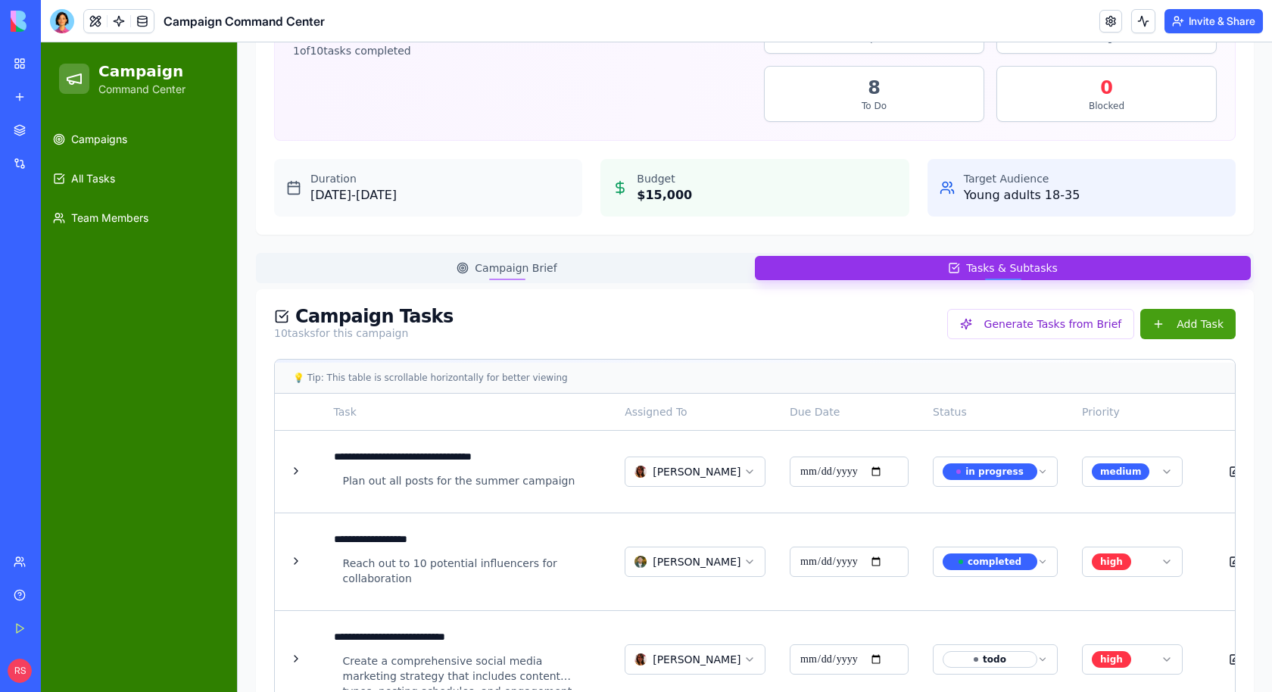
scroll to position [297, 0]
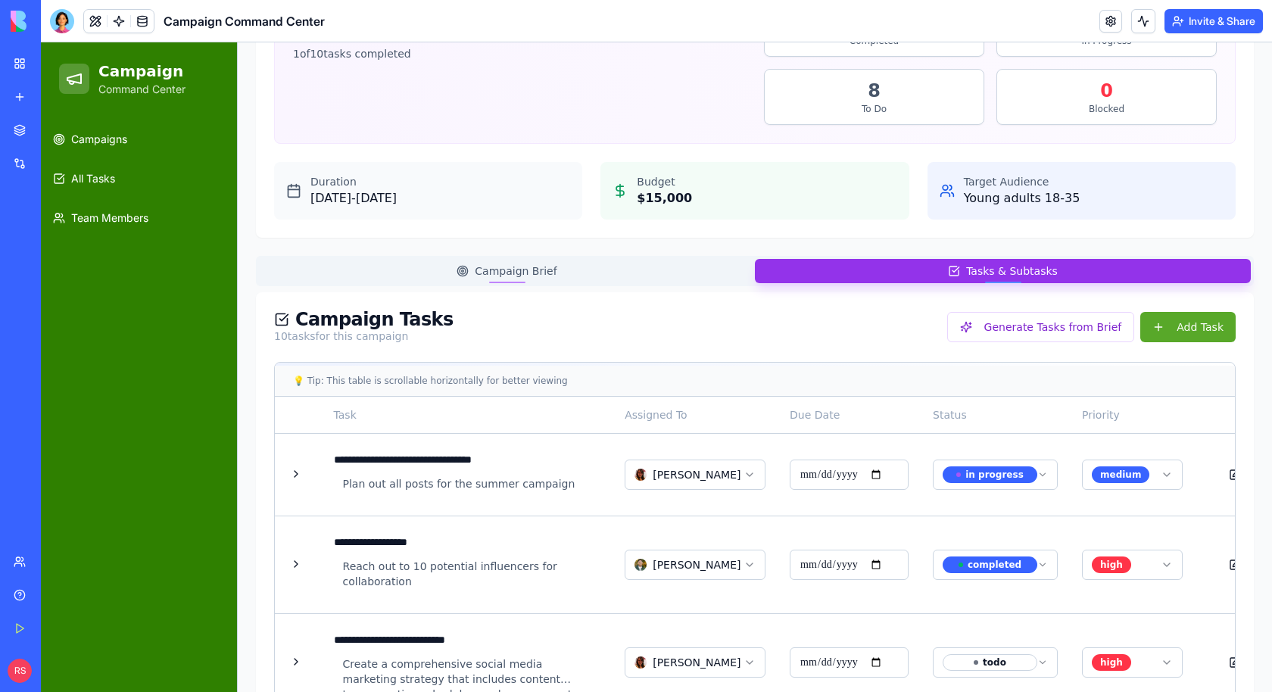
click at [1144, 324] on button "Add Task" at bounding box center [1187, 327] width 95 height 30
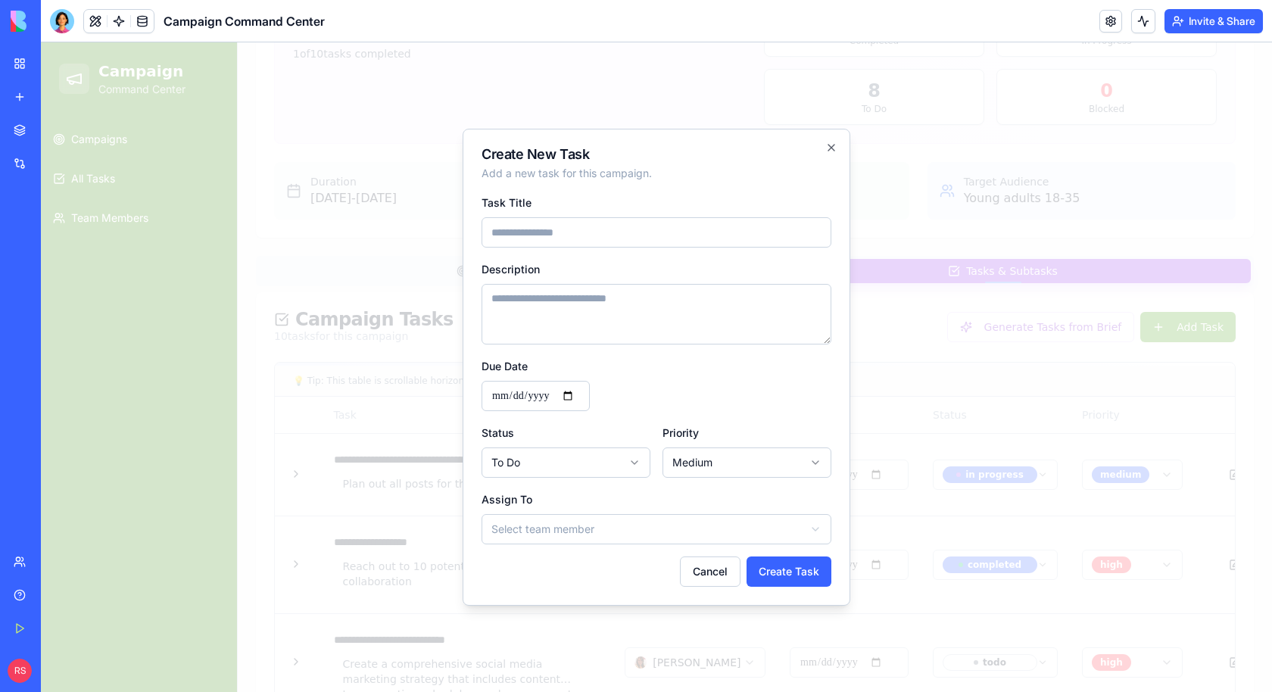
click at [268, 291] on div at bounding box center [656, 367] width 1231 height 650
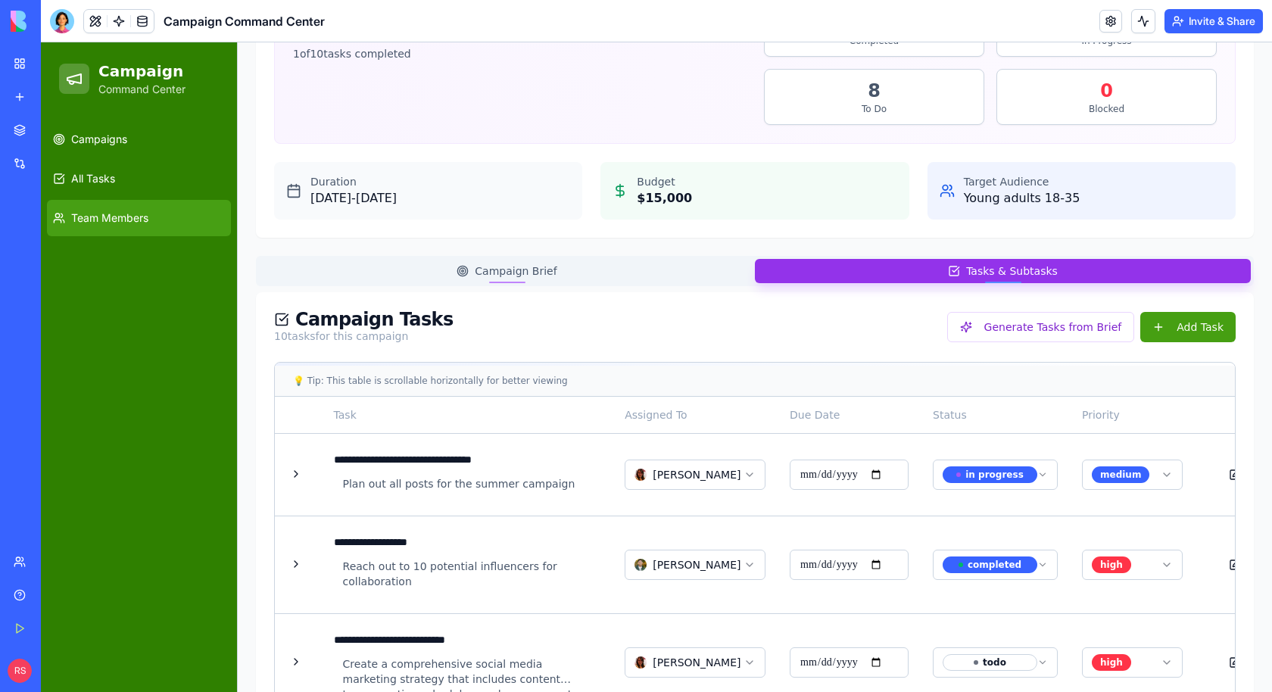
click at [95, 217] on span "Team Members" at bounding box center [109, 217] width 77 height 15
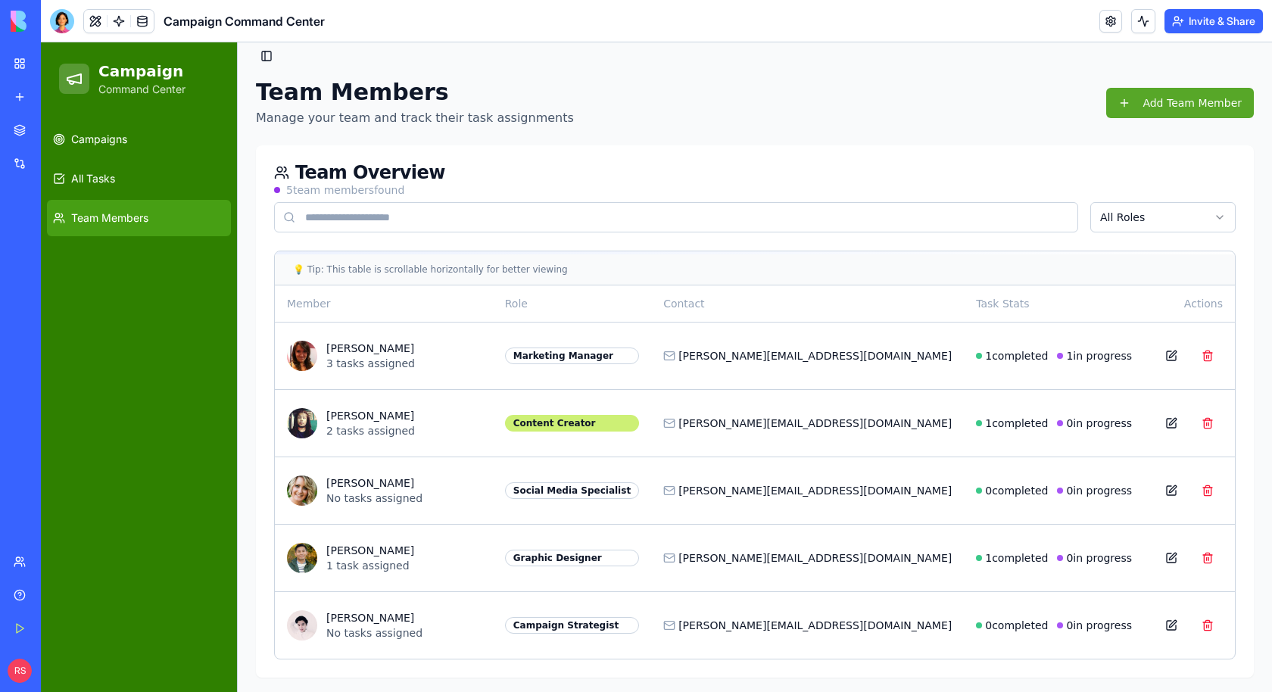
click at [1144, 95] on button "Add Team Member" at bounding box center [1180, 103] width 148 height 30
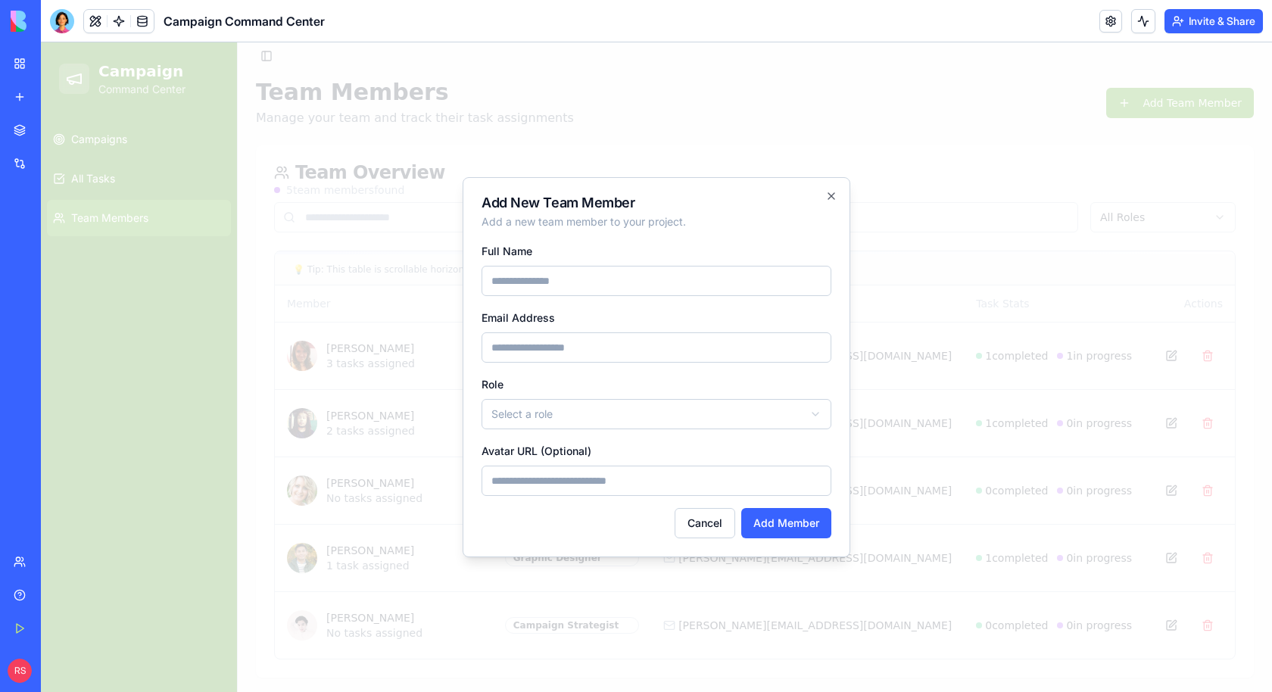
click at [589, 356] on input "Email Address" at bounding box center [657, 347] width 350 height 30
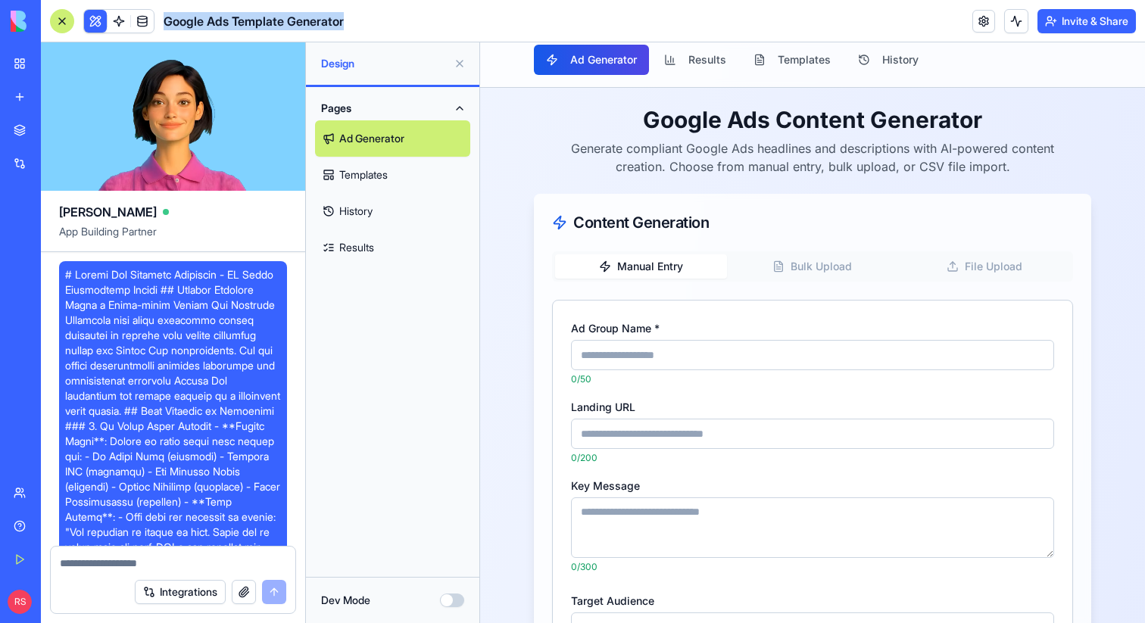
scroll to position [6240, 0]
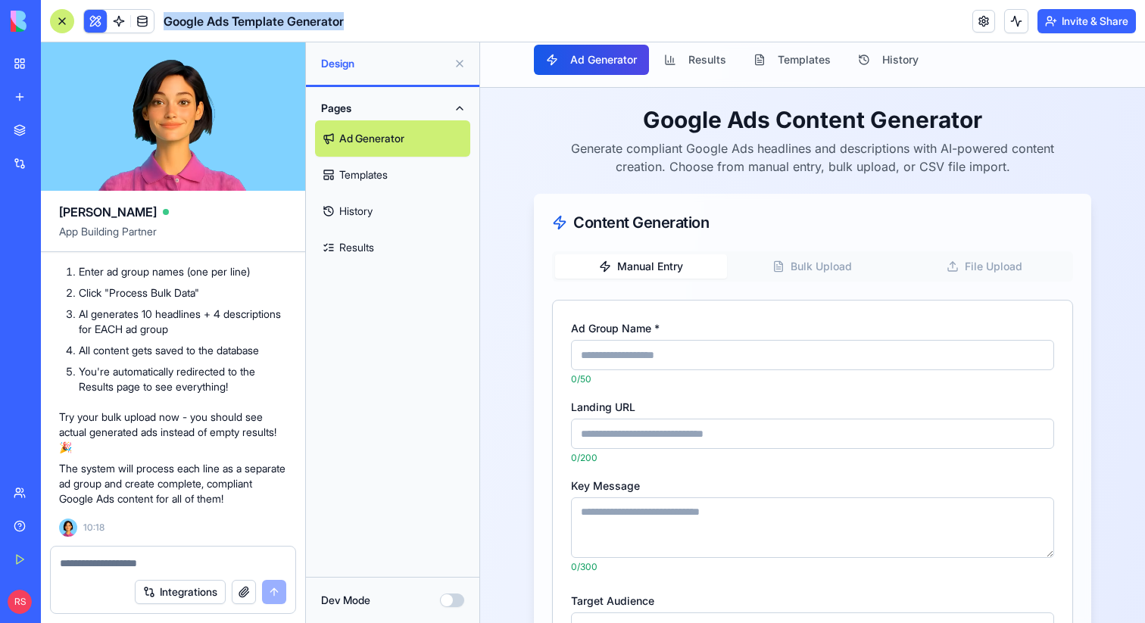
click at [56, 92] on div "New app" at bounding box center [46, 96] width 20 height 15
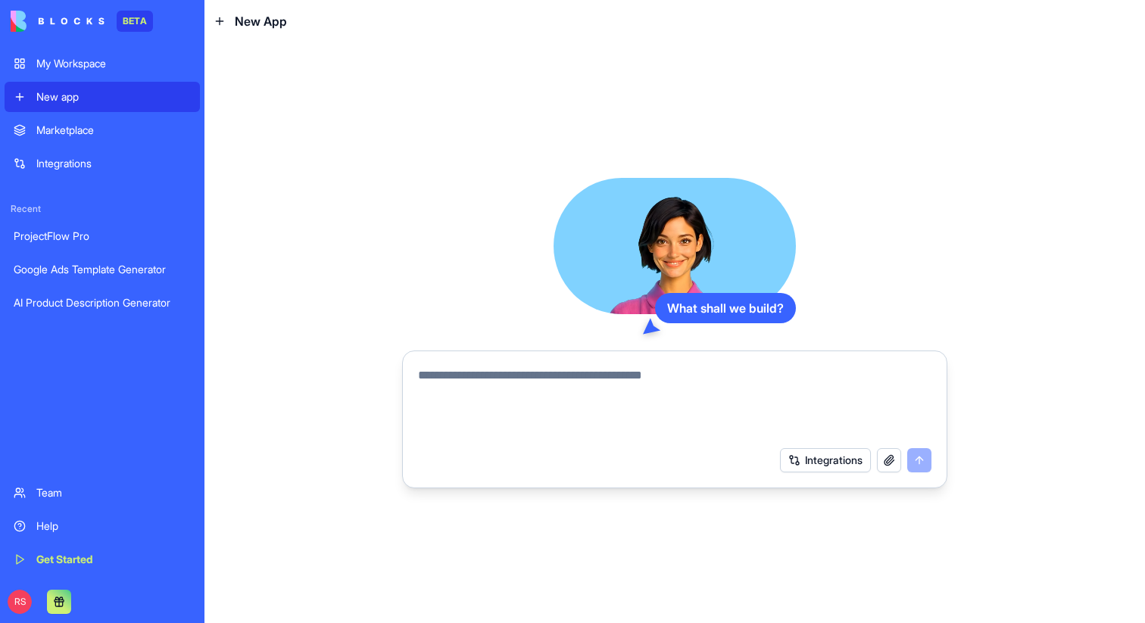
click at [557, 390] on textarea at bounding box center [674, 402] width 513 height 73
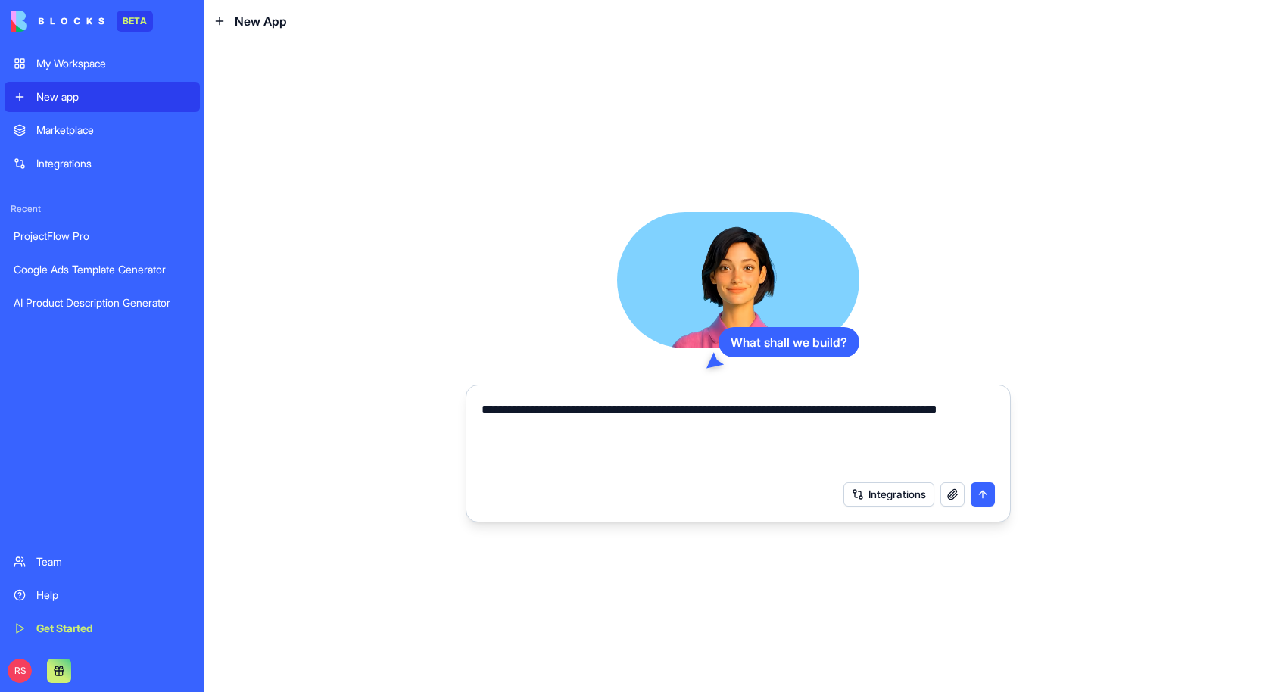
paste textarea "**********"
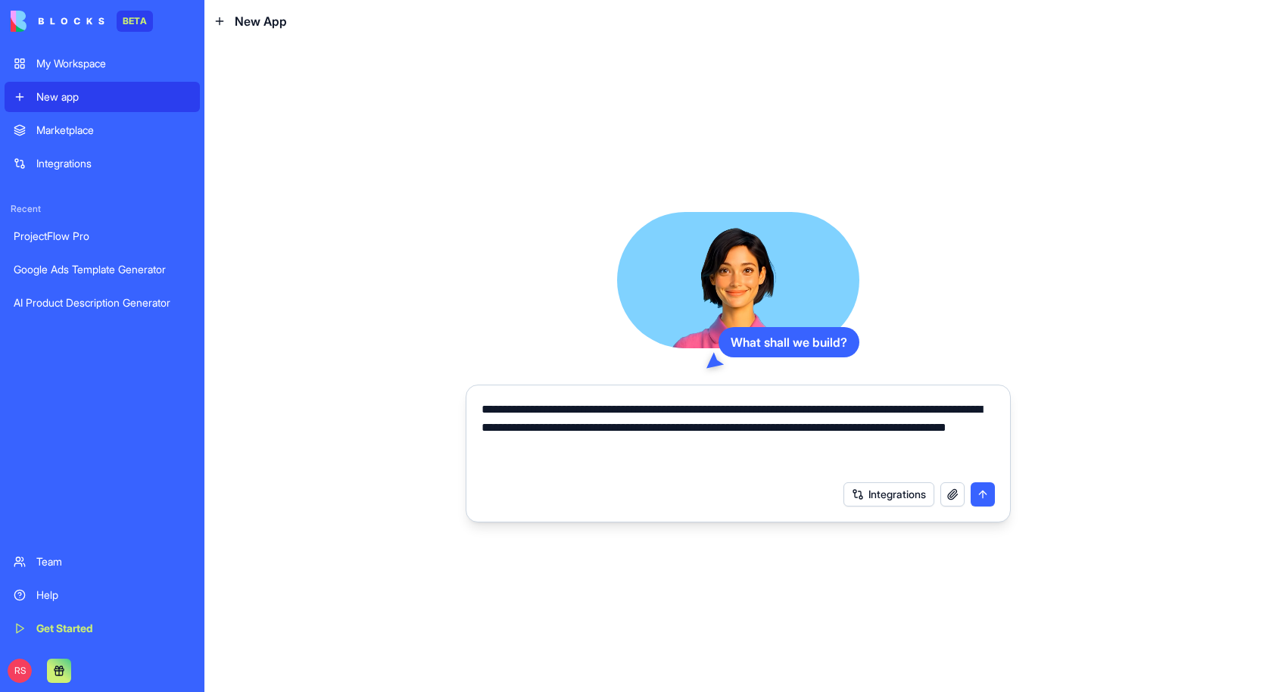
click at [562, 429] on textarea "**********" at bounding box center [739, 437] width 514 height 73
click at [858, 454] on textarea "**********" at bounding box center [739, 437] width 514 height 73
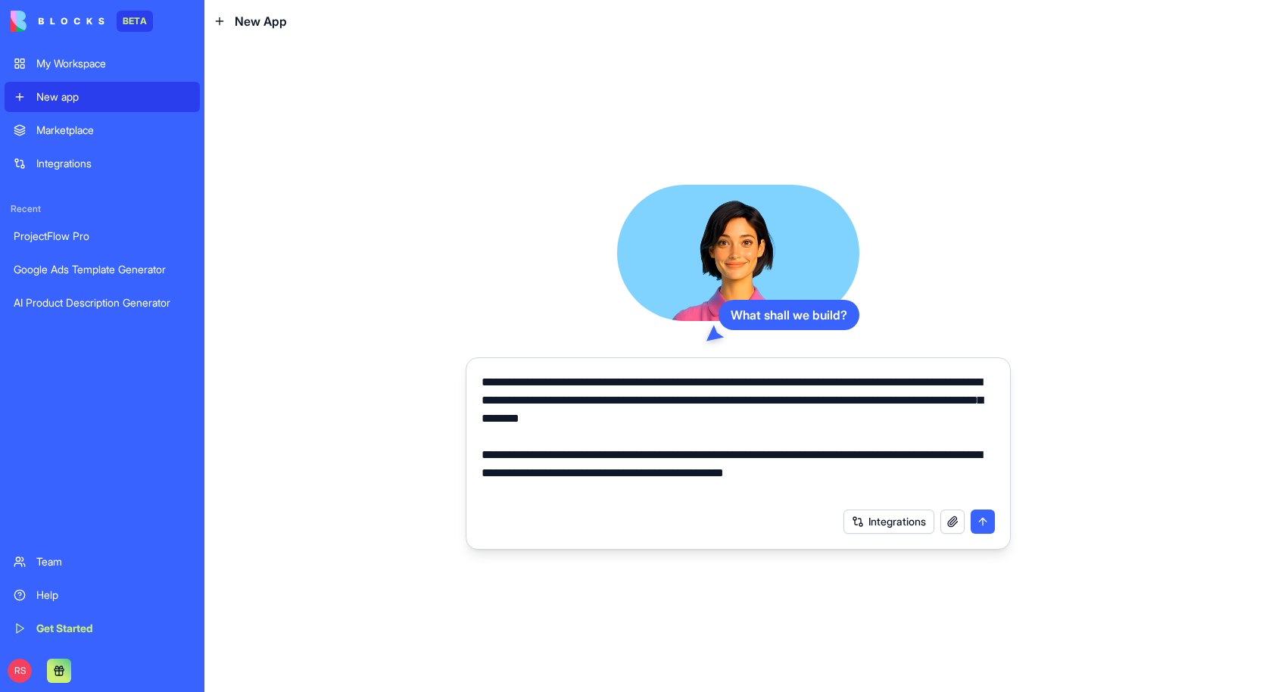
paste textarea "**********"
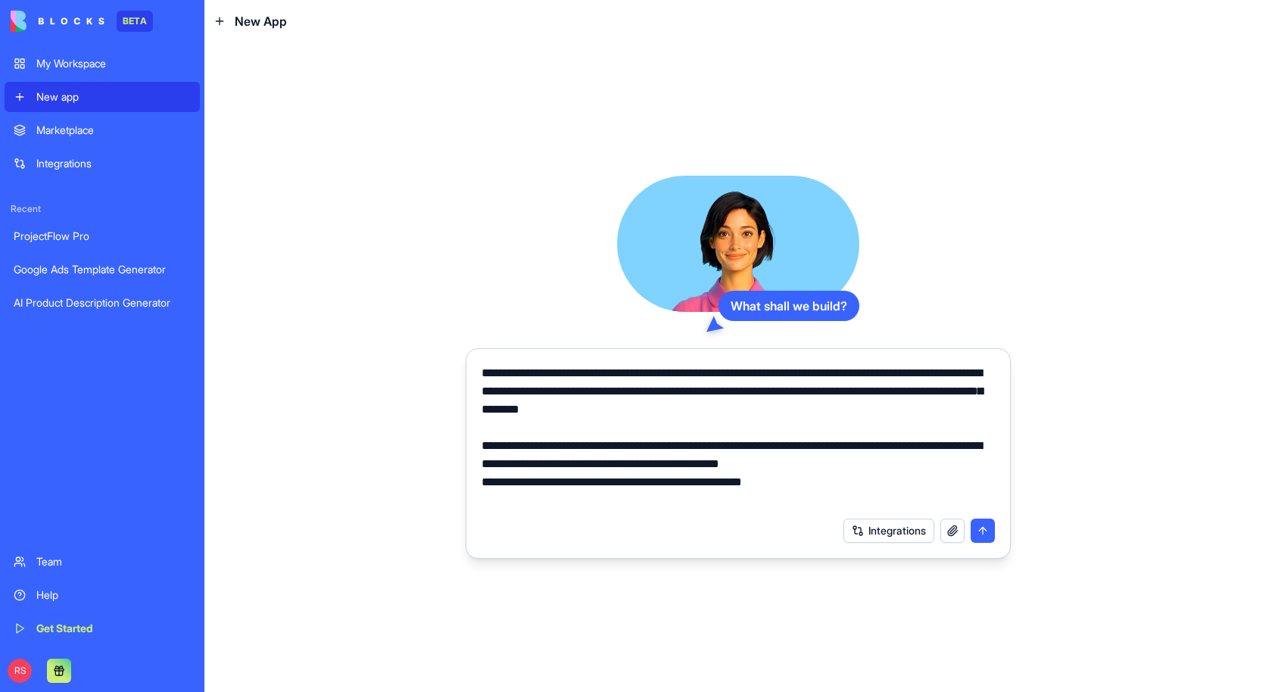
paste textarea "**********"
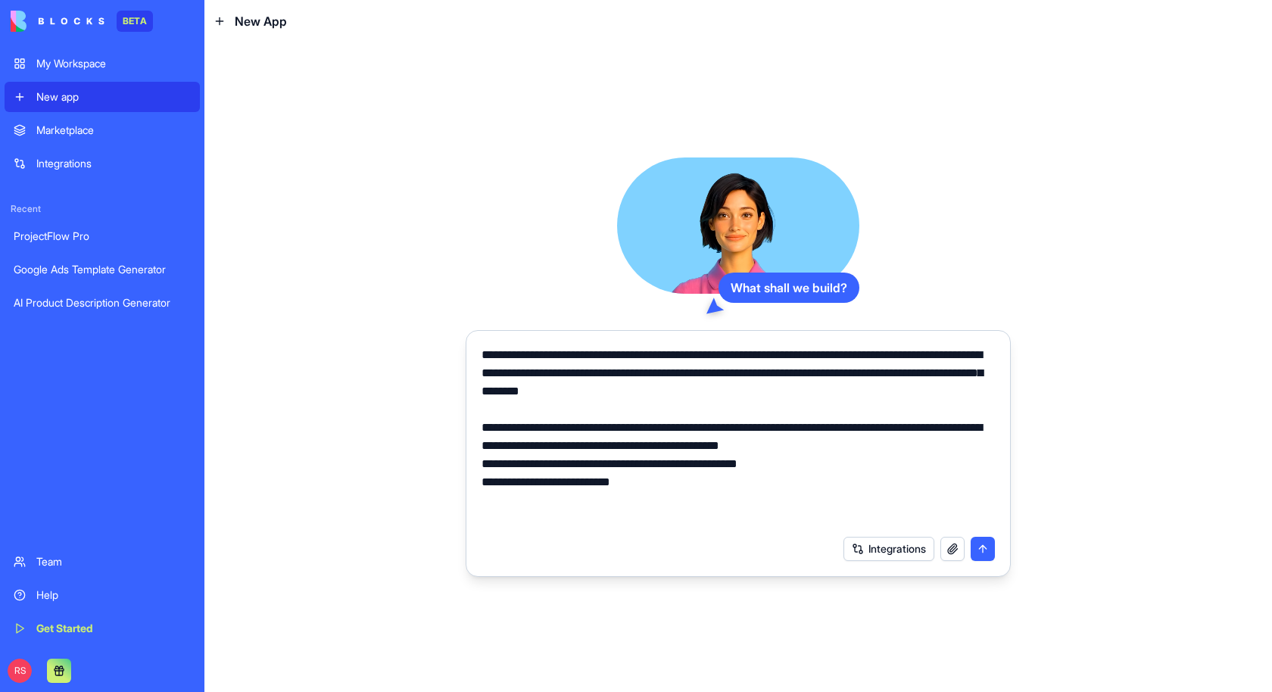
click at [483, 462] on textarea "**********" at bounding box center [739, 437] width 514 height 182
click at [476, 482] on div "**********" at bounding box center [738, 432] width 532 height 191
click at [483, 482] on textarea "**********" at bounding box center [739, 437] width 514 height 182
click at [652, 483] on textarea "**********" at bounding box center [739, 437] width 514 height 182
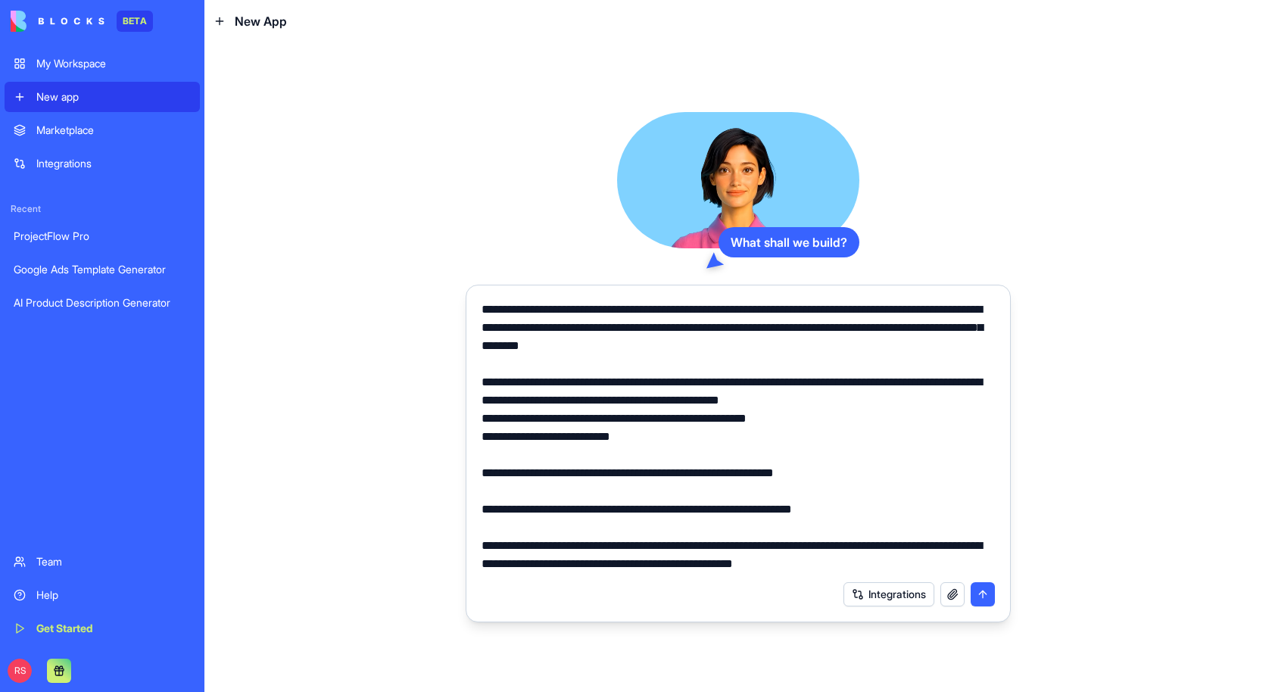
scroll to position [36, 0]
drag, startPoint x: 728, startPoint y: 563, endPoint x: 924, endPoint y: 572, distance: 195.5
click at [924, 572] on textarea "**********" at bounding box center [739, 437] width 514 height 273
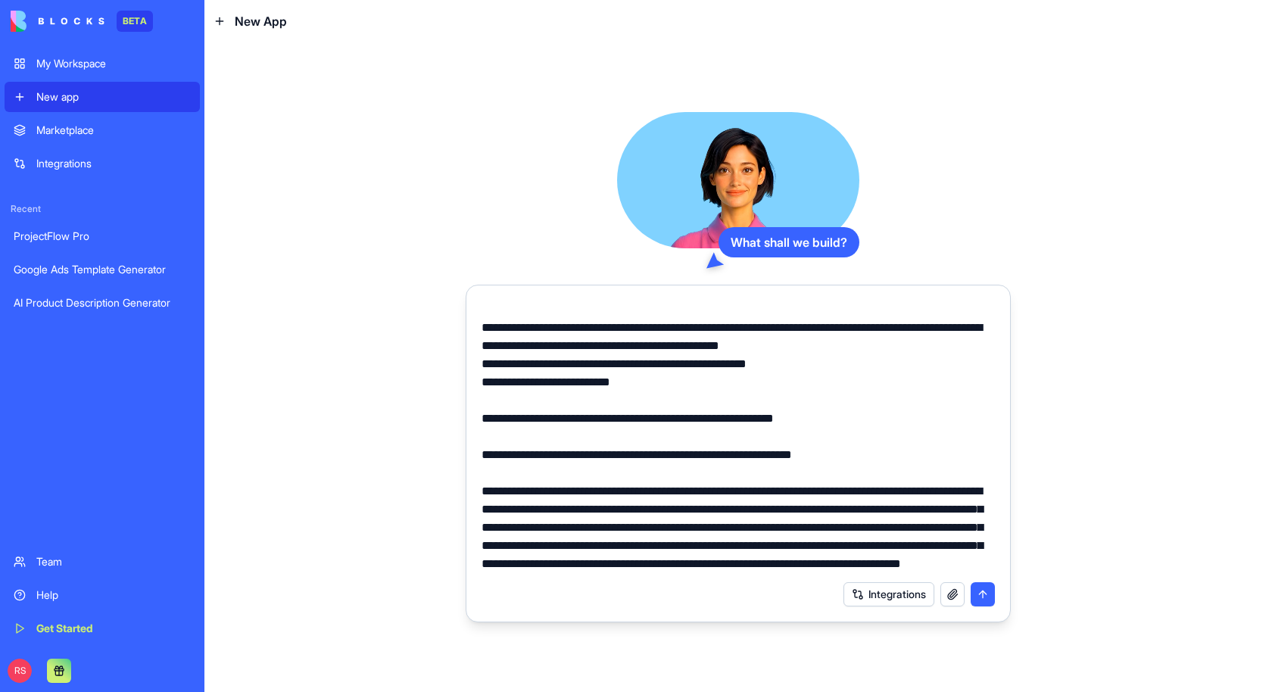
click at [547, 561] on textarea at bounding box center [739, 437] width 514 height 273
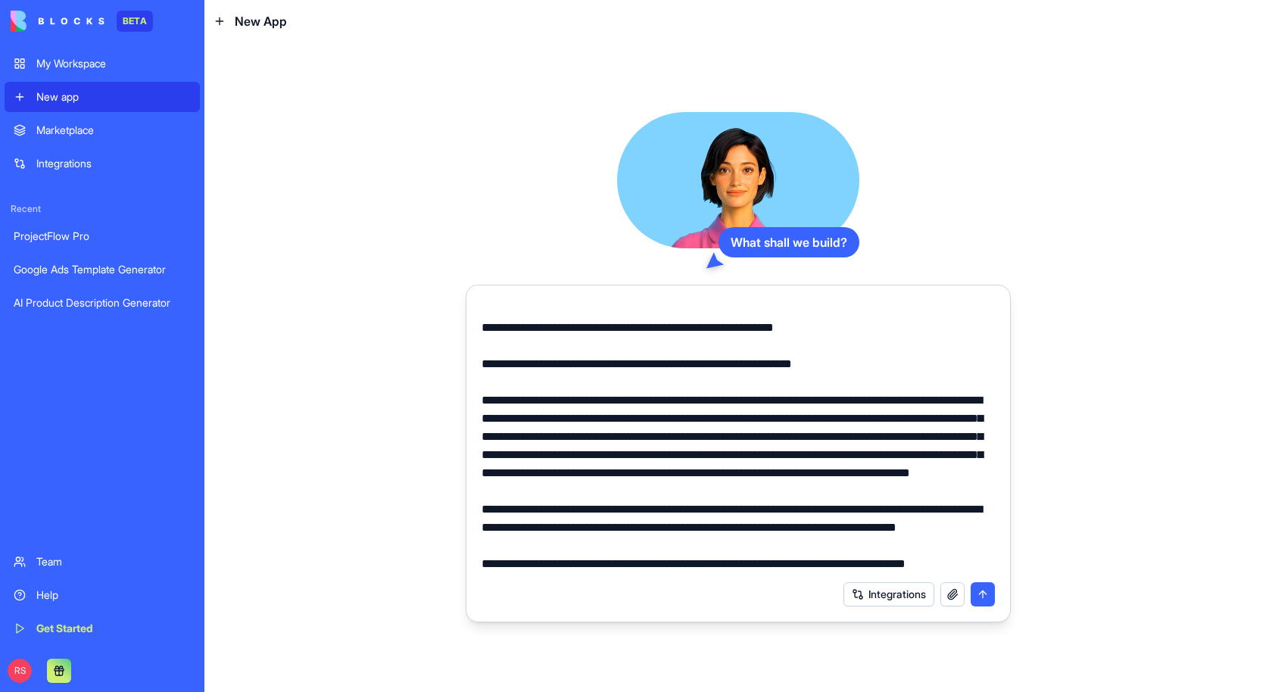
scroll to position [216, 0]
type textarea "**********"
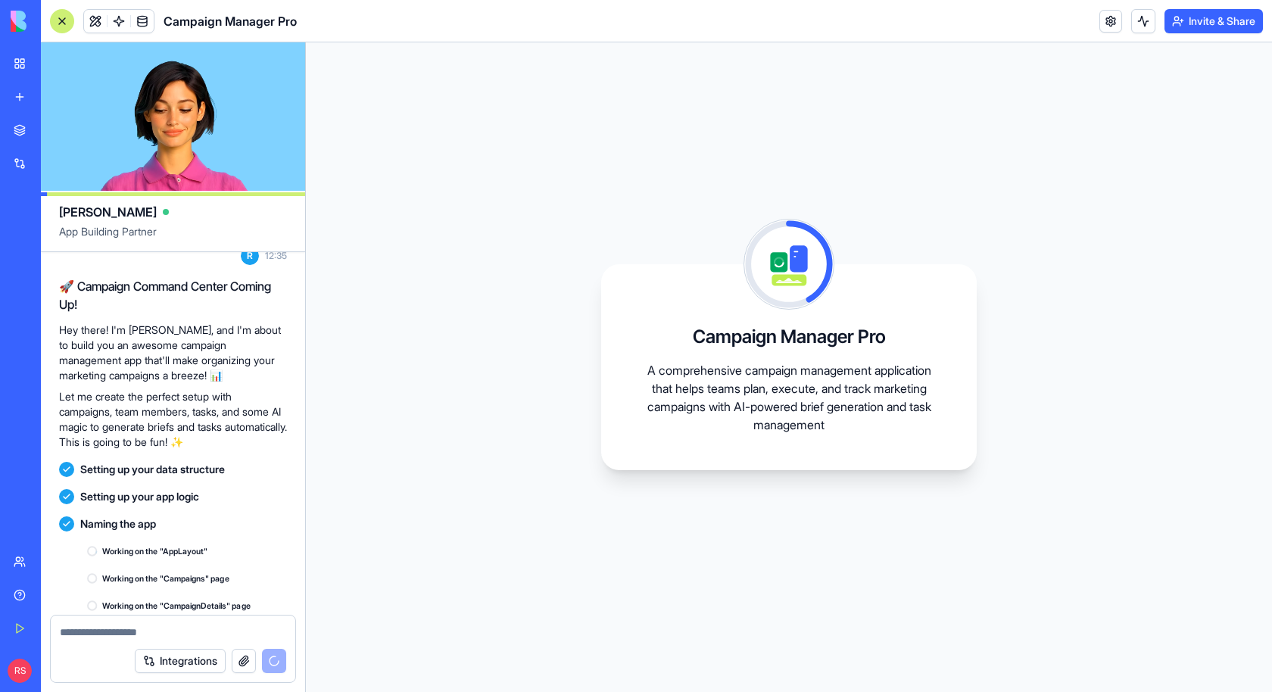
scroll to position [672, 0]
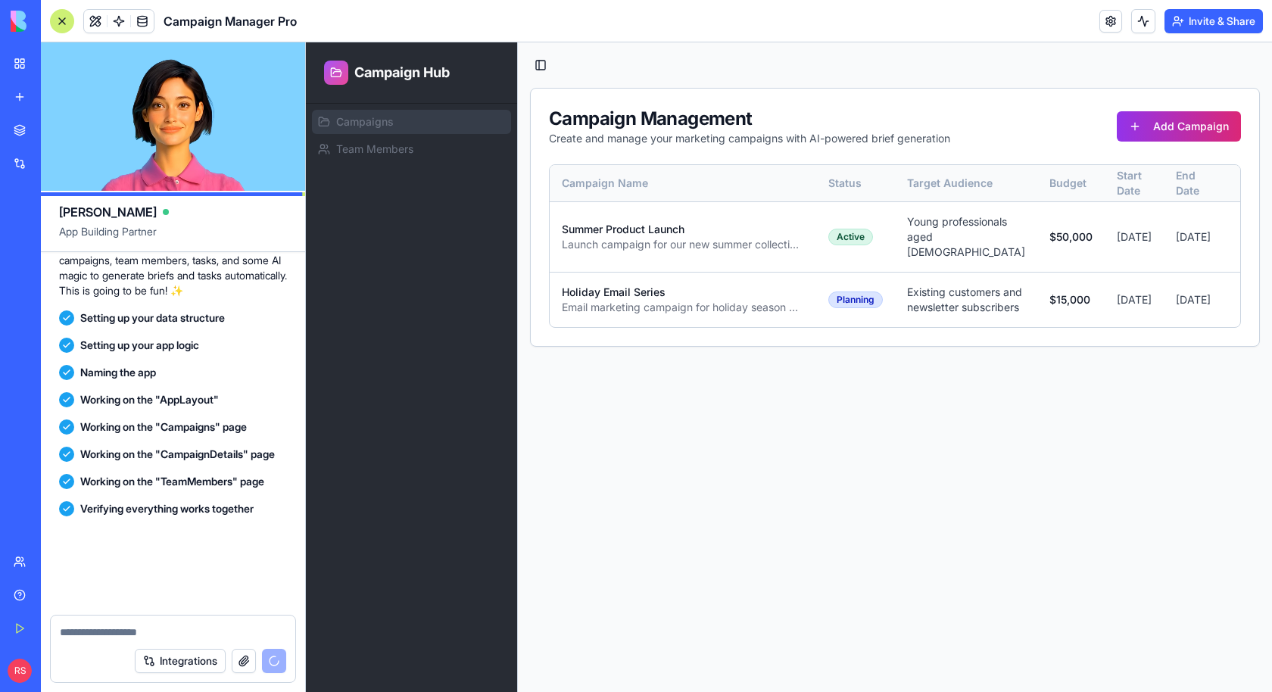
scroll to position [875, 0]
